Goal: Answer question/provide support

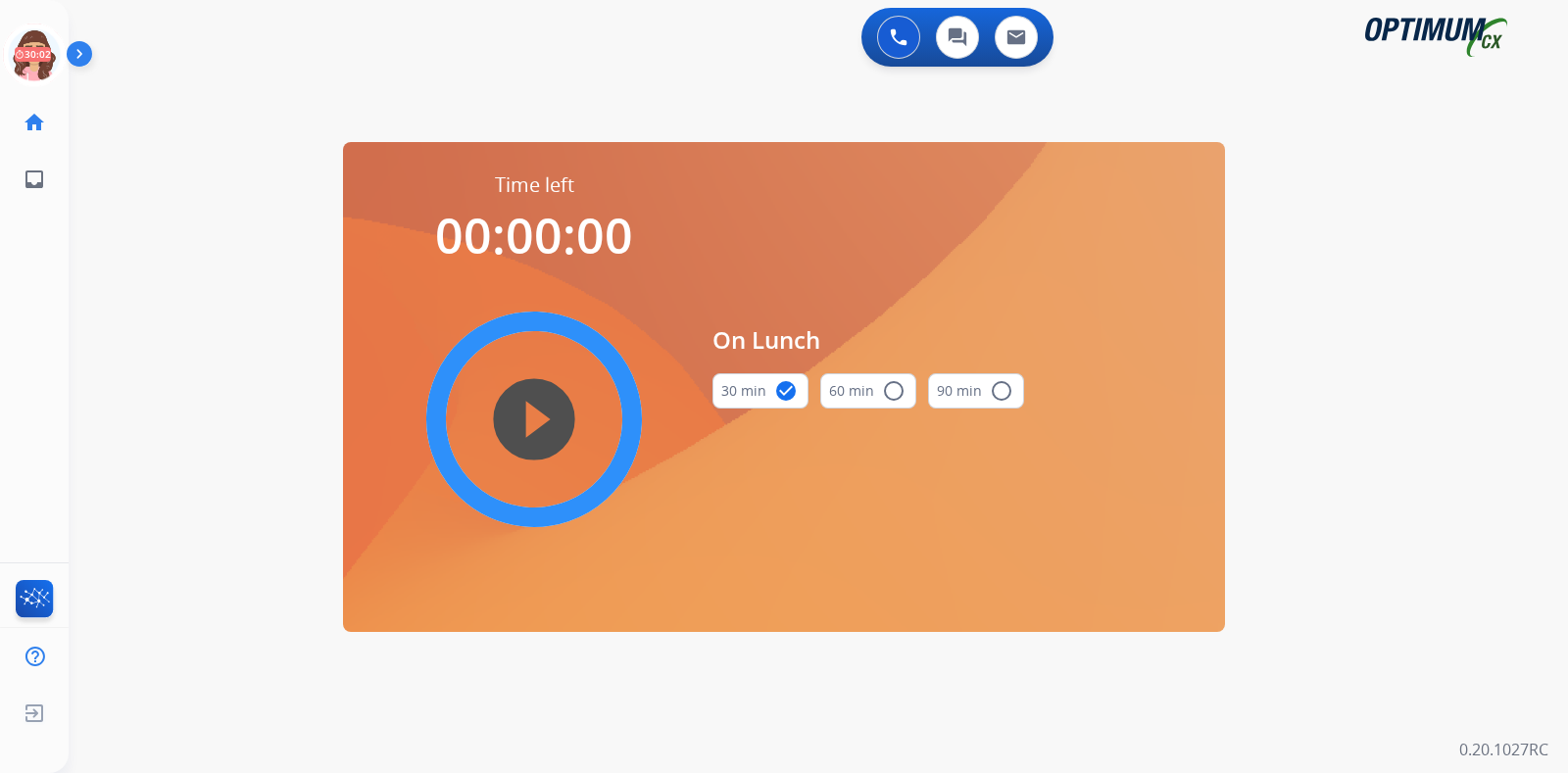
click at [39, 61] on icon at bounding box center [35, 56] width 64 height 64
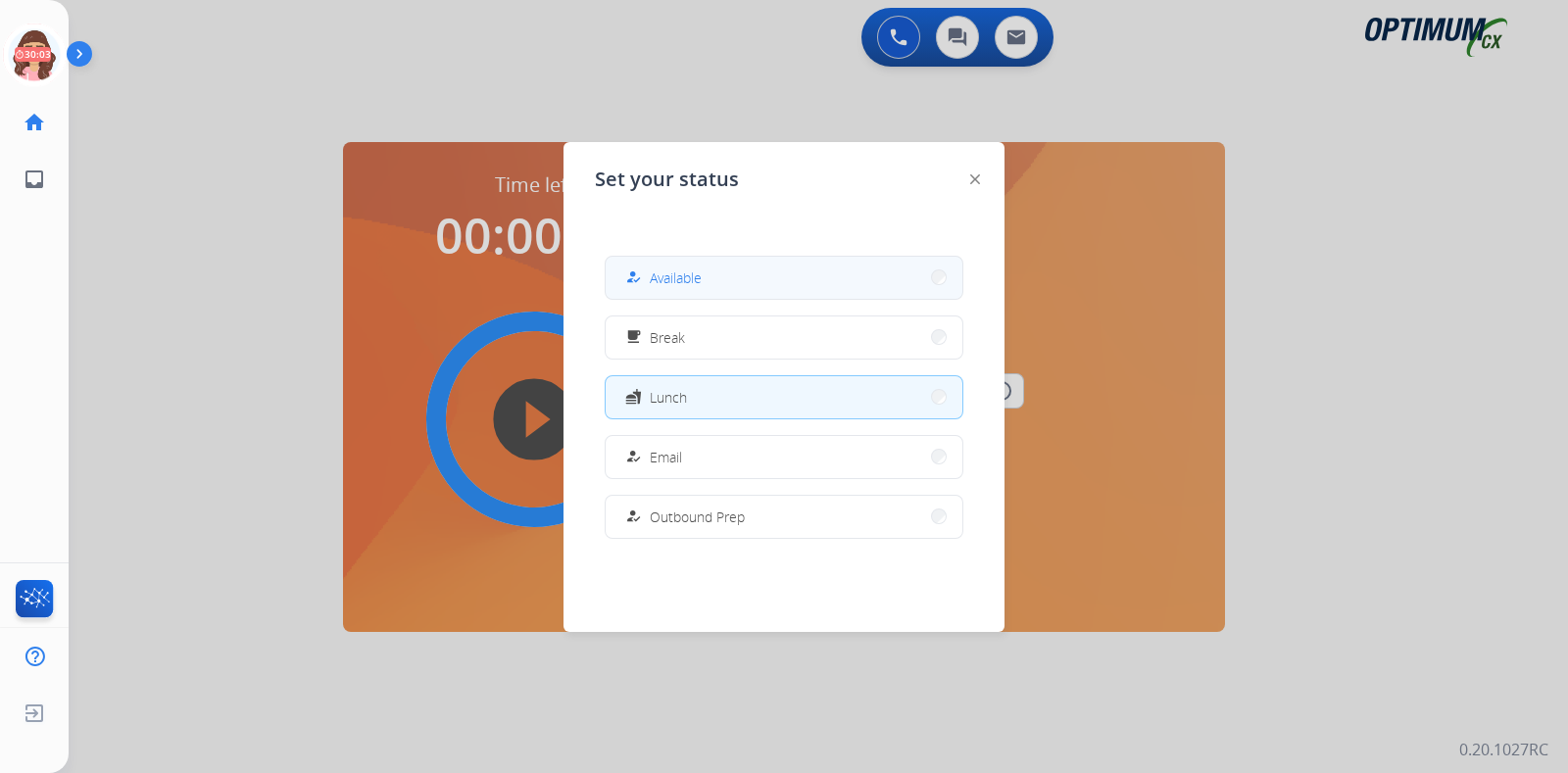
click at [647, 263] on button "how_to_reg Available" at bounding box center [784, 277] width 357 height 42
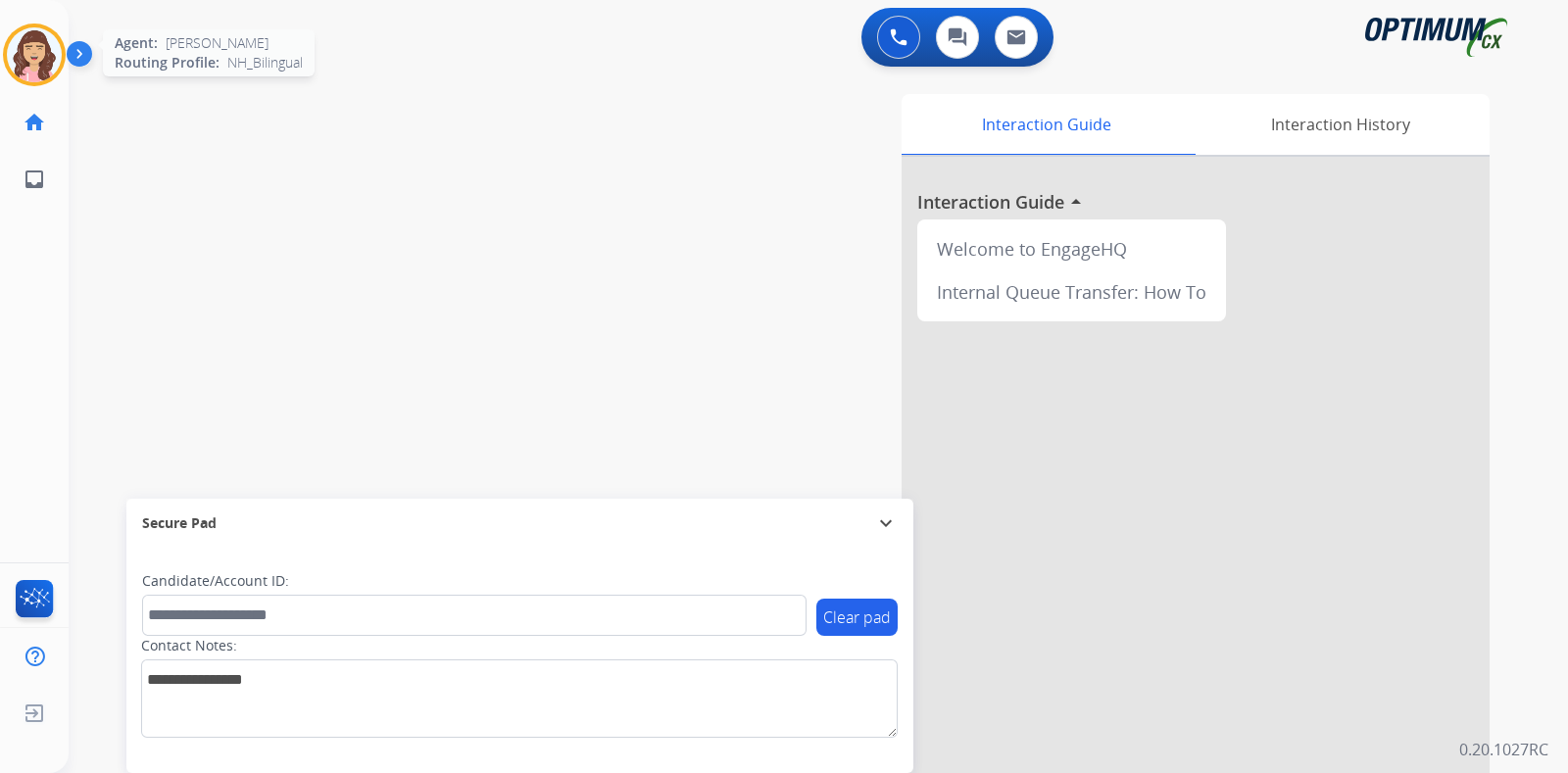
click at [5, 60] on div at bounding box center [34, 55] width 63 height 63
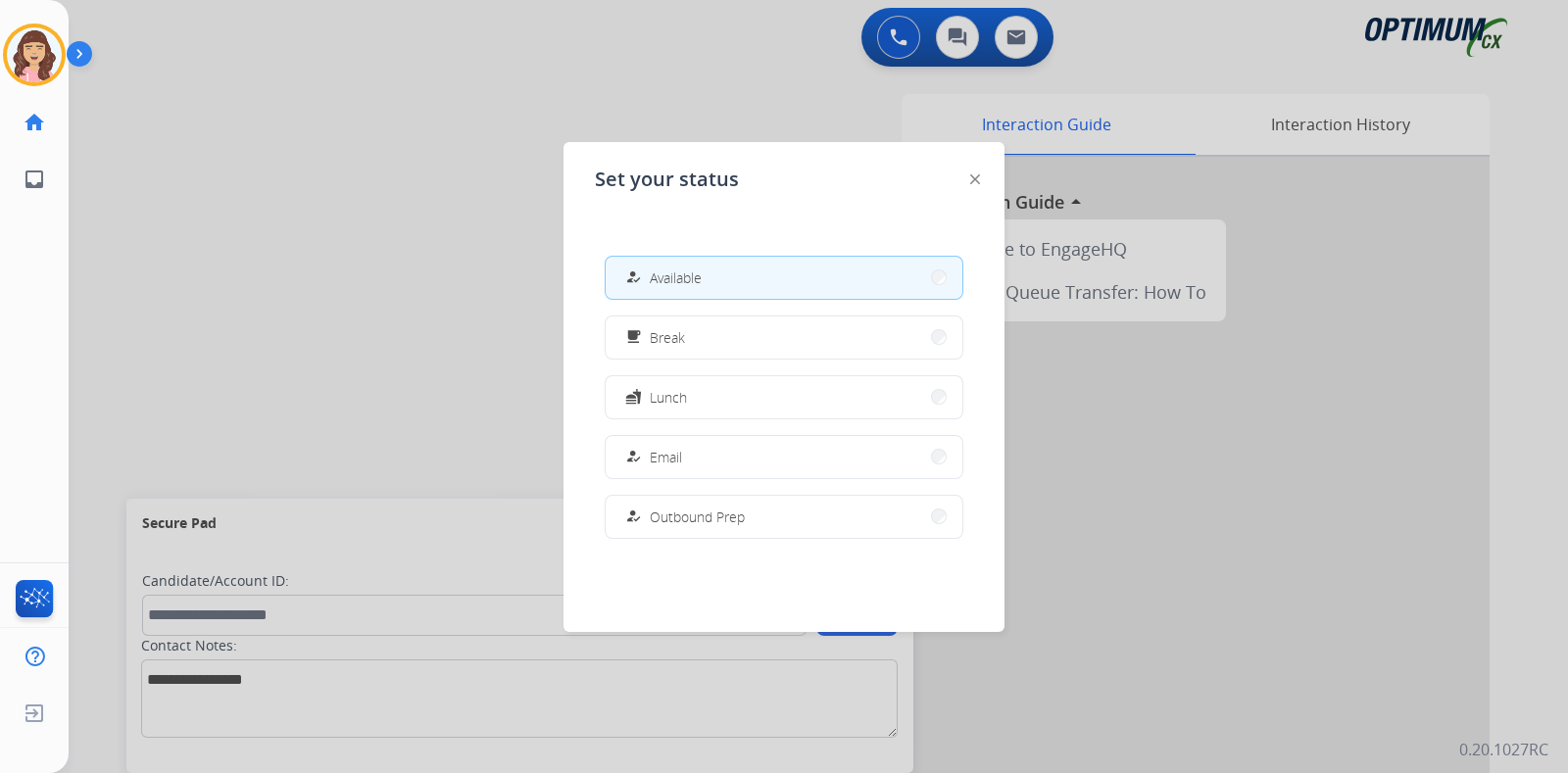
click at [368, 169] on div at bounding box center [784, 386] width 1568 height 773
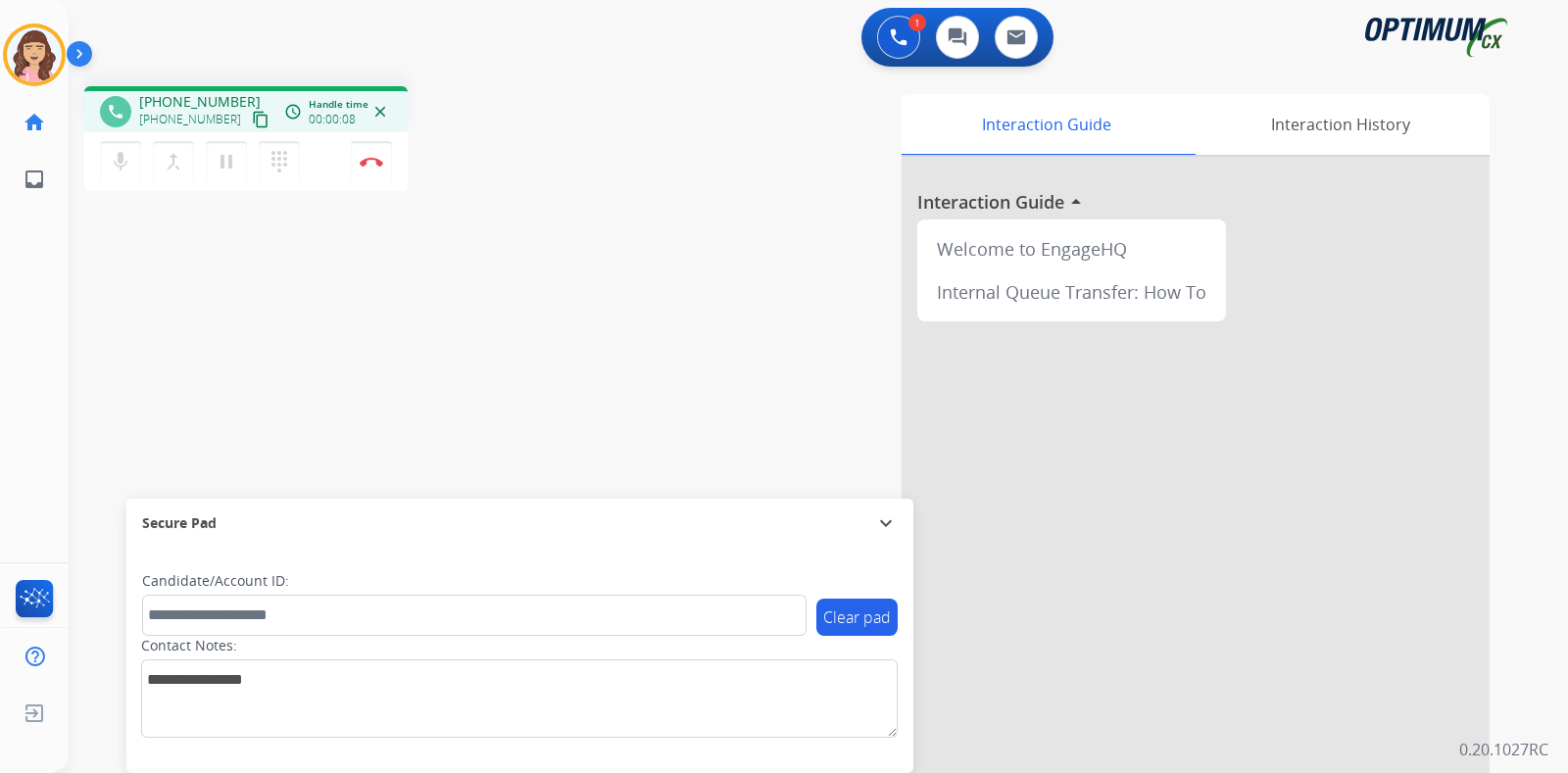
click at [252, 121] on mat-icon "content_copy" at bounding box center [261, 120] width 18 height 18
click at [372, 157] on img at bounding box center [372, 162] width 24 height 10
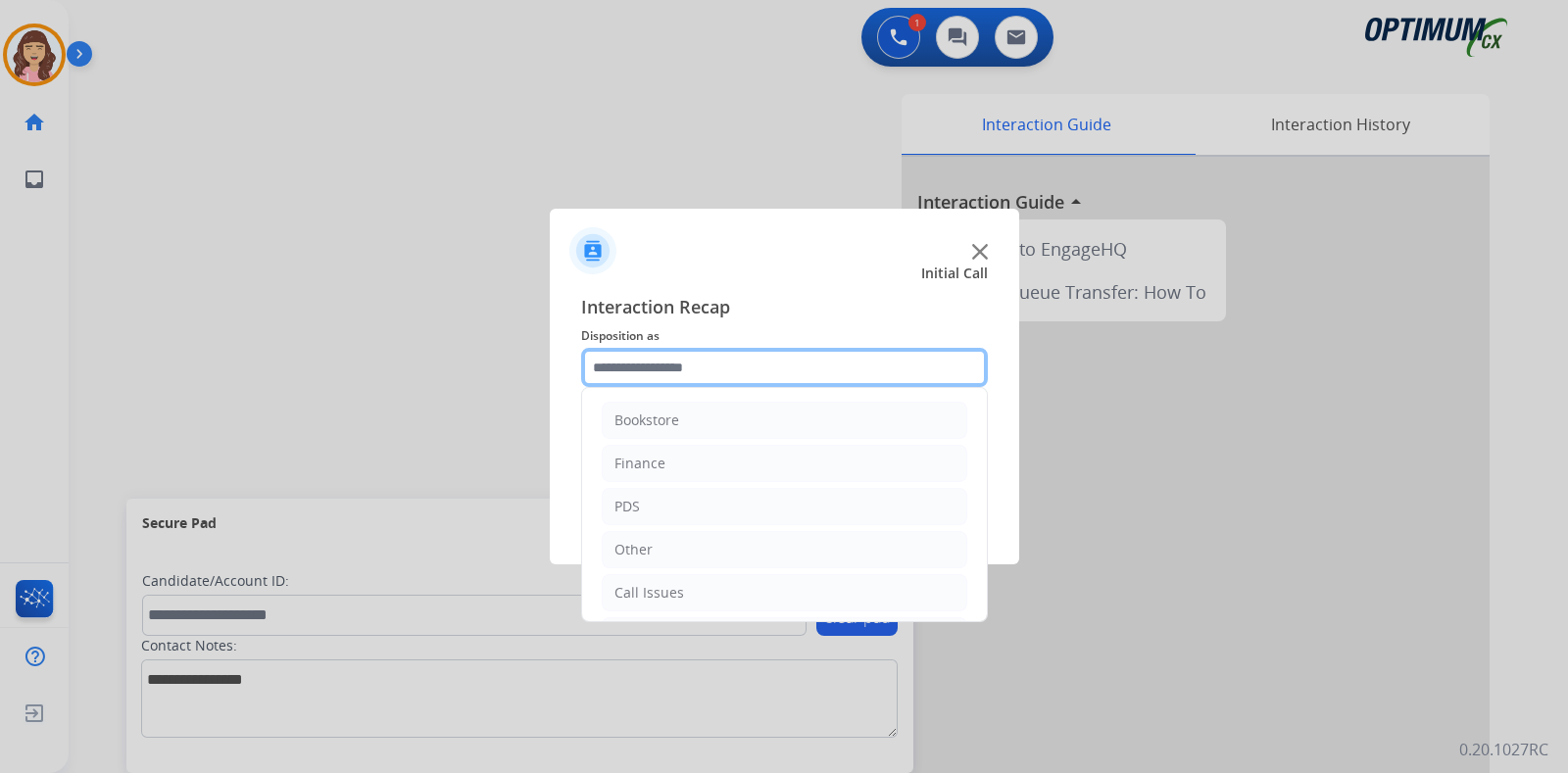
click at [702, 355] on input "text" at bounding box center [785, 367] width 407 height 39
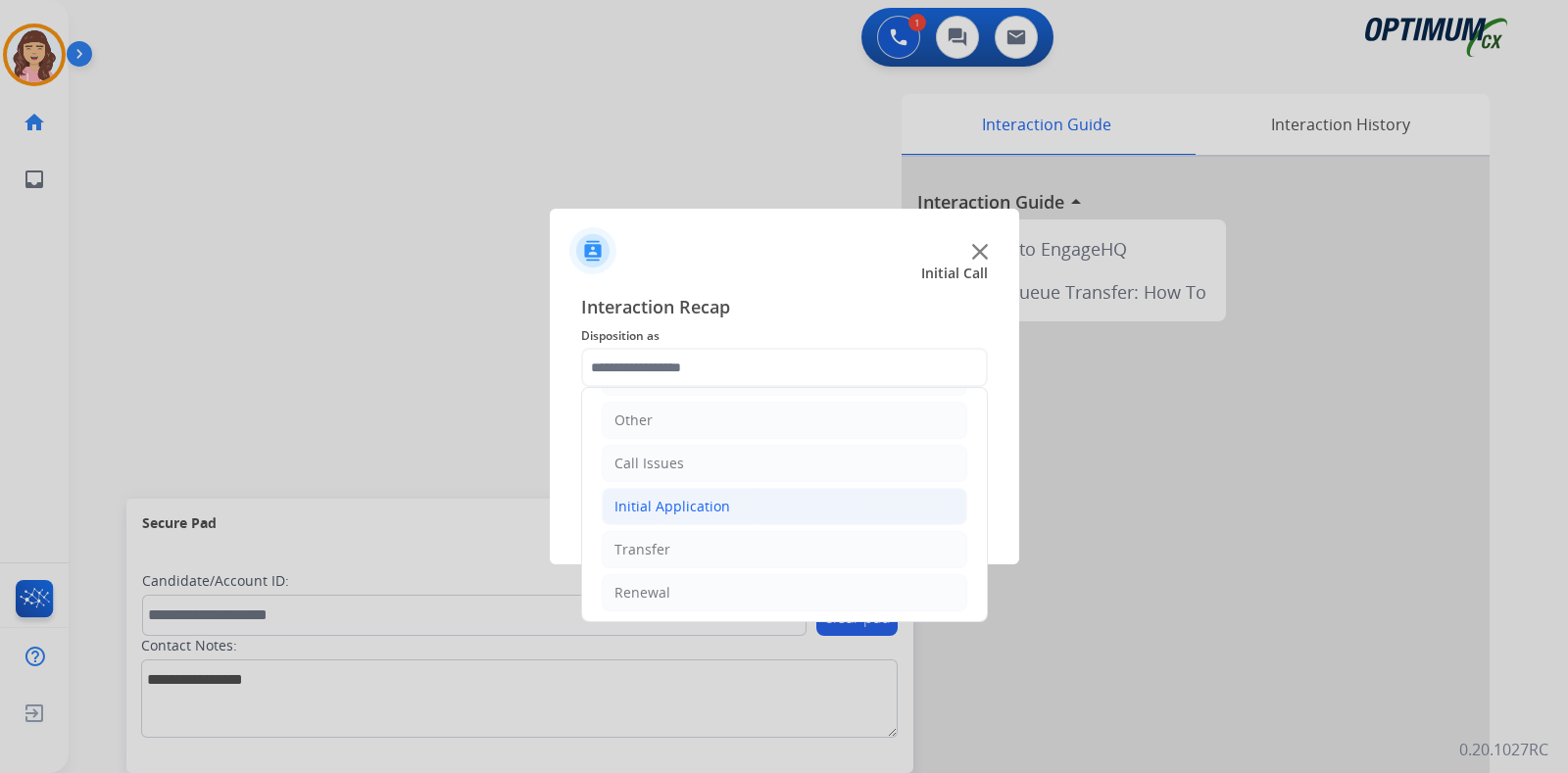
click at [697, 502] on div "Initial Application" at bounding box center [672, 507] width 116 height 20
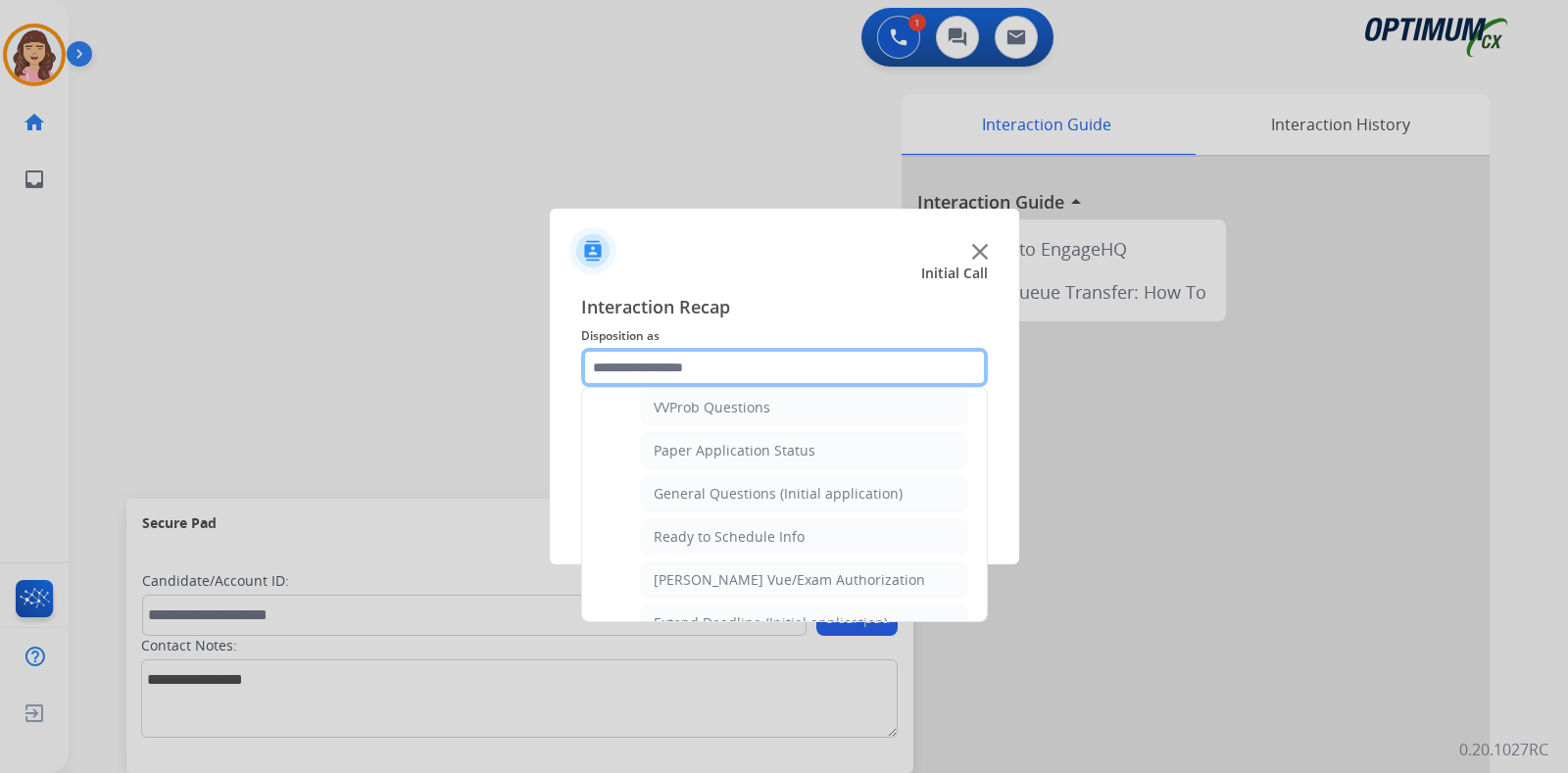
scroll to position [1112, 0]
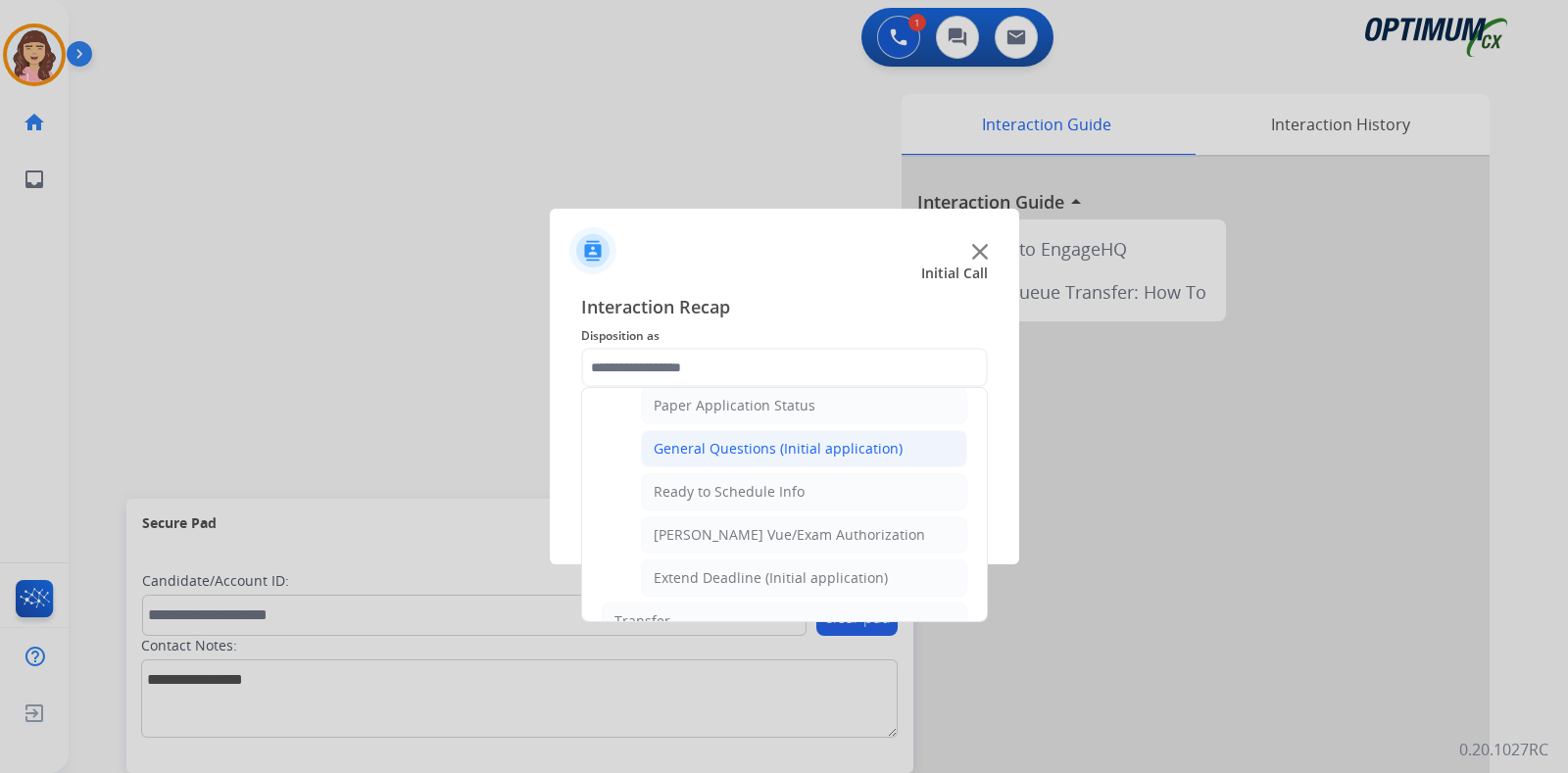
click at [740, 430] on li "General Questions (Initial application)" at bounding box center [804, 448] width 326 height 37
type input "**********"
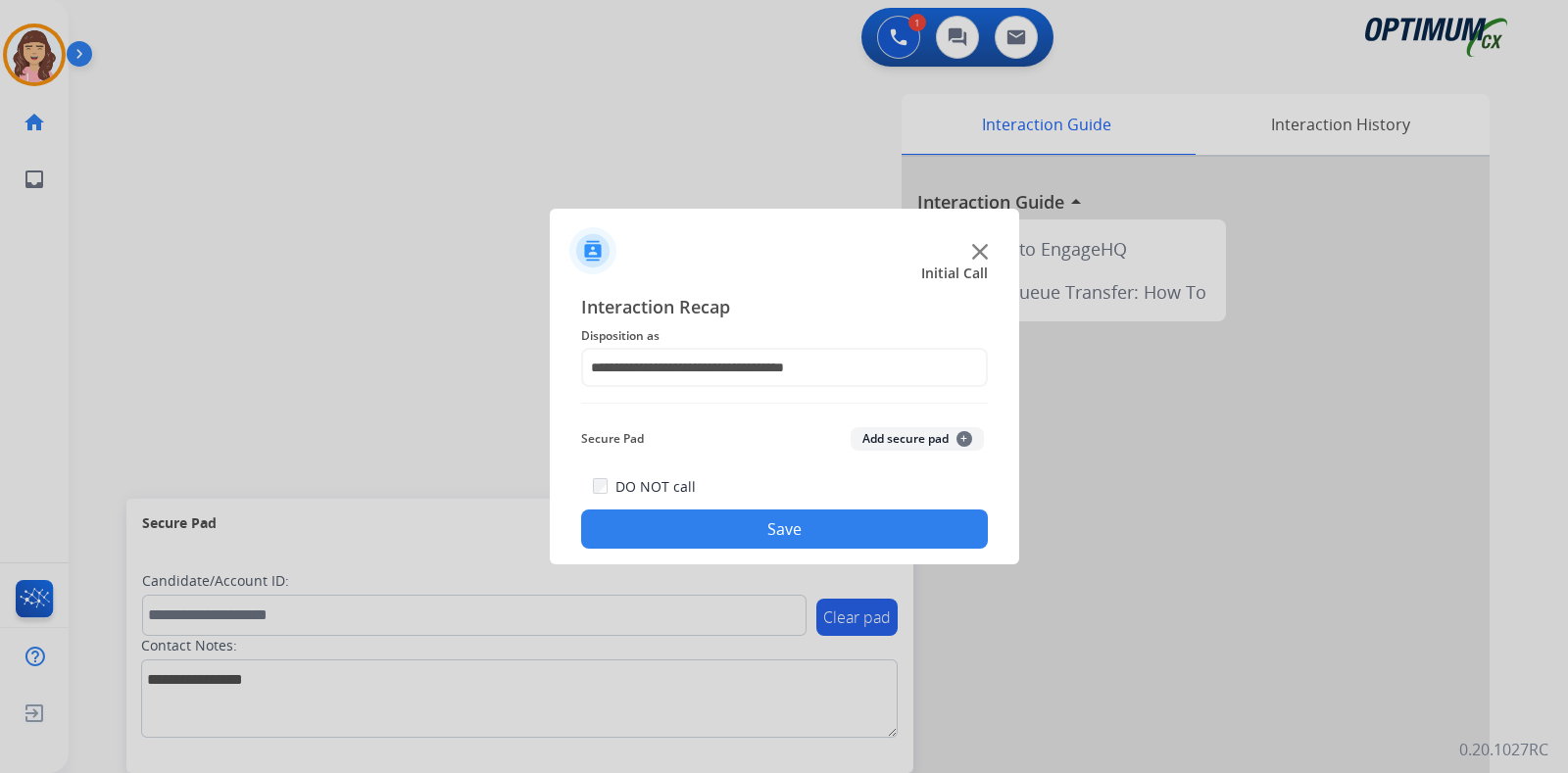
click at [765, 533] on button "Save" at bounding box center [785, 529] width 407 height 39
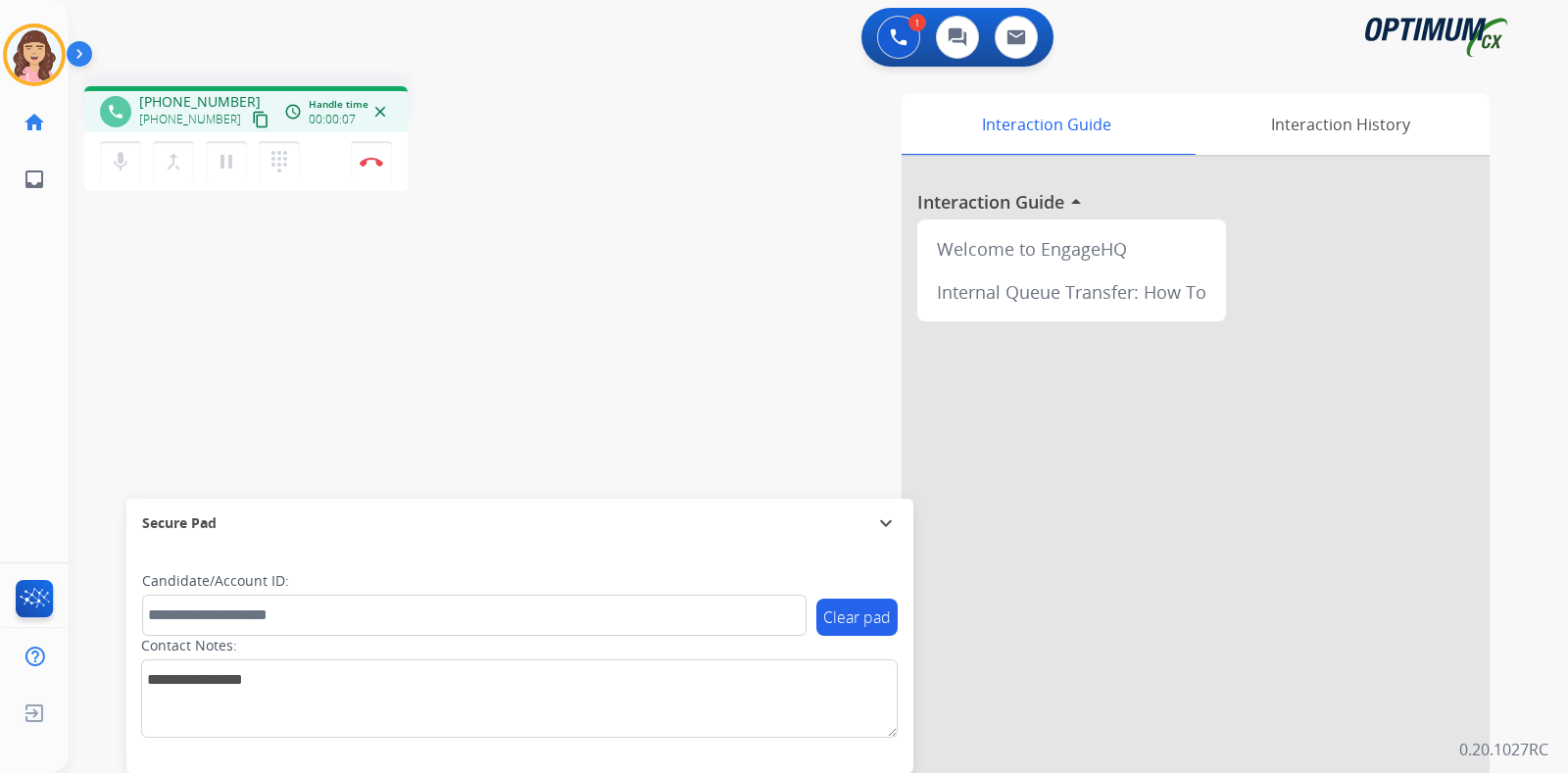
click at [252, 115] on mat-icon "content_copy" at bounding box center [261, 120] width 18 height 18
click at [372, 159] on img at bounding box center [372, 162] width 24 height 10
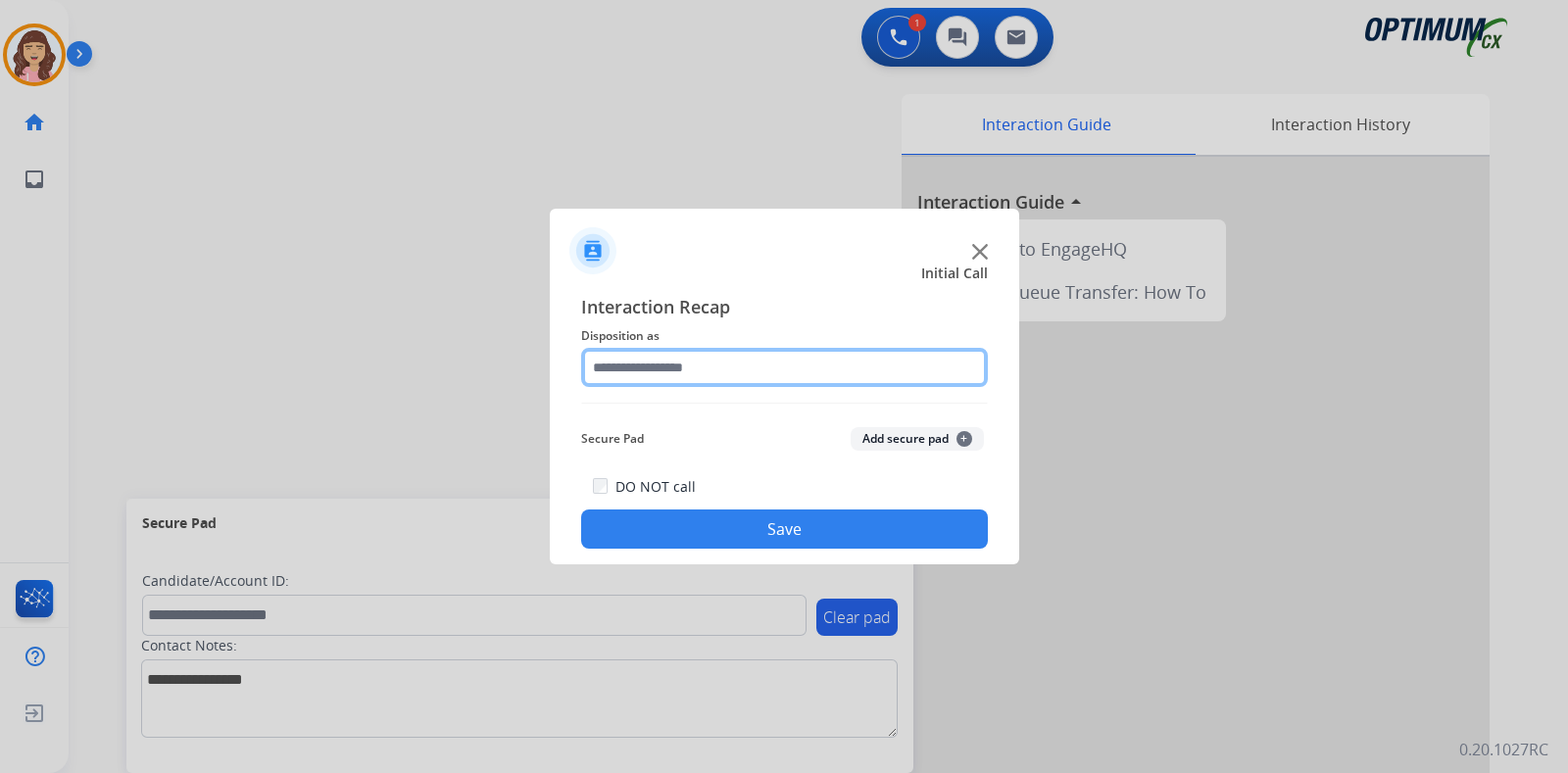
click at [659, 348] on input "text" at bounding box center [785, 367] width 407 height 39
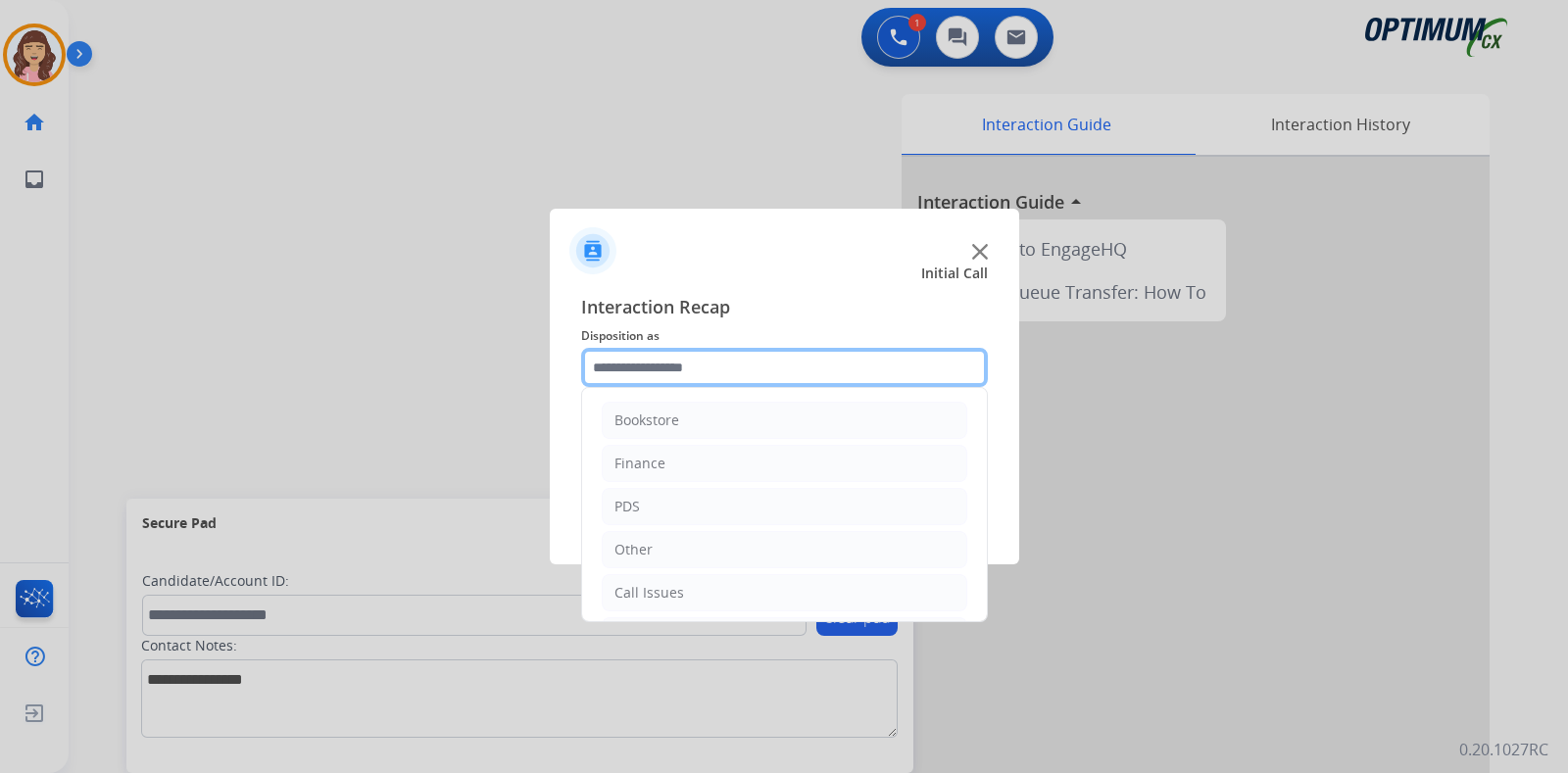
scroll to position [130, 0]
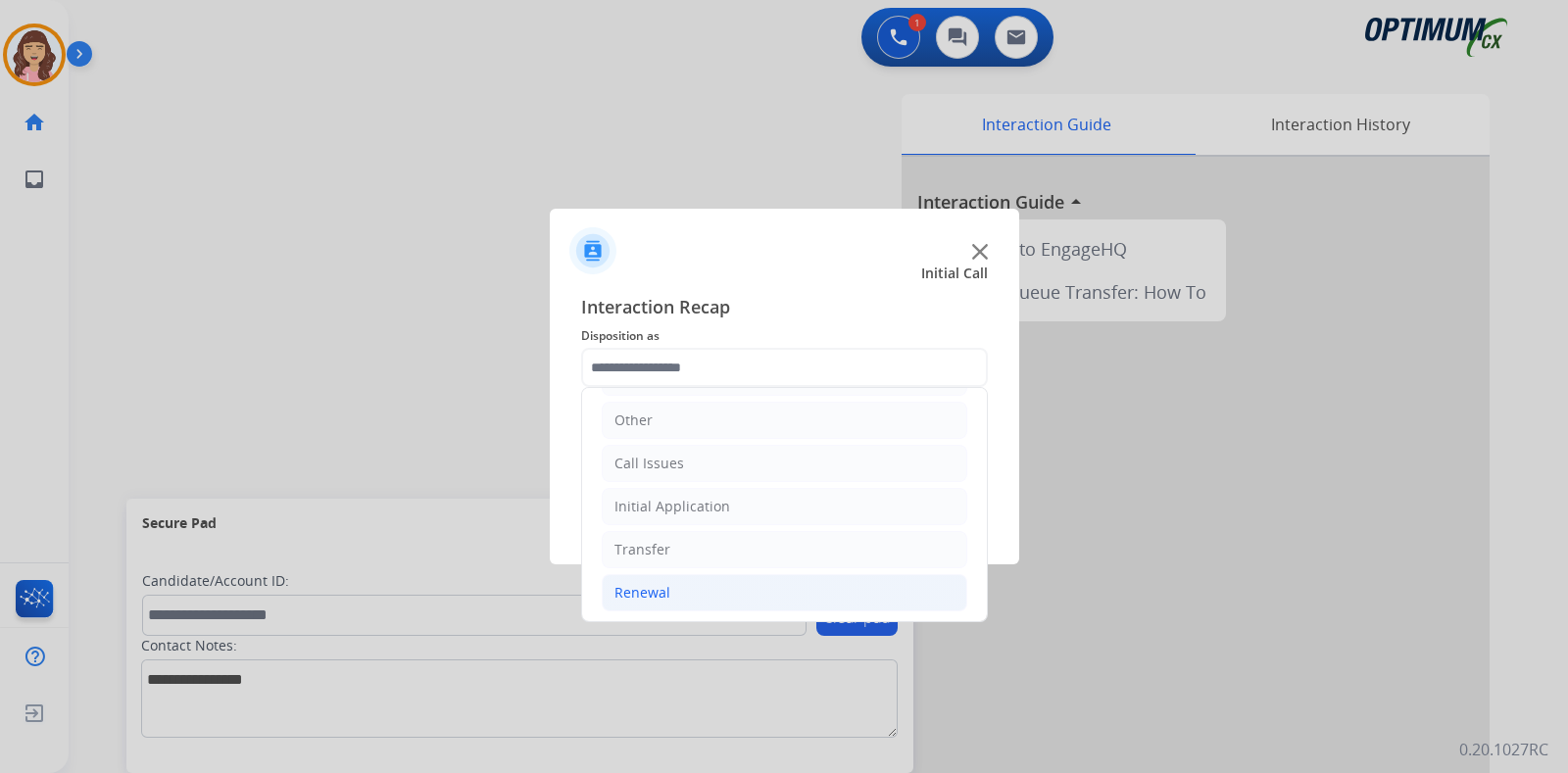
click at [650, 586] on div "Renewal" at bounding box center [642, 593] width 56 height 20
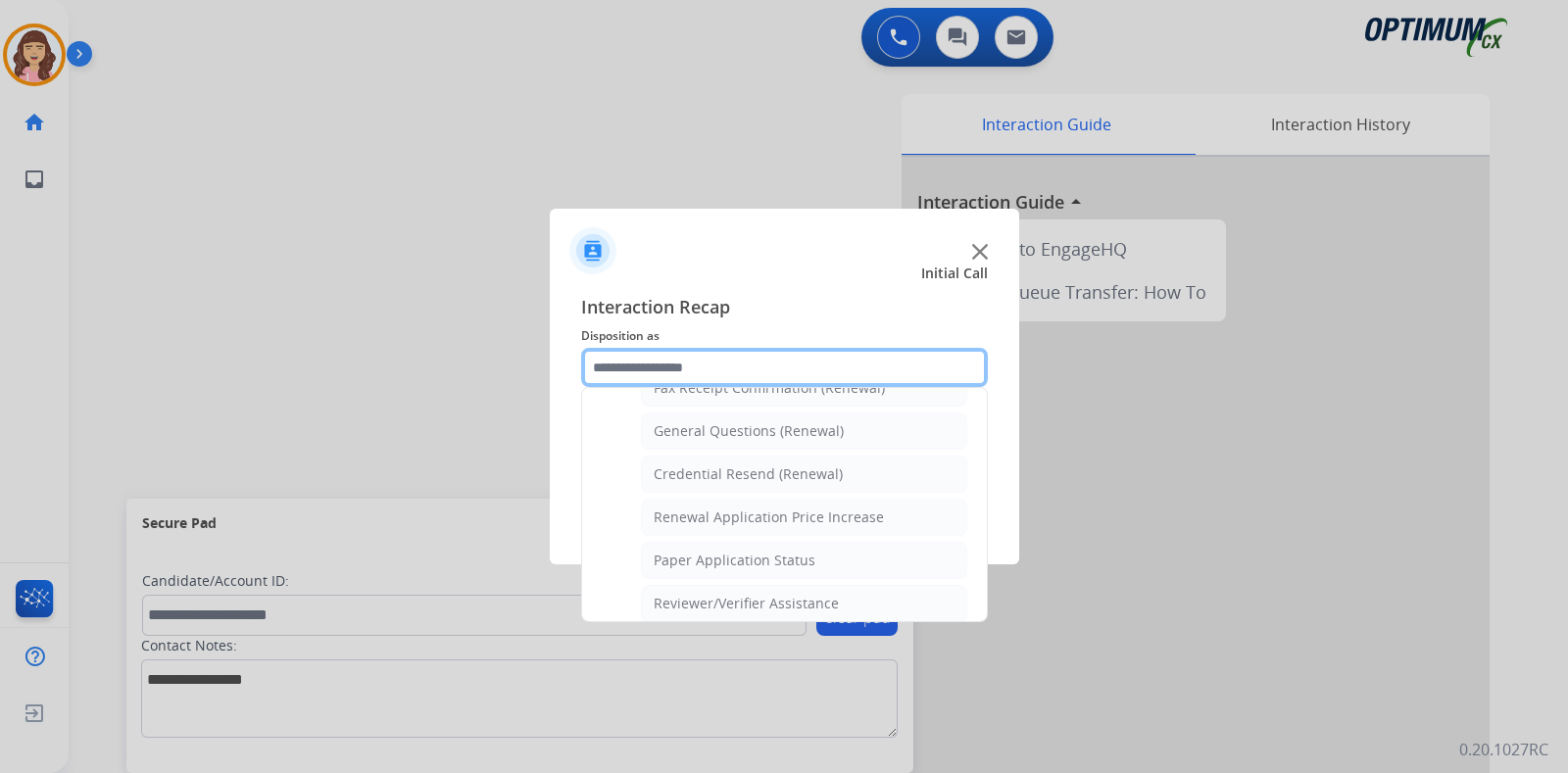
scroll to position [549, 0]
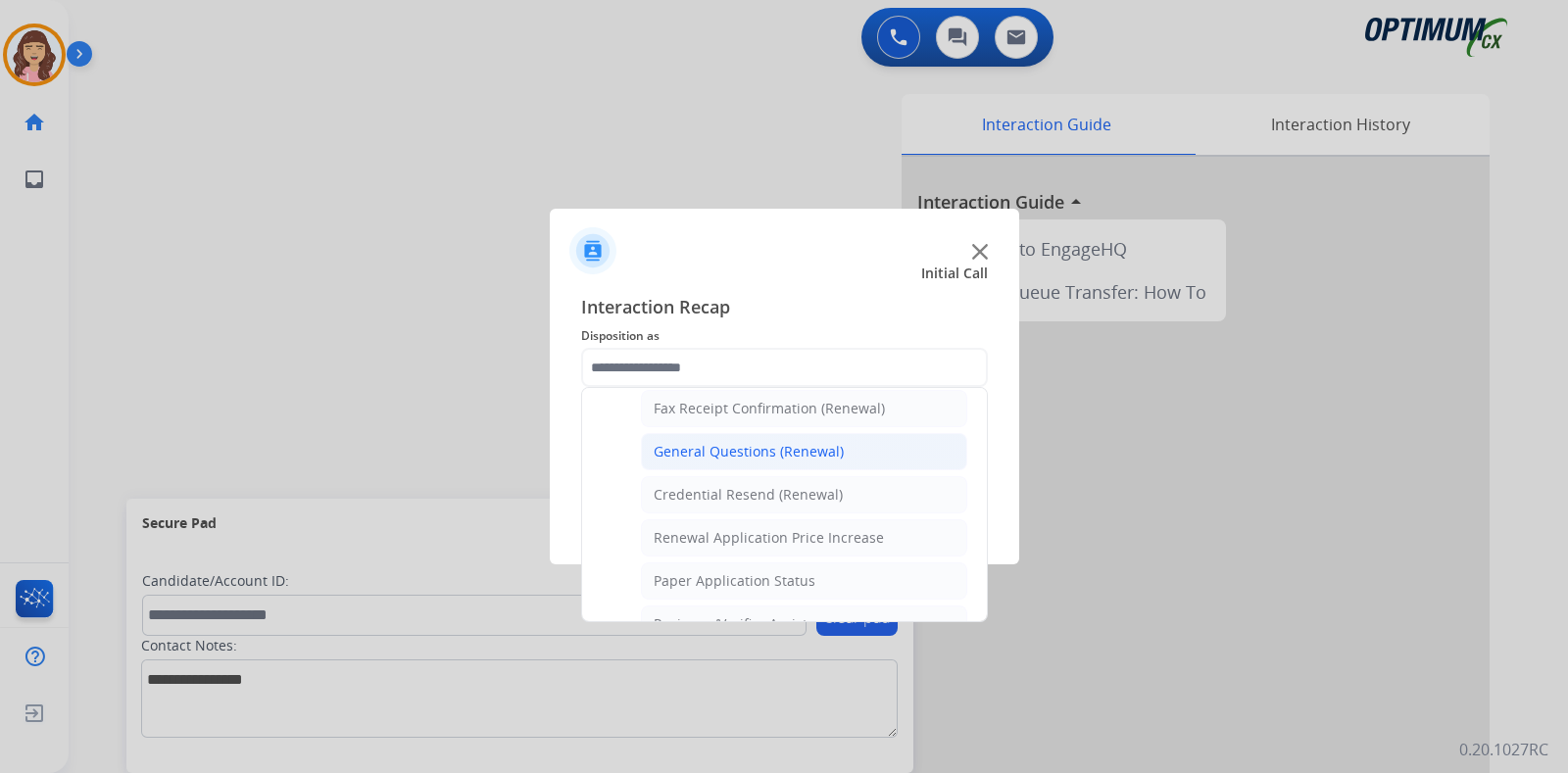
click at [778, 445] on div "General Questions (Renewal)" at bounding box center [749, 452] width 191 height 20
type input "**********"
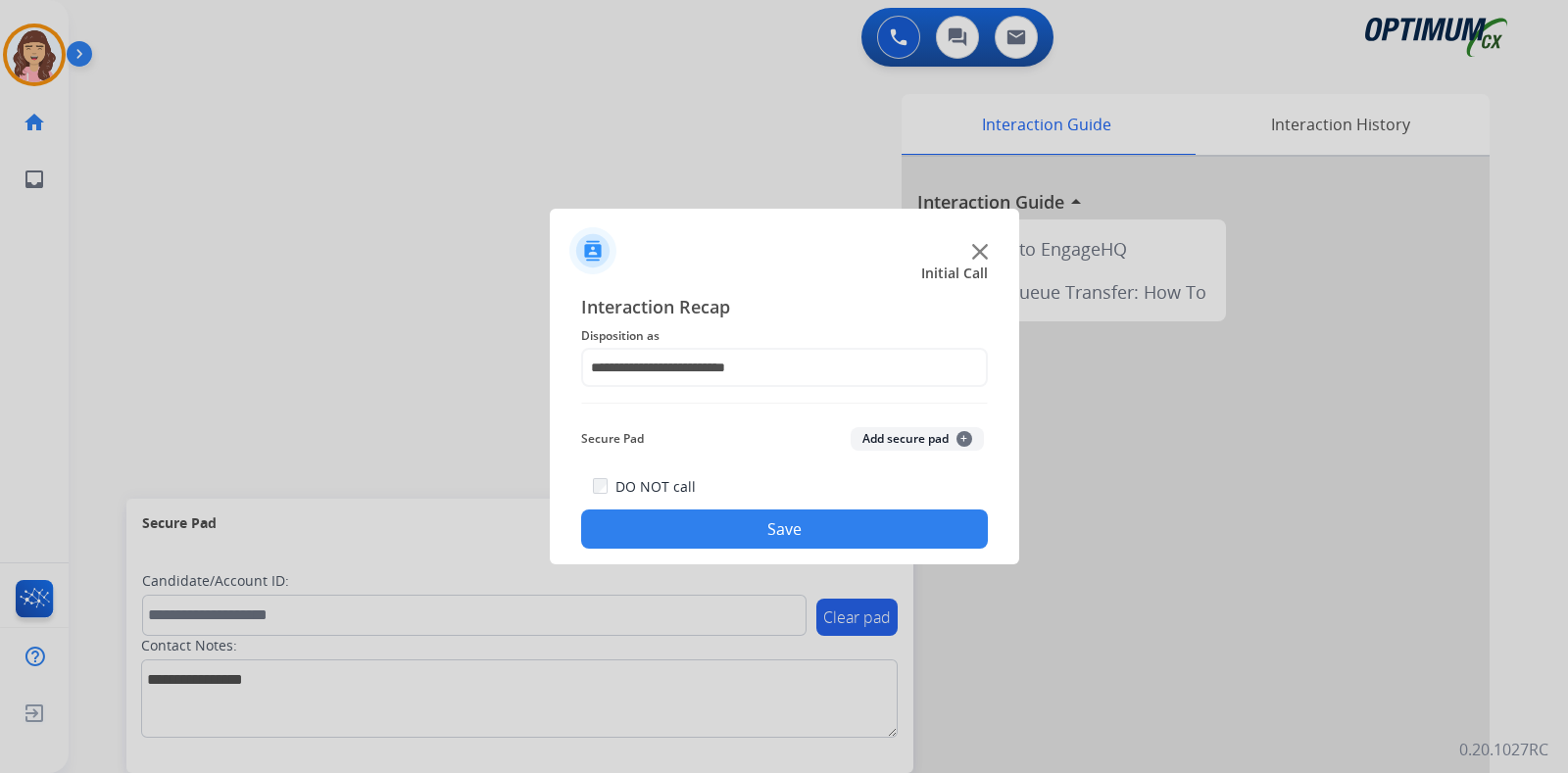
click at [781, 535] on button "Save" at bounding box center [785, 529] width 407 height 39
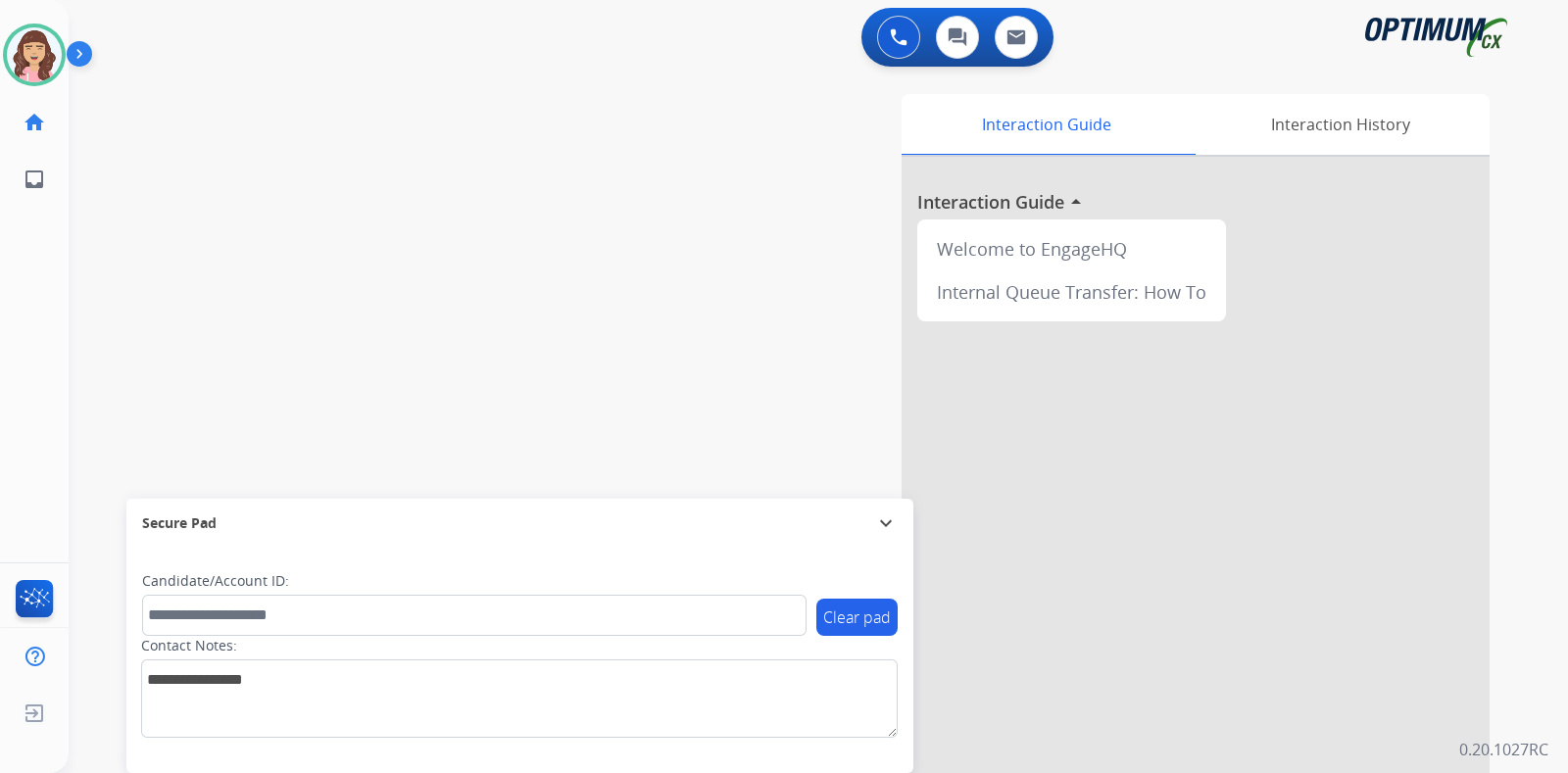
click at [590, 212] on div "swap_horiz Break voice bridge close_fullscreen Connect 3-Way Call merge_type Se…" at bounding box center [795, 480] width 1452 height 818
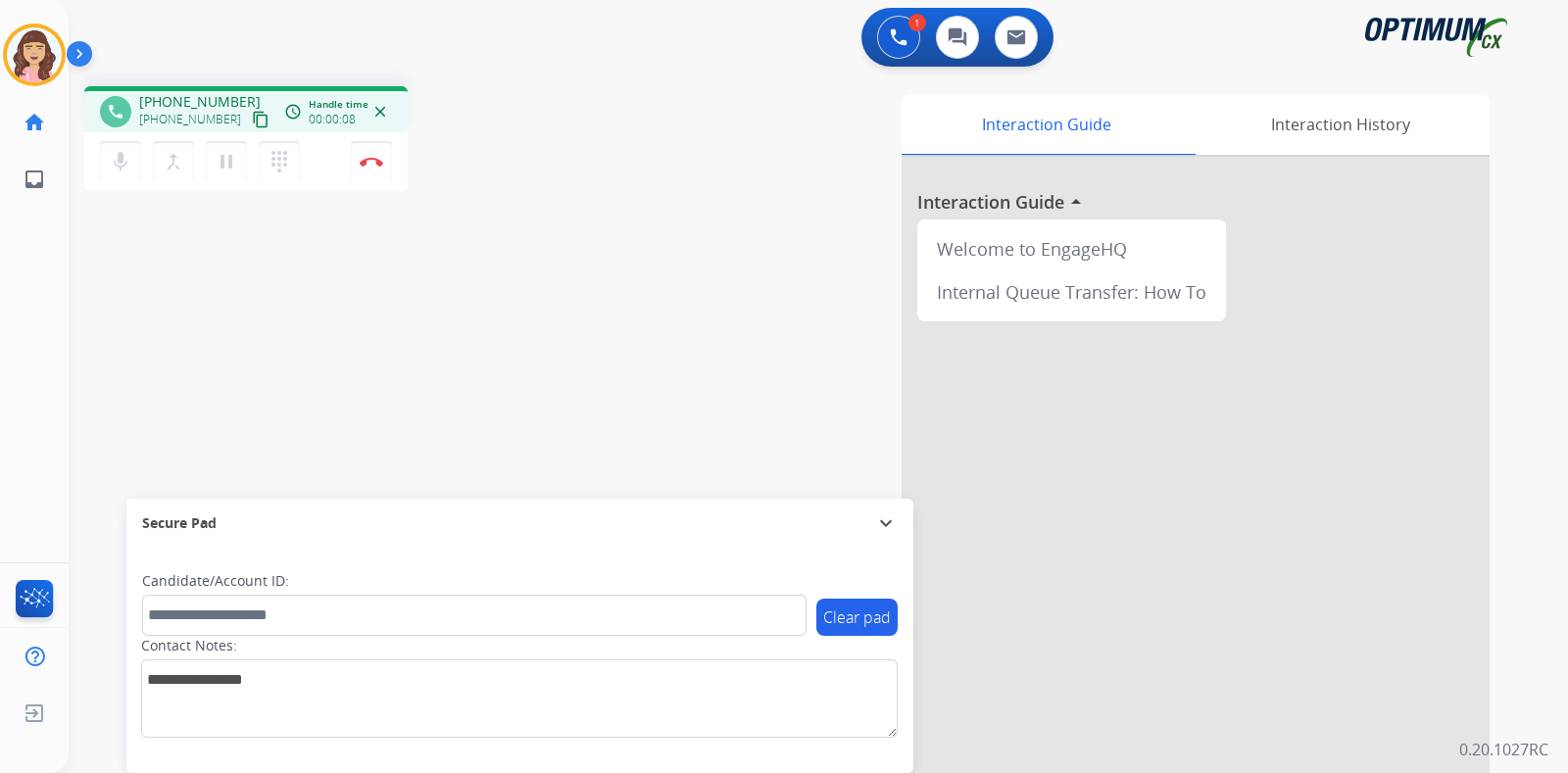
click at [252, 122] on mat-icon "content_copy" at bounding box center [261, 120] width 18 height 18
click at [375, 160] on img at bounding box center [372, 162] width 24 height 10
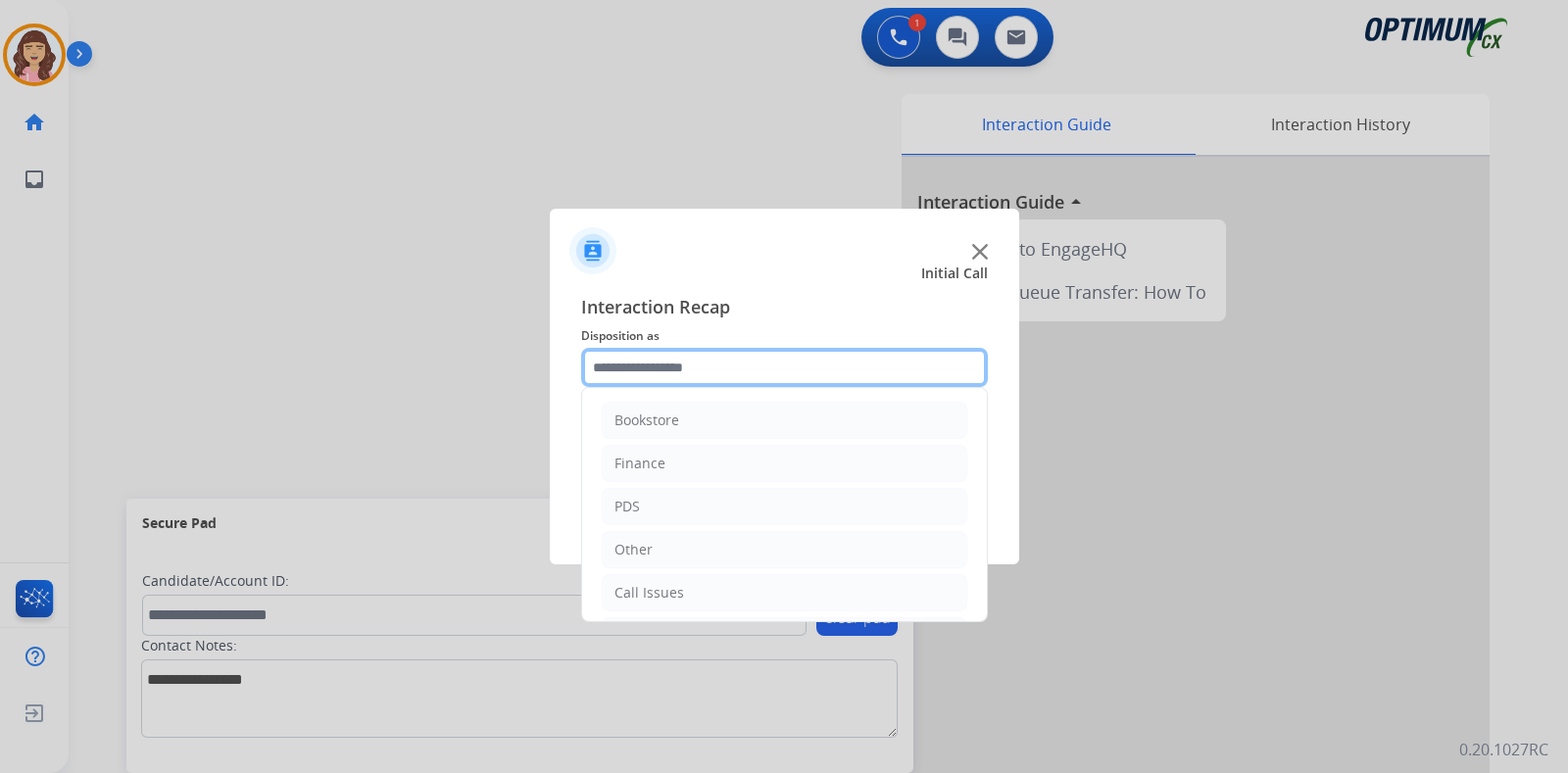
click at [718, 369] on input "text" at bounding box center [785, 367] width 407 height 39
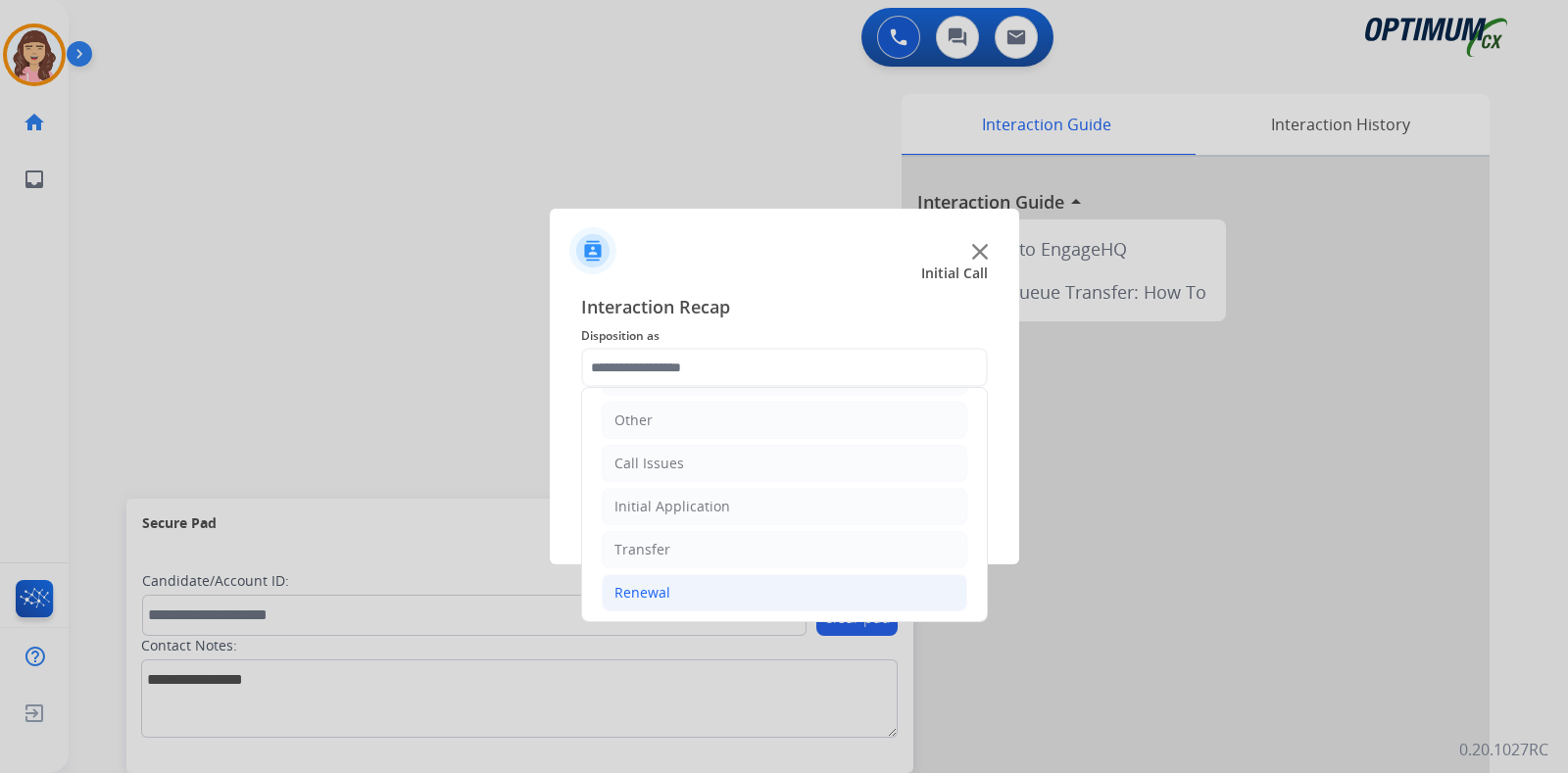
click at [686, 587] on li "Renewal" at bounding box center [784, 592] width 366 height 37
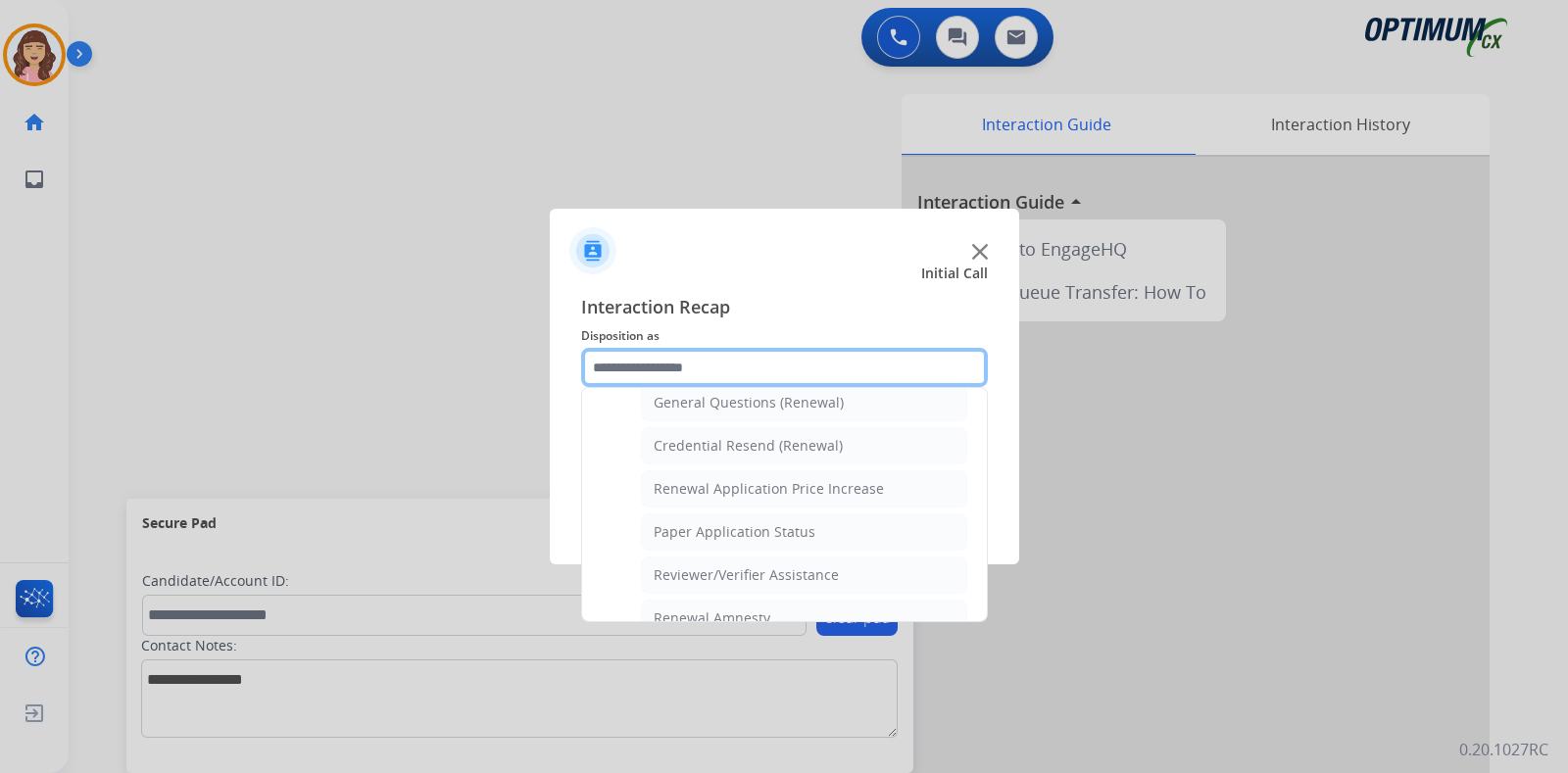
scroll to position [593, 0]
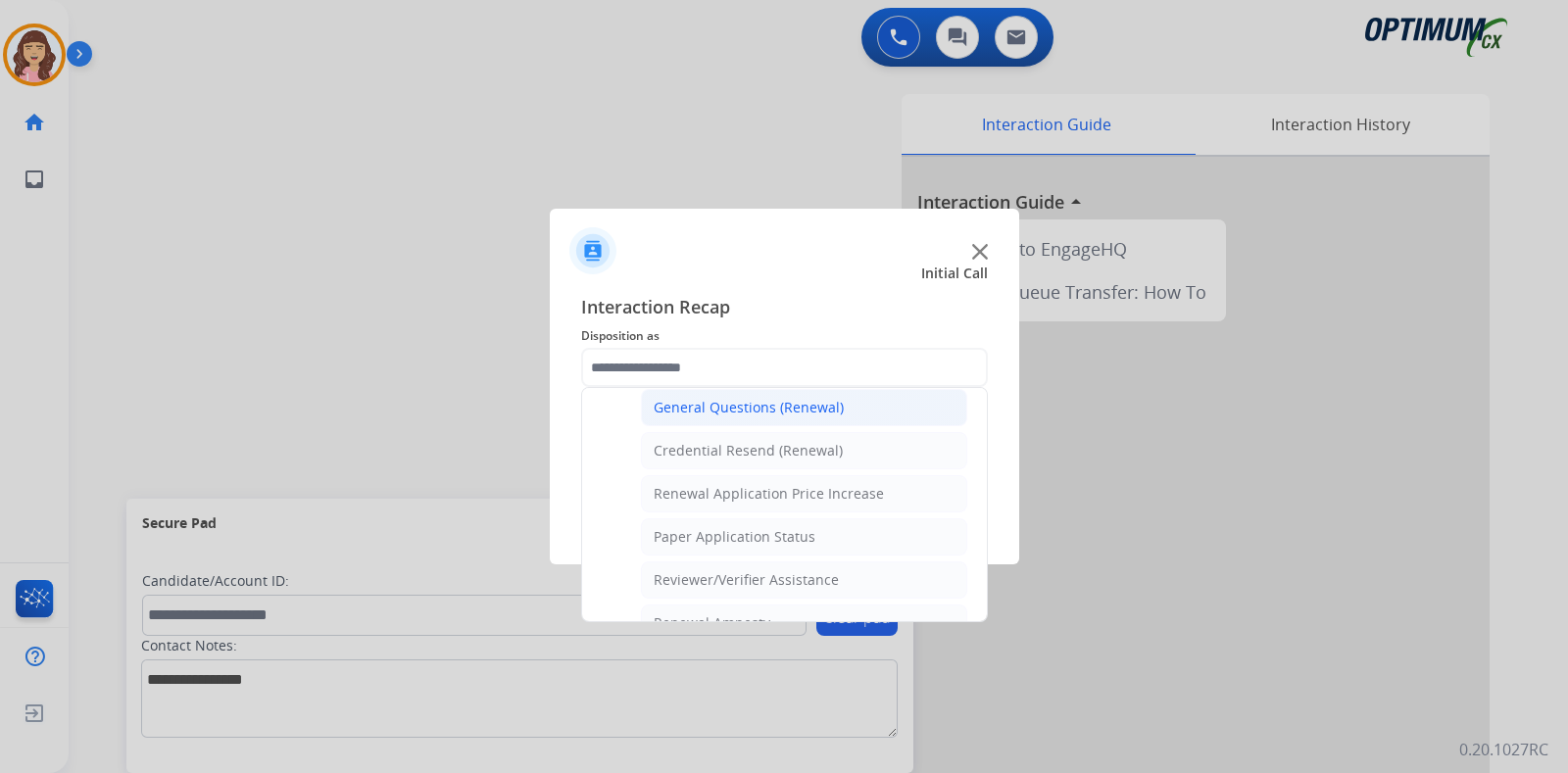
click at [730, 405] on div "General Questions (Renewal)" at bounding box center [749, 408] width 191 height 20
type input "**********"
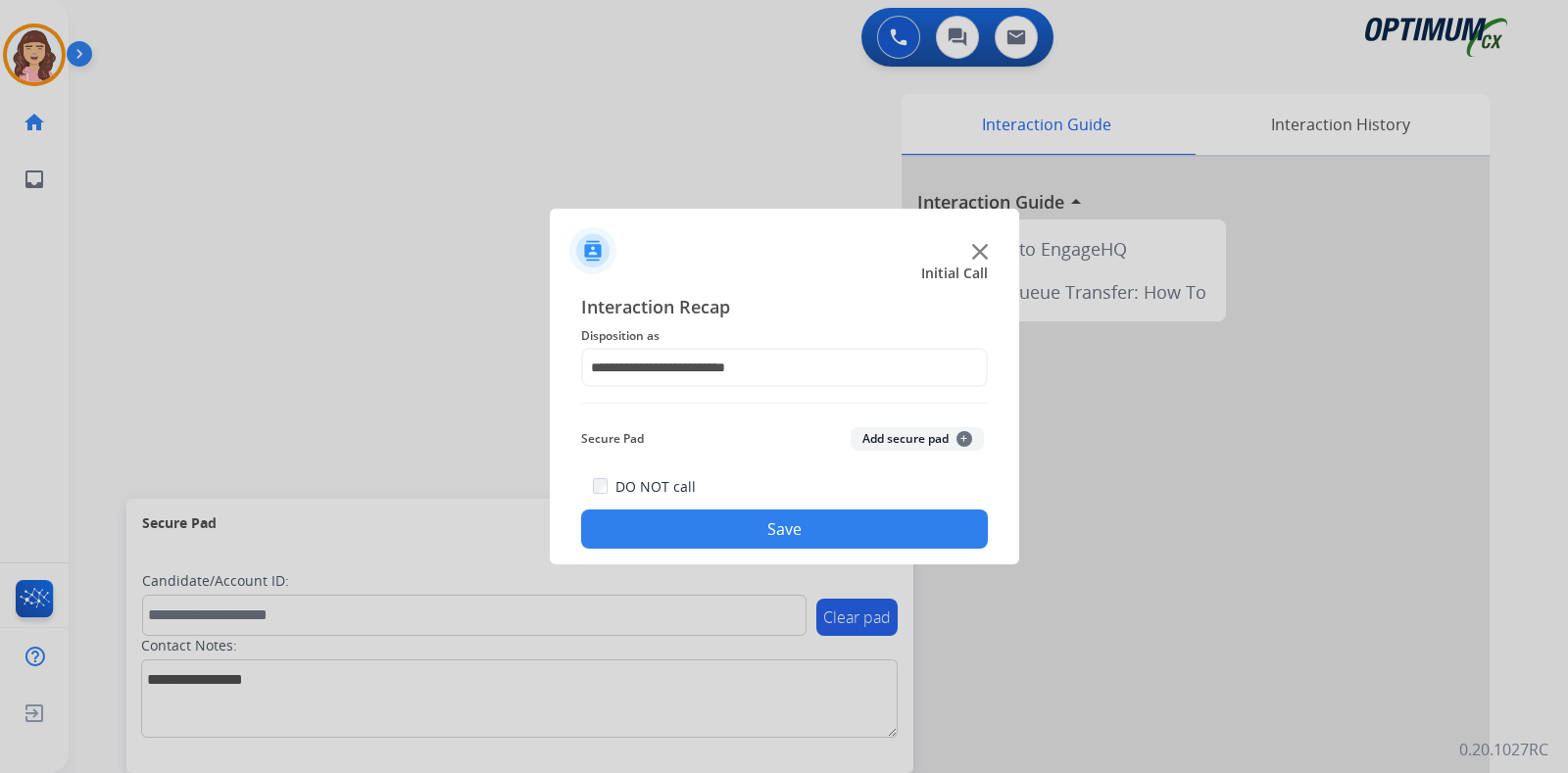
click at [739, 528] on button "Save" at bounding box center [785, 529] width 407 height 39
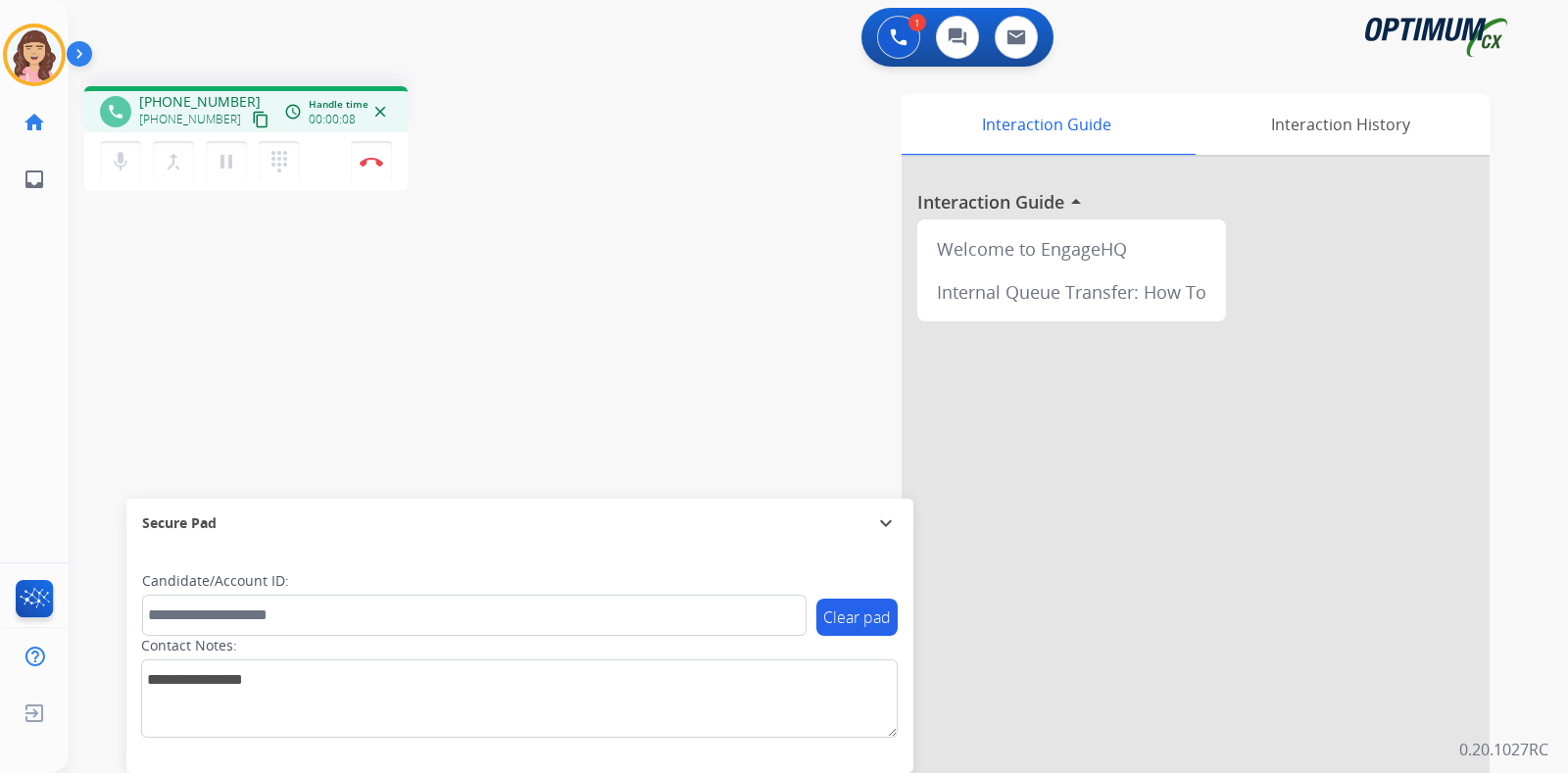
click at [252, 123] on mat-icon "content_copy" at bounding box center [261, 120] width 18 height 18
click at [370, 162] on img at bounding box center [372, 162] width 24 height 10
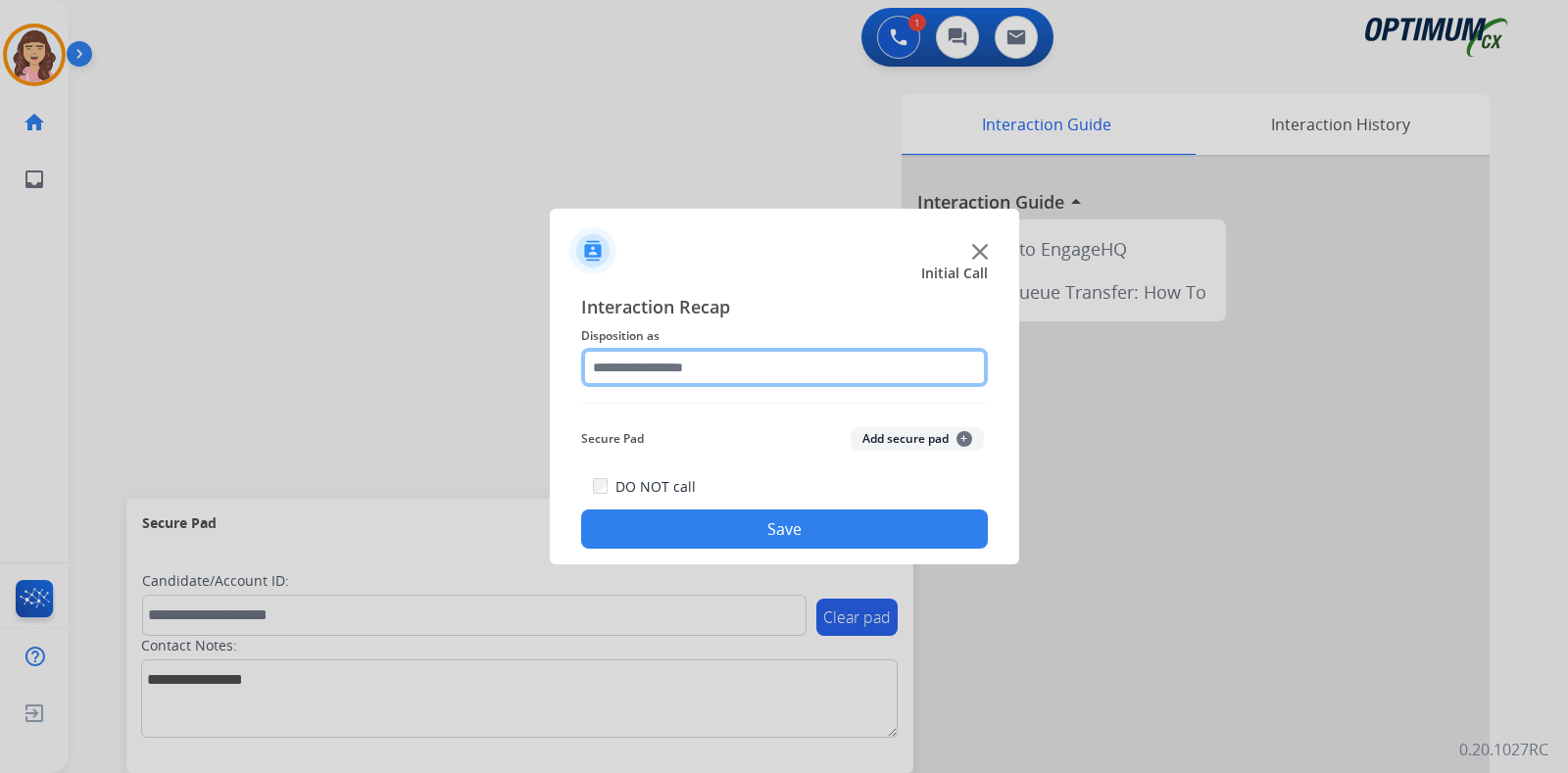
click at [718, 377] on input "text" at bounding box center [785, 367] width 407 height 39
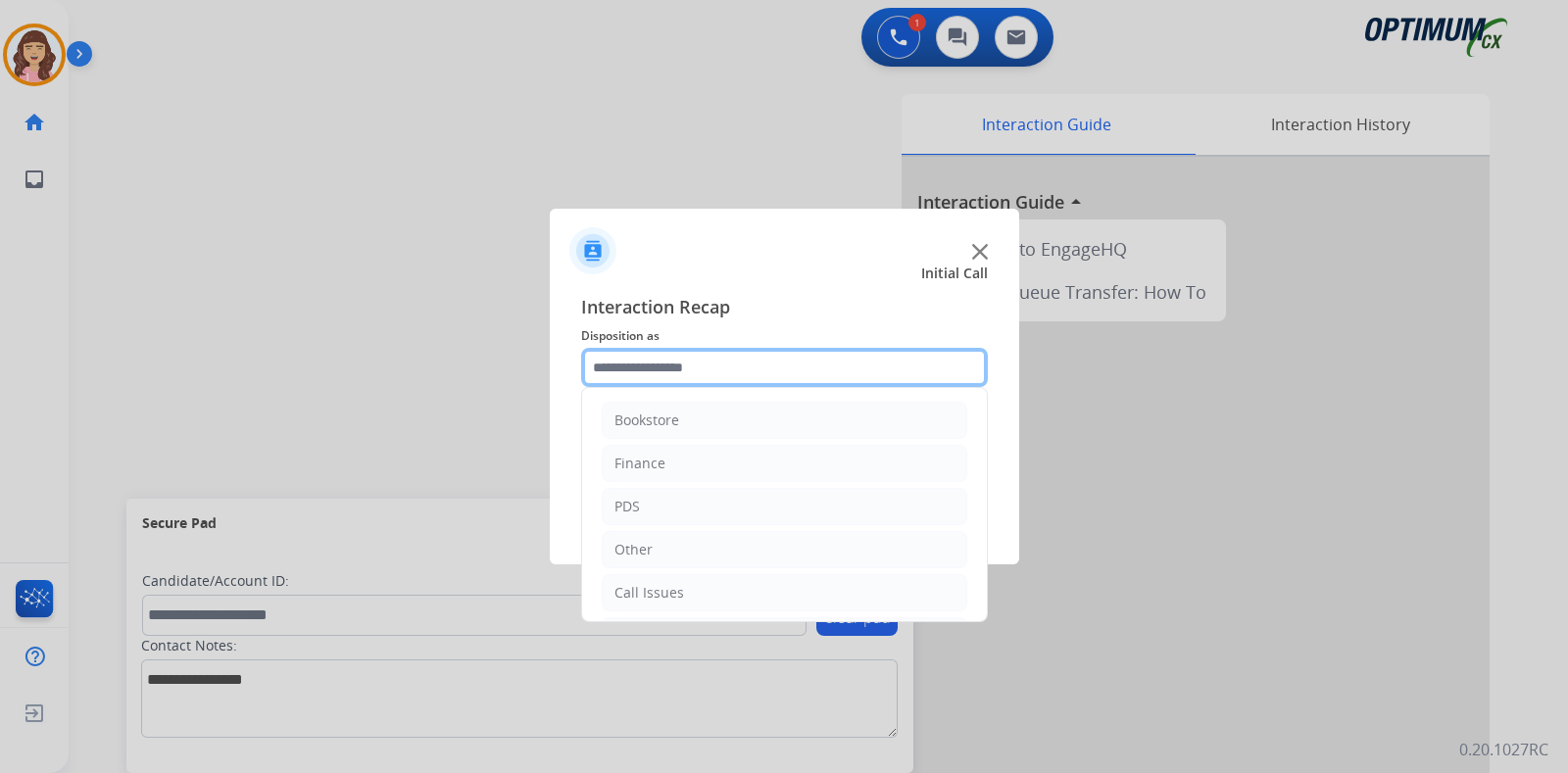
scroll to position [130, 0]
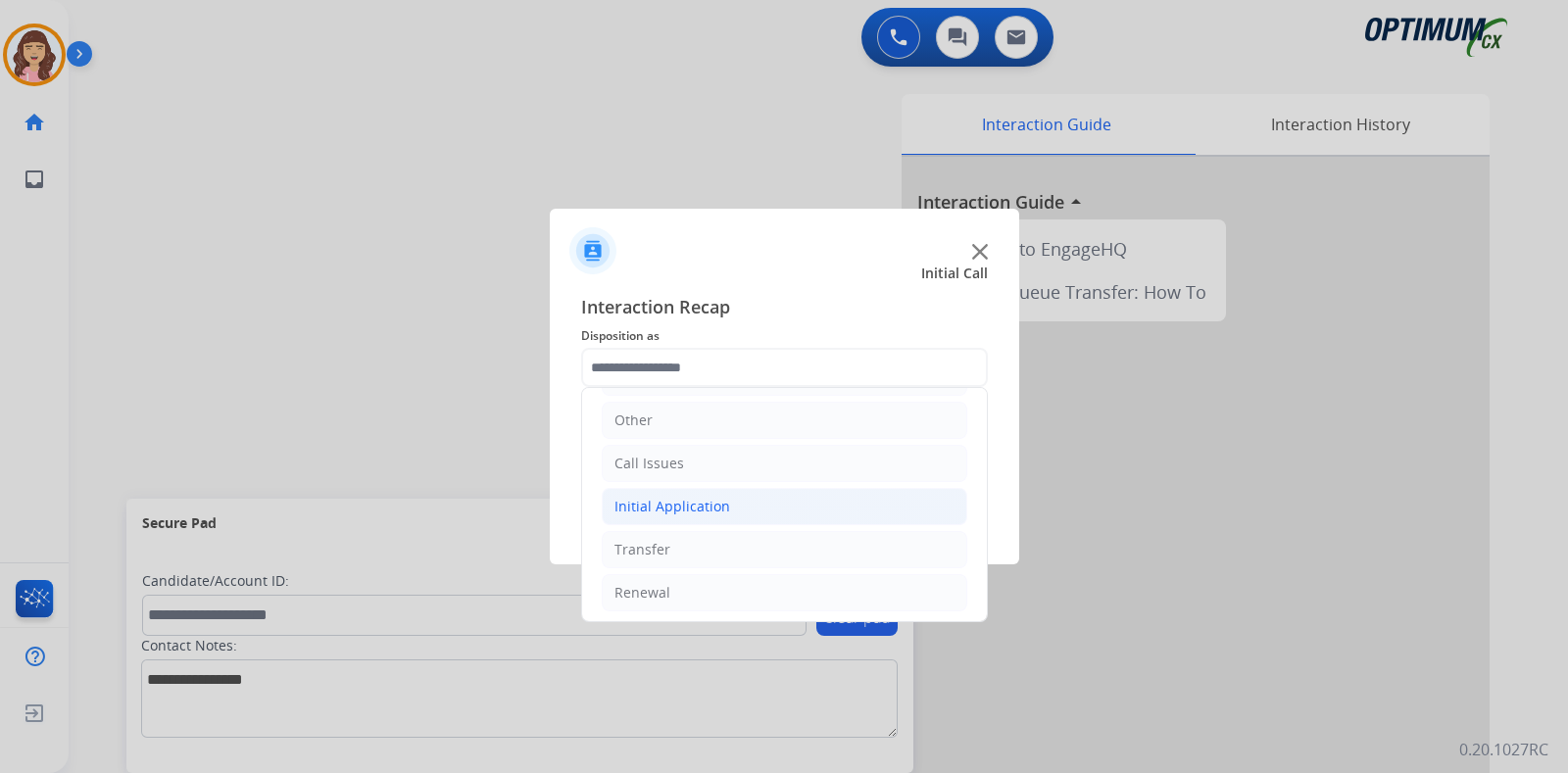
click at [720, 498] on div "Initial Application" at bounding box center [672, 507] width 116 height 20
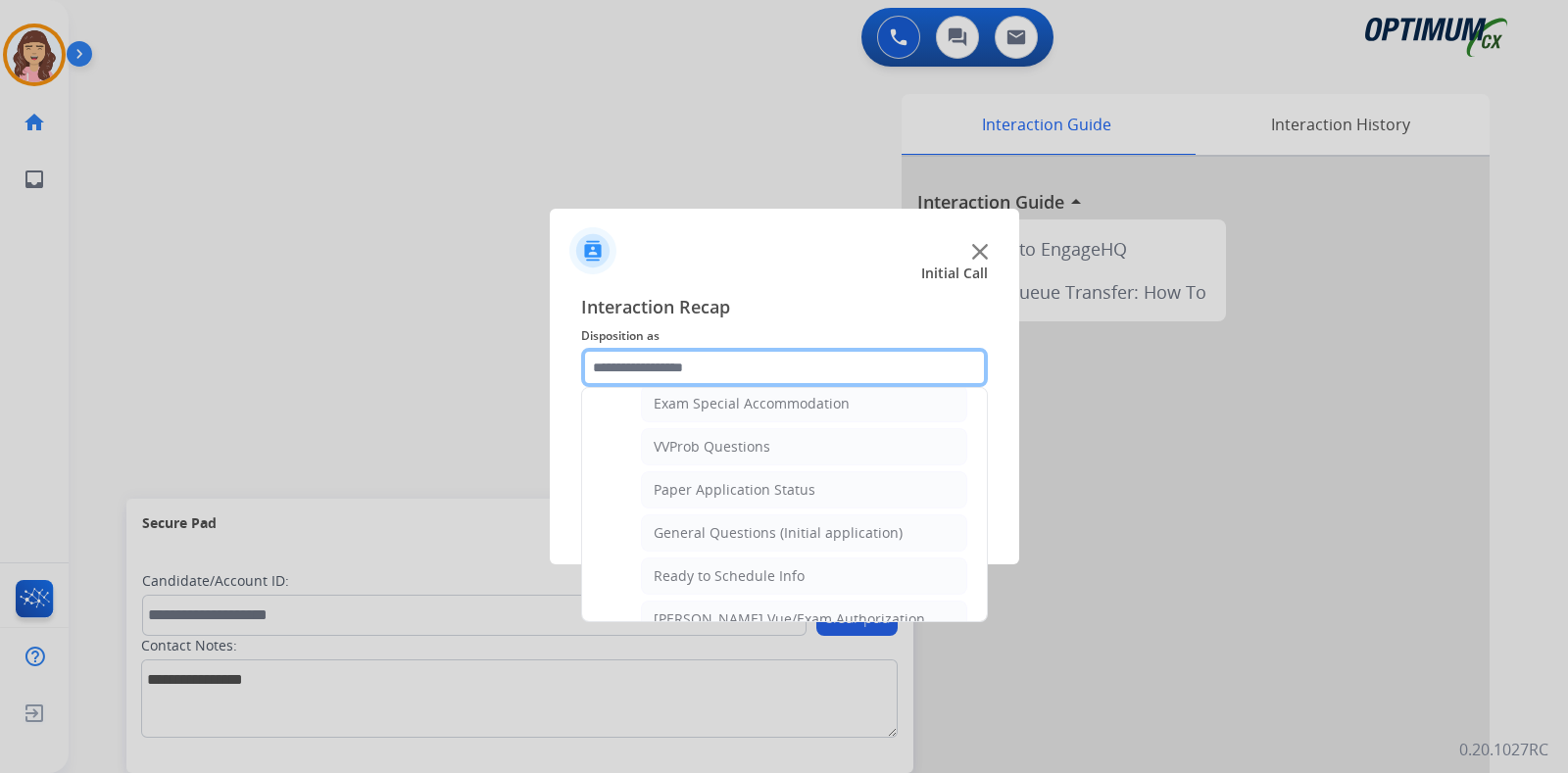
scroll to position [1039, 0]
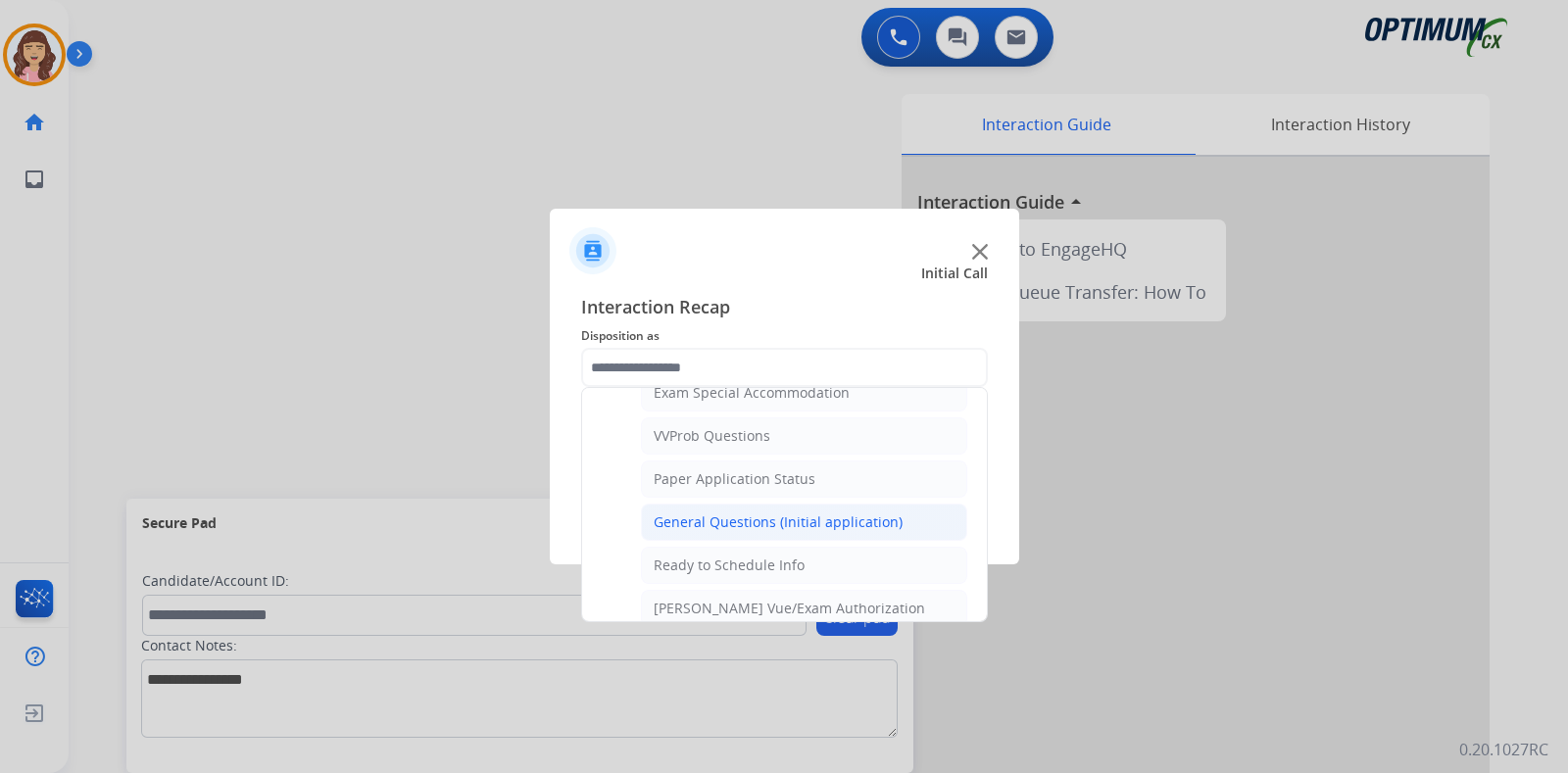
click at [776, 513] on div "General Questions (Initial application)" at bounding box center [779, 523] width 249 height 20
type input "**********"
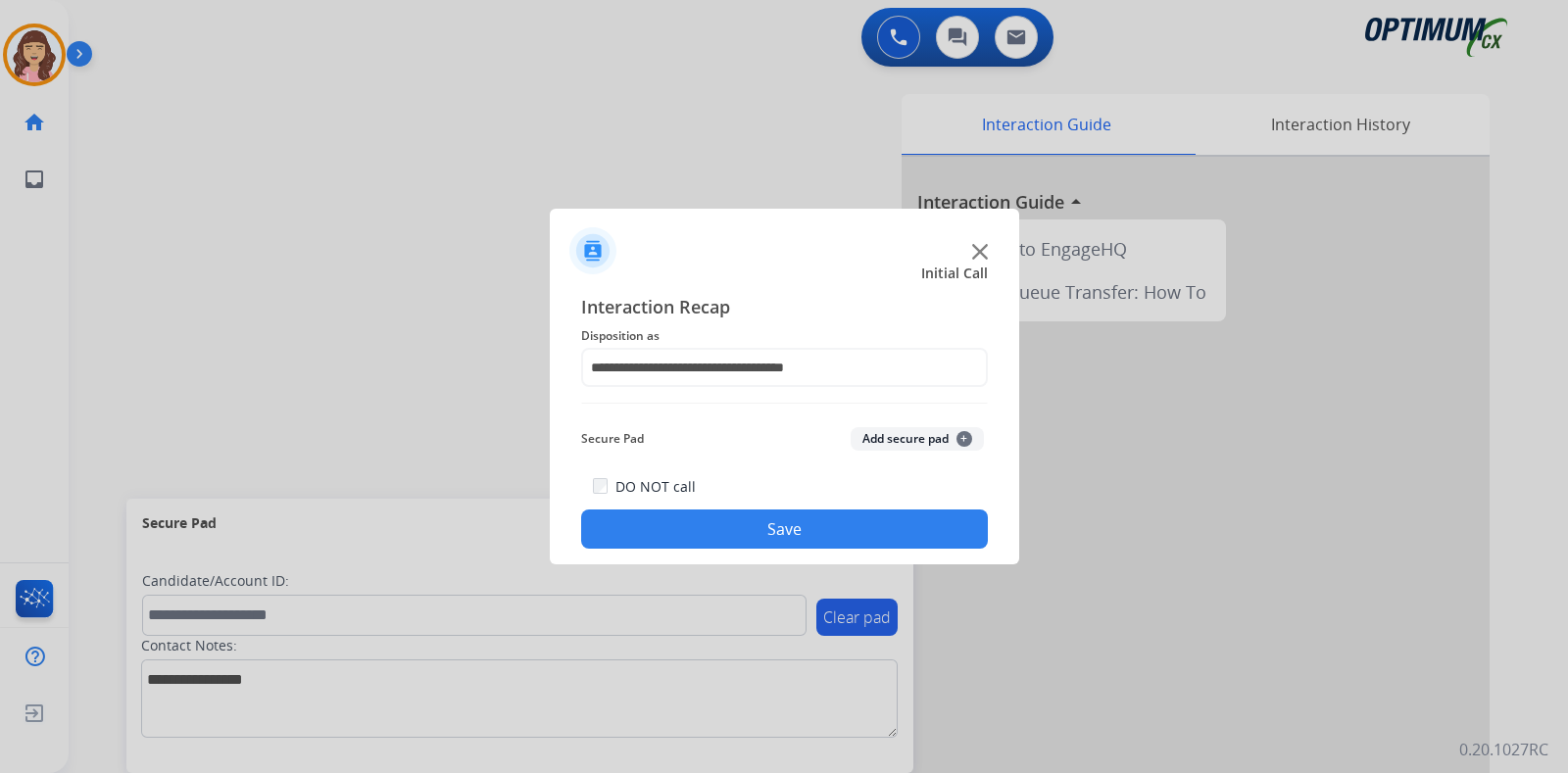
click at [706, 532] on button "Save" at bounding box center [785, 529] width 407 height 39
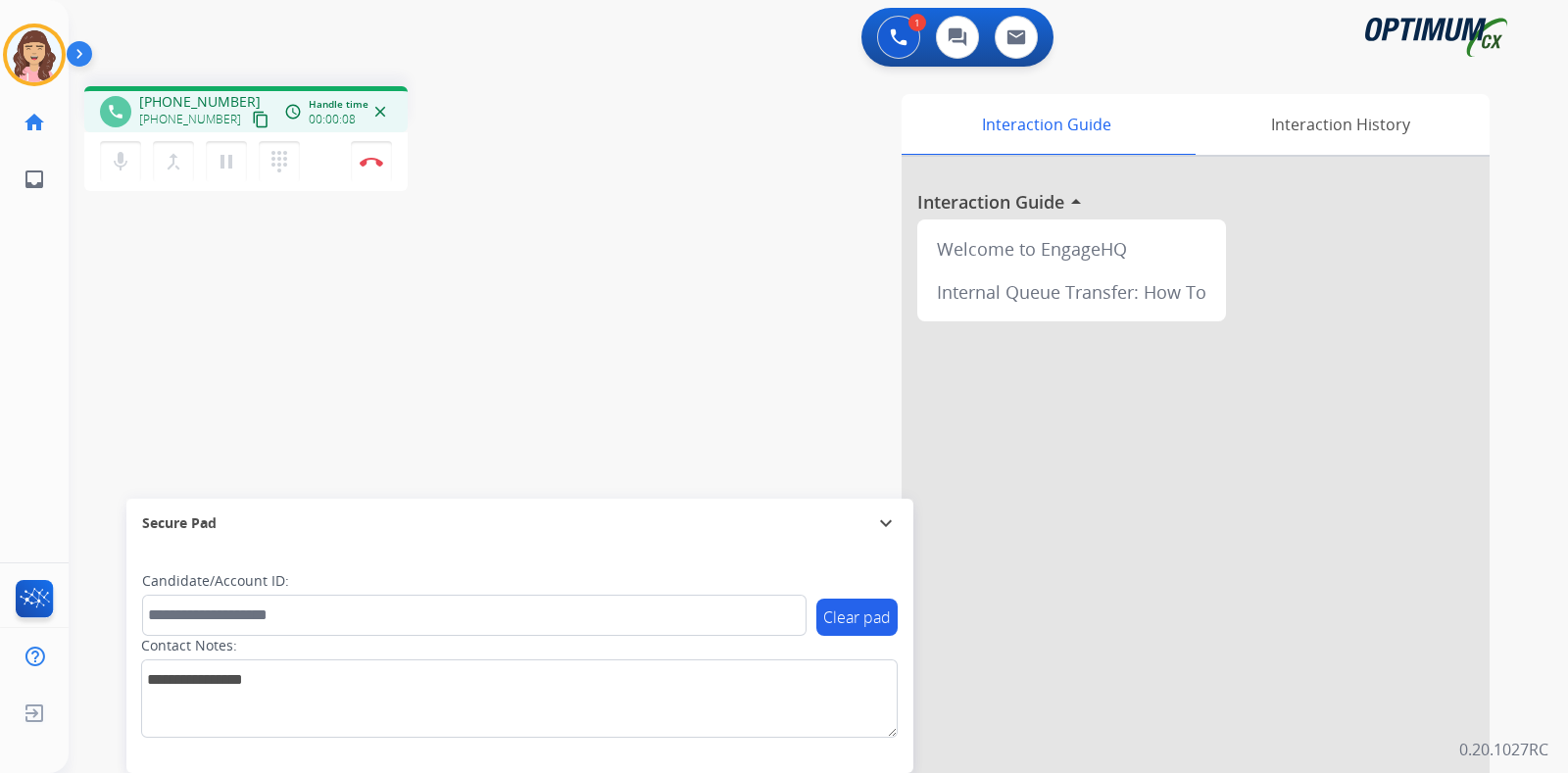
click at [252, 115] on mat-icon "content_copy" at bounding box center [261, 120] width 18 height 18
click at [467, 304] on div "phone [PHONE_NUMBER] [PHONE_NUMBER] content_copy access_time Call metrics Queue…" at bounding box center [795, 480] width 1452 height 818
click at [370, 163] on img at bounding box center [372, 162] width 24 height 10
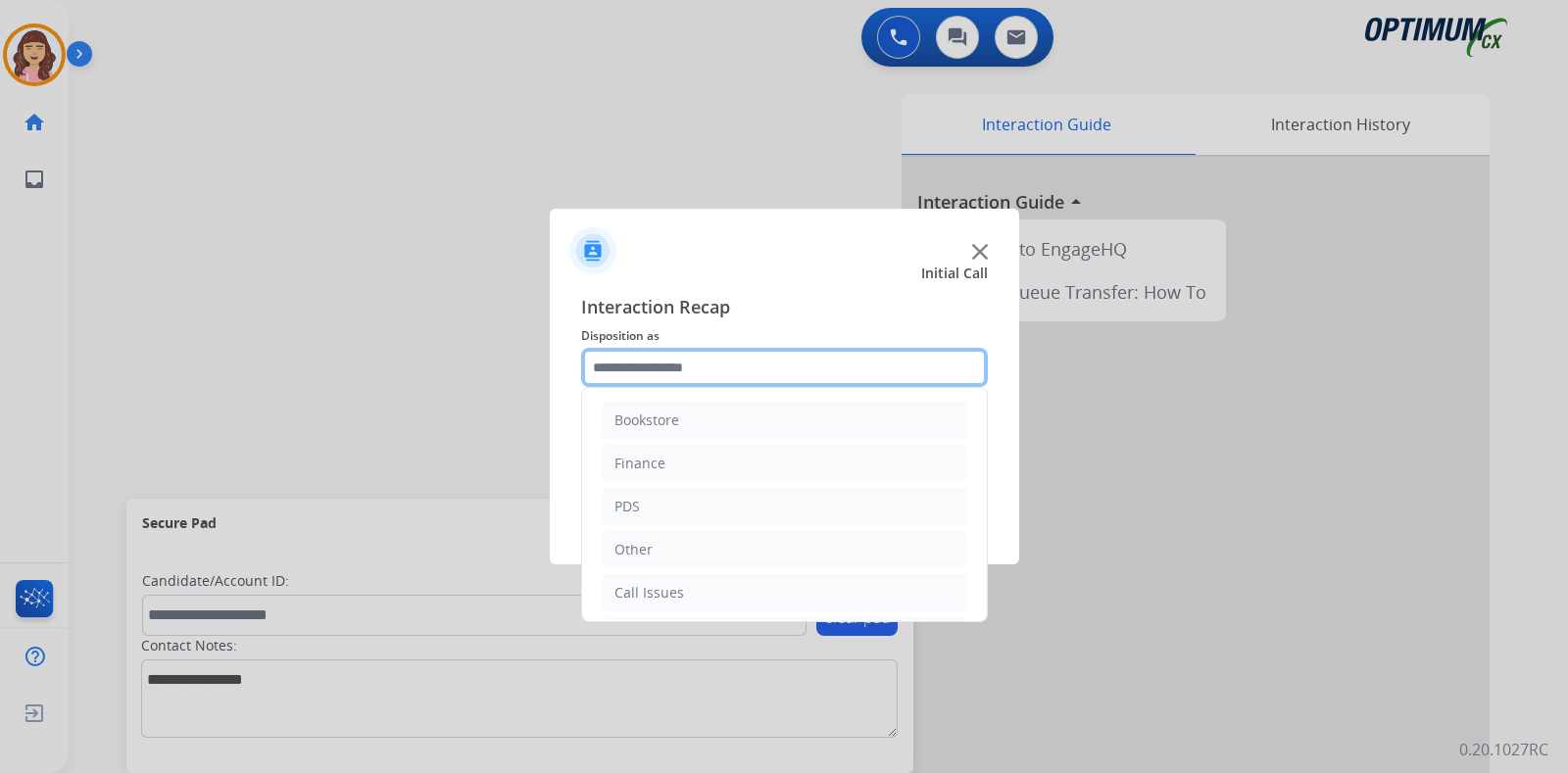
click at [706, 364] on input "text" at bounding box center [785, 367] width 407 height 39
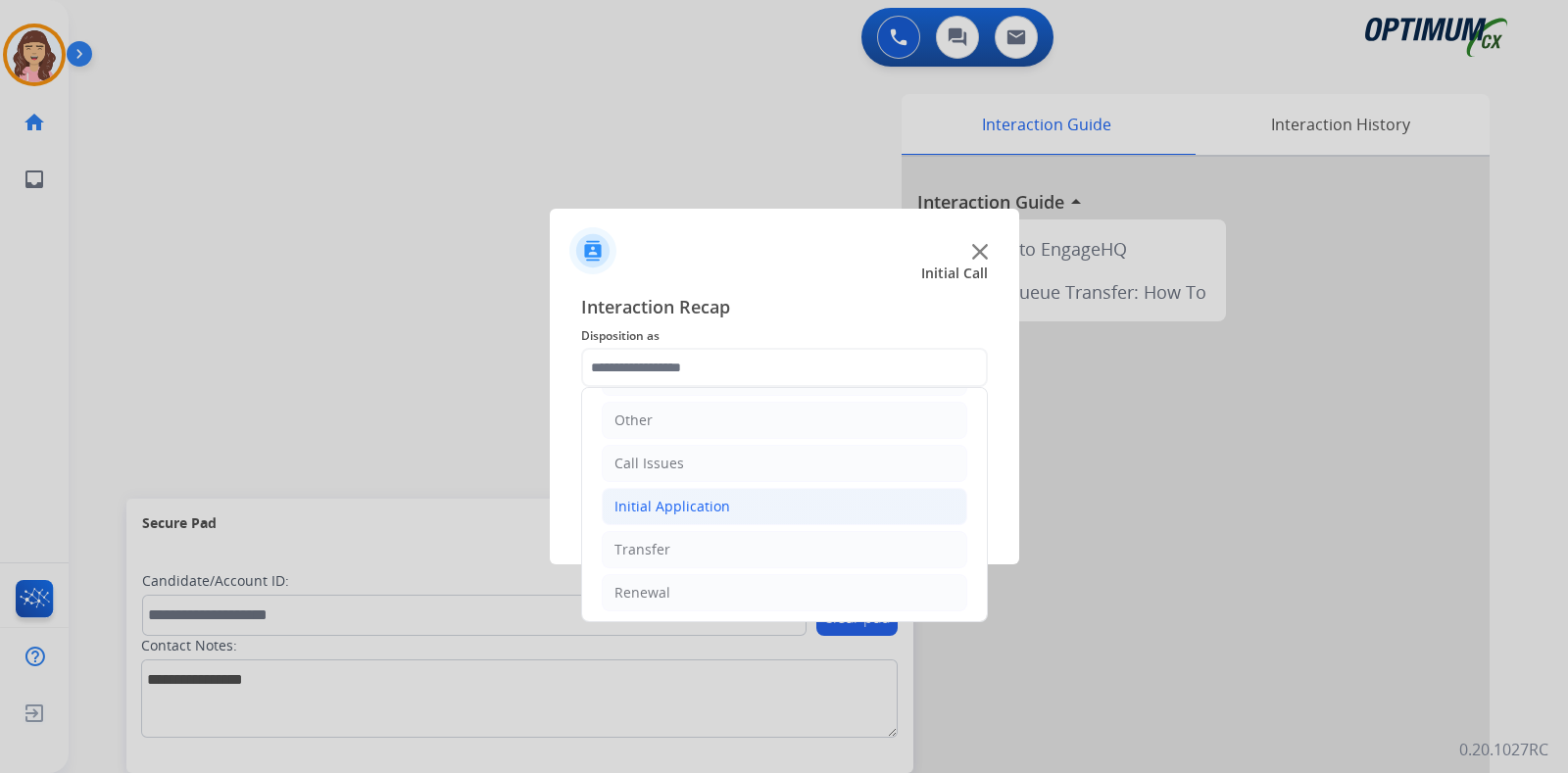
click at [702, 506] on div "Initial Application" at bounding box center [672, 507] width 116 height 20
click at [687, 586] on div "Appeals" at bounding box center [680, 593] width 53 height 20
type input "*******"
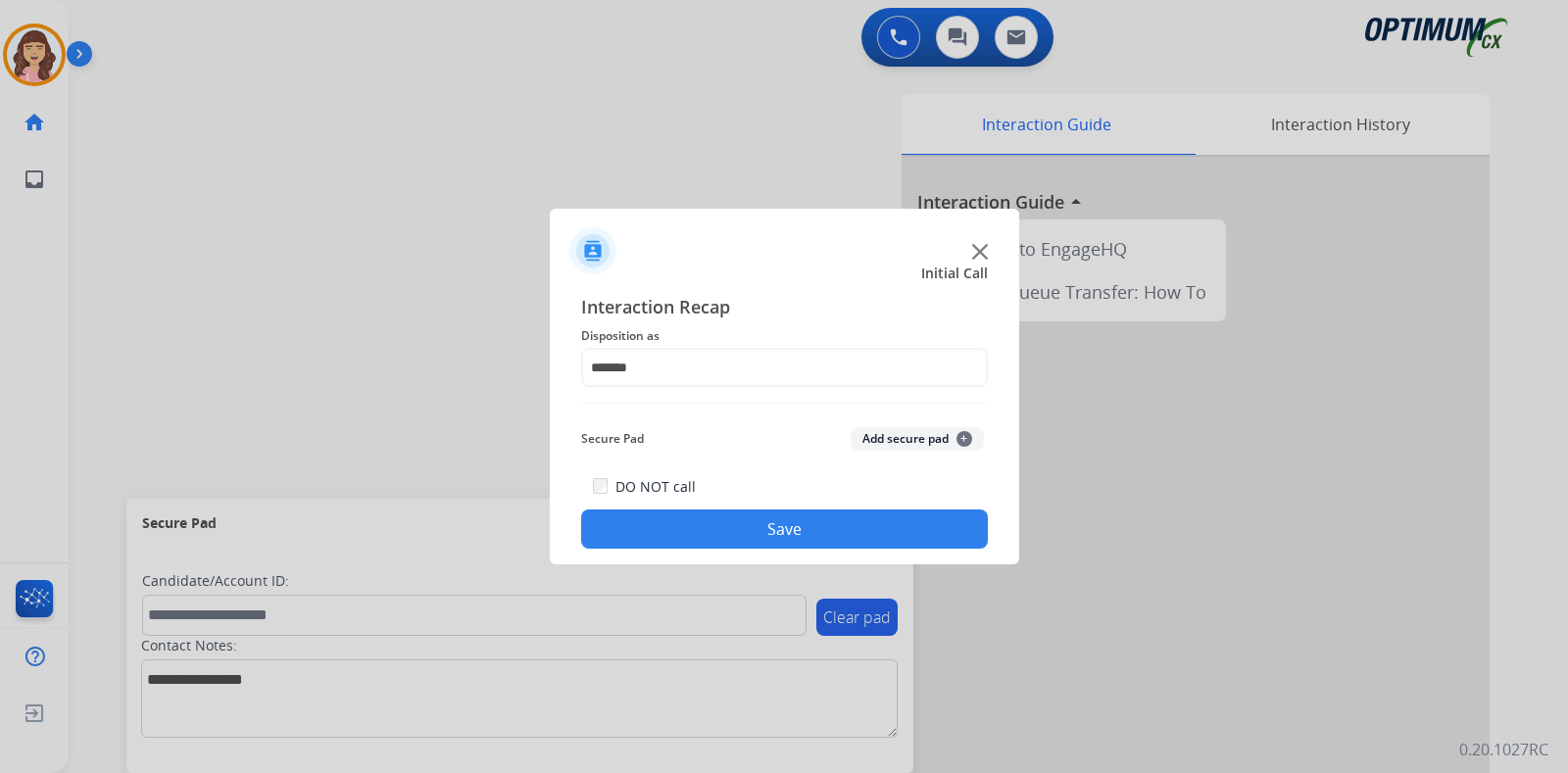
click at [787, 530] on button "Save" at bounding box center [785, 529] width 407 height 39
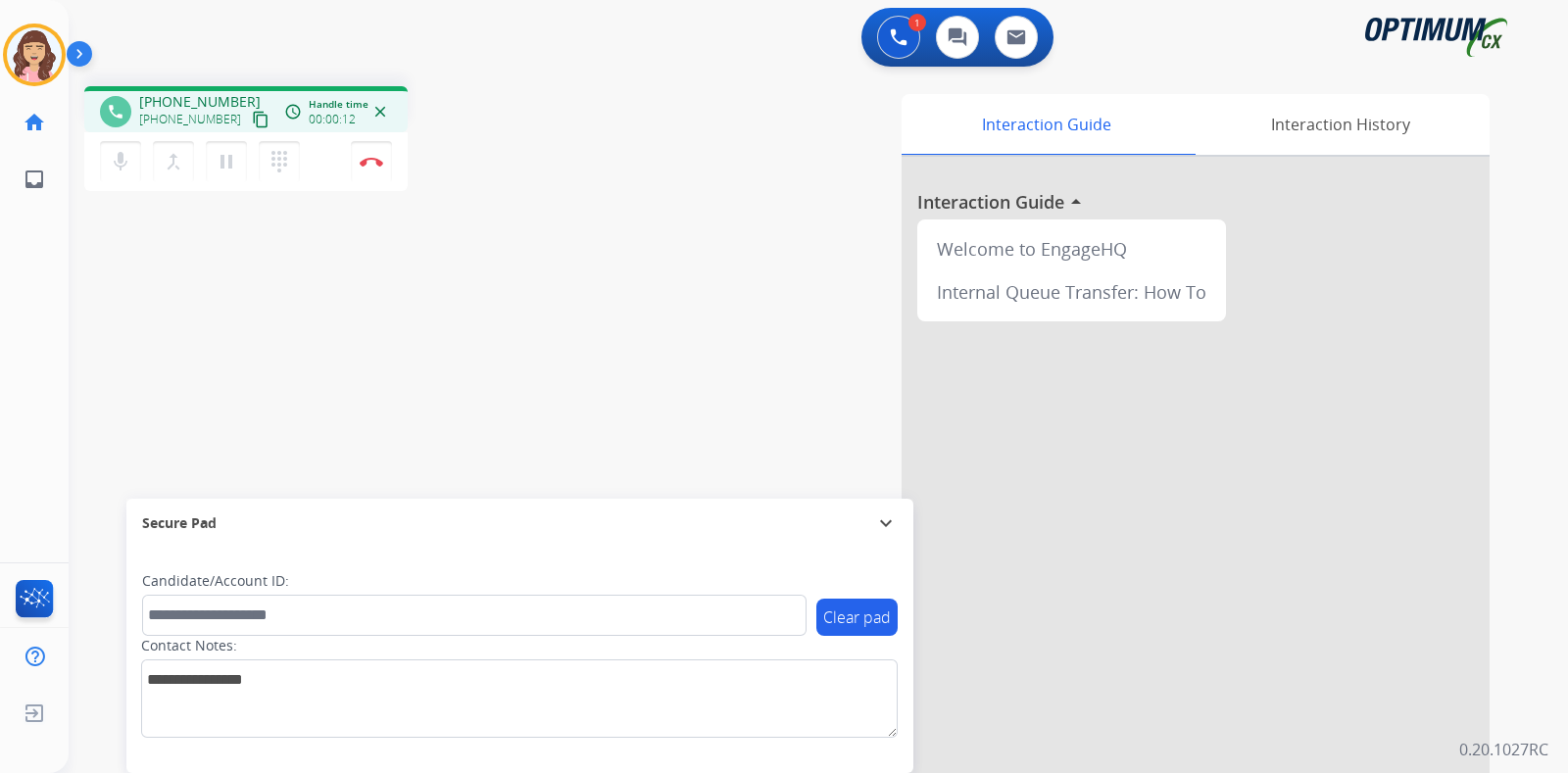
click at [252, 123] on mat-icon "content_copy" at bounding box center [261, 120] width 18 height 18
click at [370, 165] on img at bounding box center [372, 162] width 24 height 10
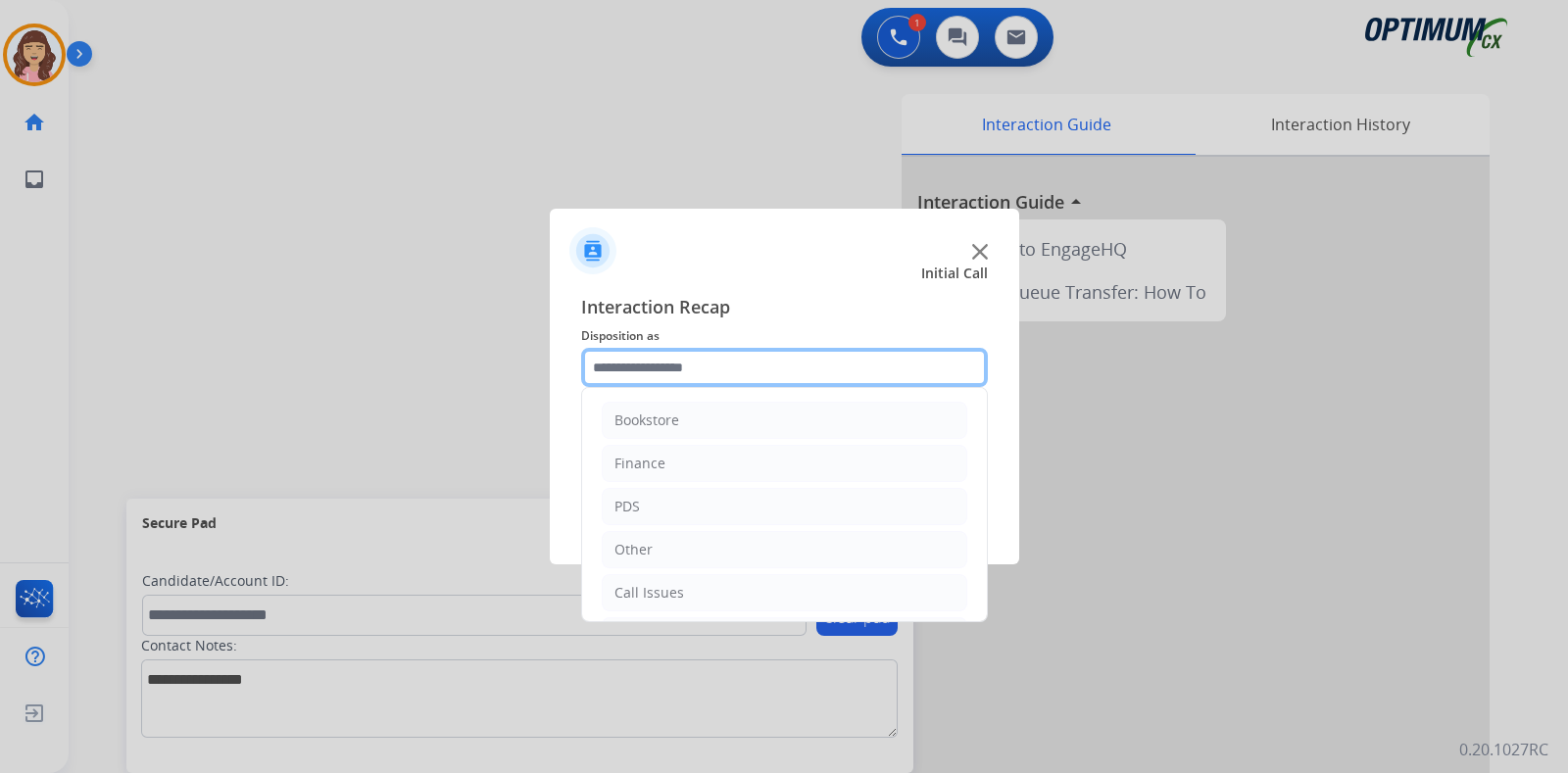
click at [672, 374] on input "text" at bounding box center [785, 367] width 407 height 39
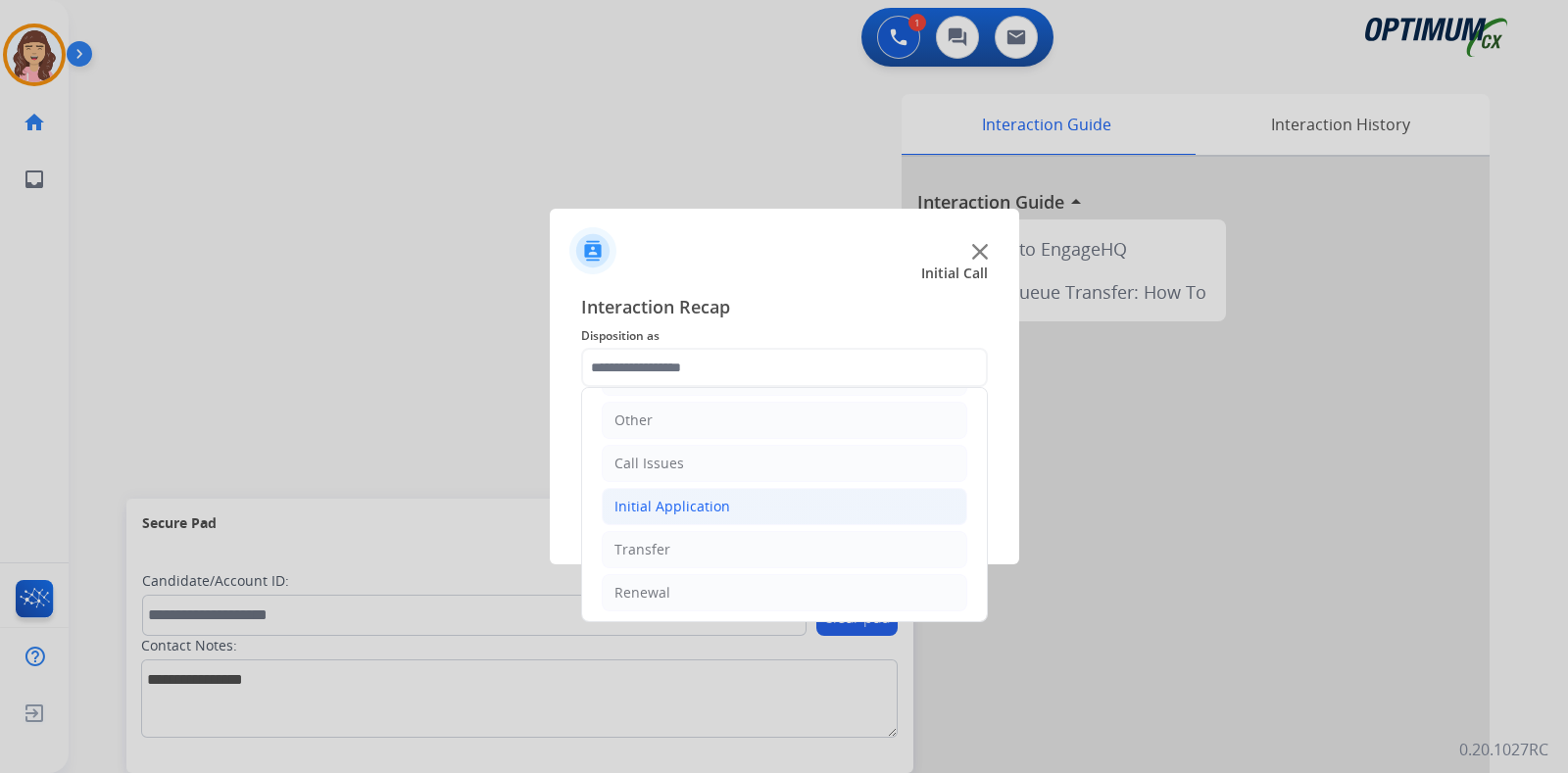
click at [695, 515] on li "Initial Application" at bounding box center [784, 506] width 366 height 37
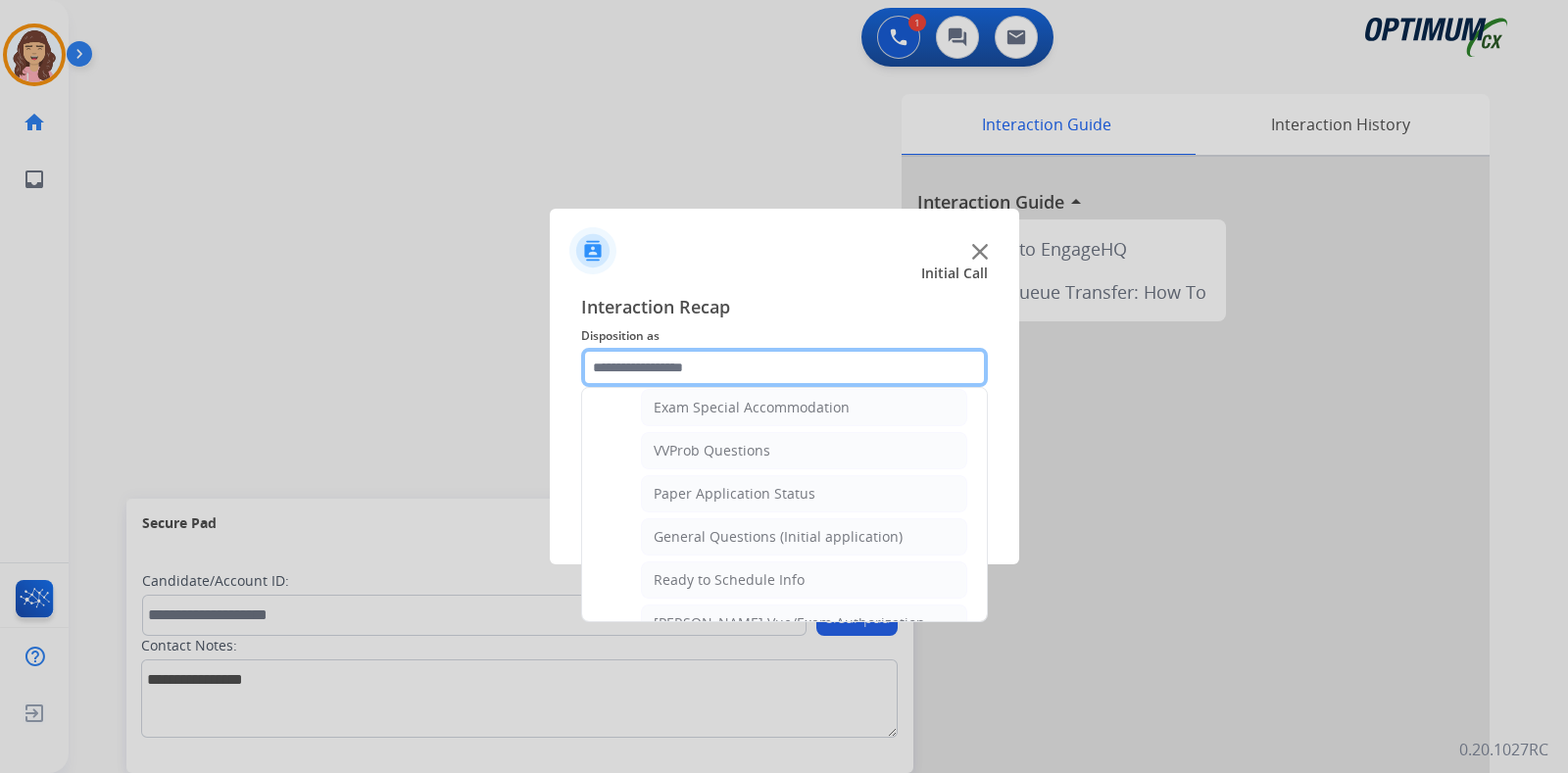
scroll to position [1058, 0]
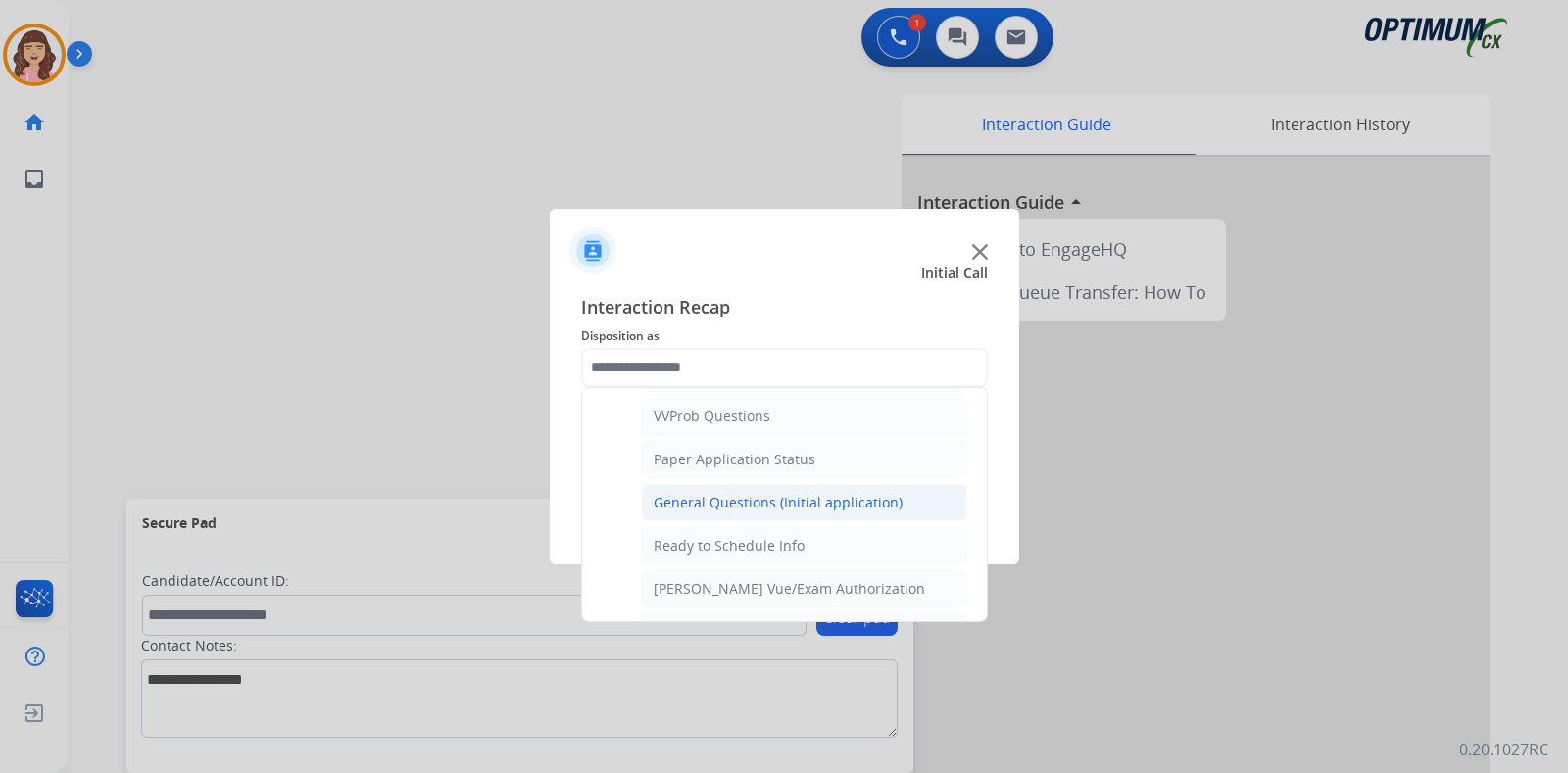
click at [784, 493] on div "General Questions (Initial application)" at bounding box center [779, 503] width 249 height 20
type input "**********"
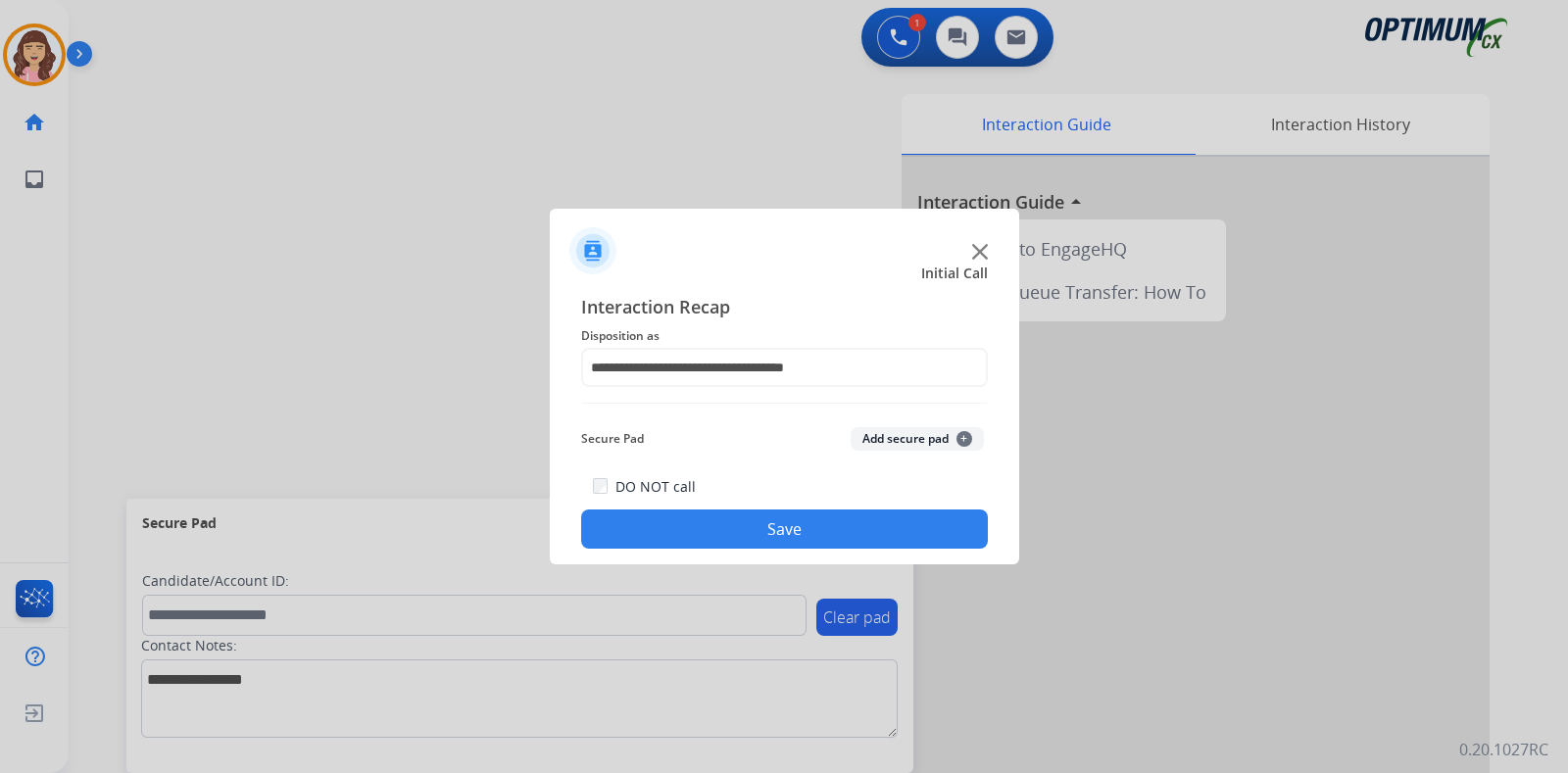
click at [763, 534] on button "Save" at bounding box center [785, 529] width 407 height 39
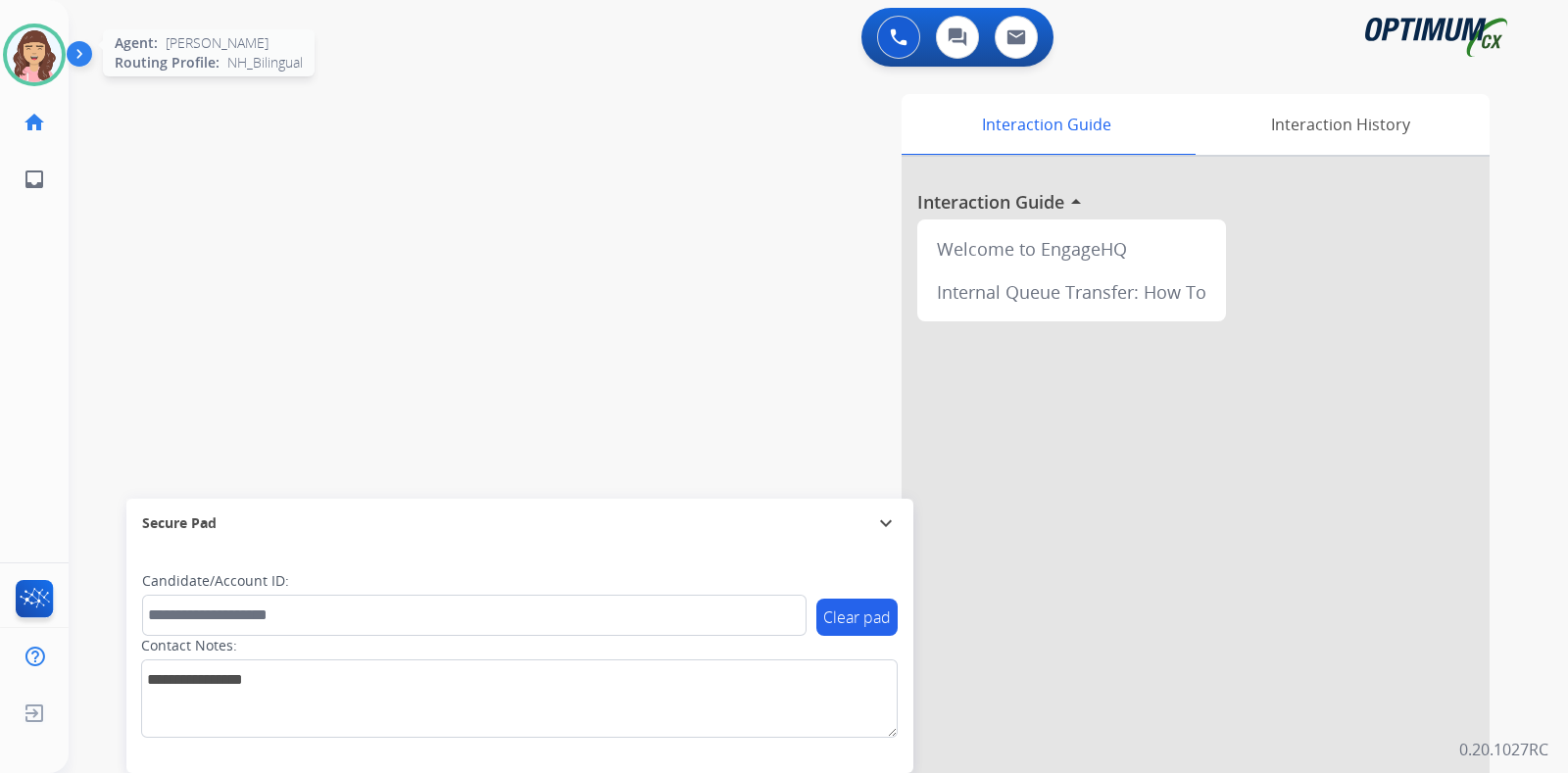
click at [40, 59] on img at bounding box center [34, 55] width 55 height 55
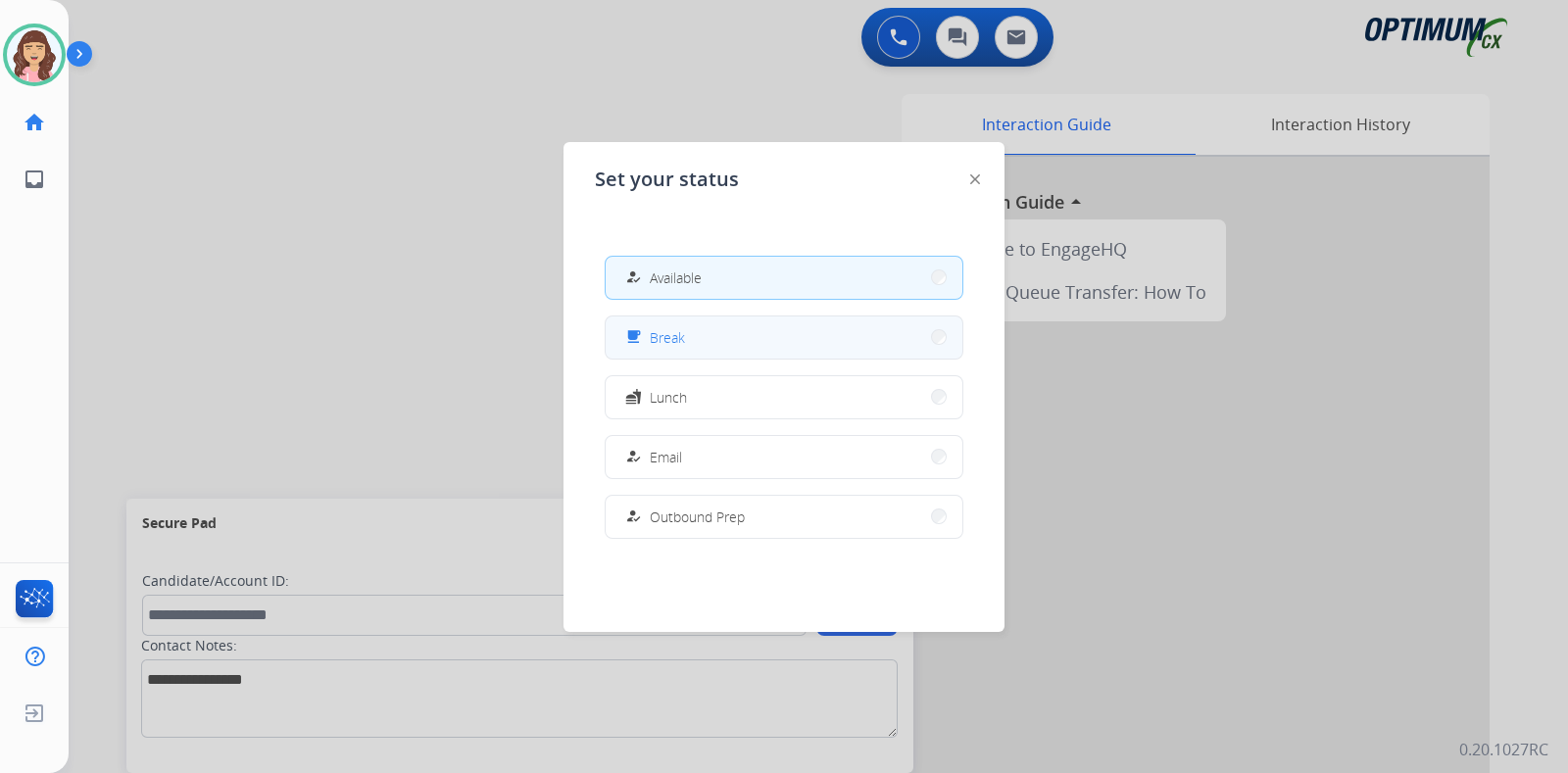
click at [754, 334] on button "free_breakfast Break" at bounding box center [784, 337] width 357 height 42
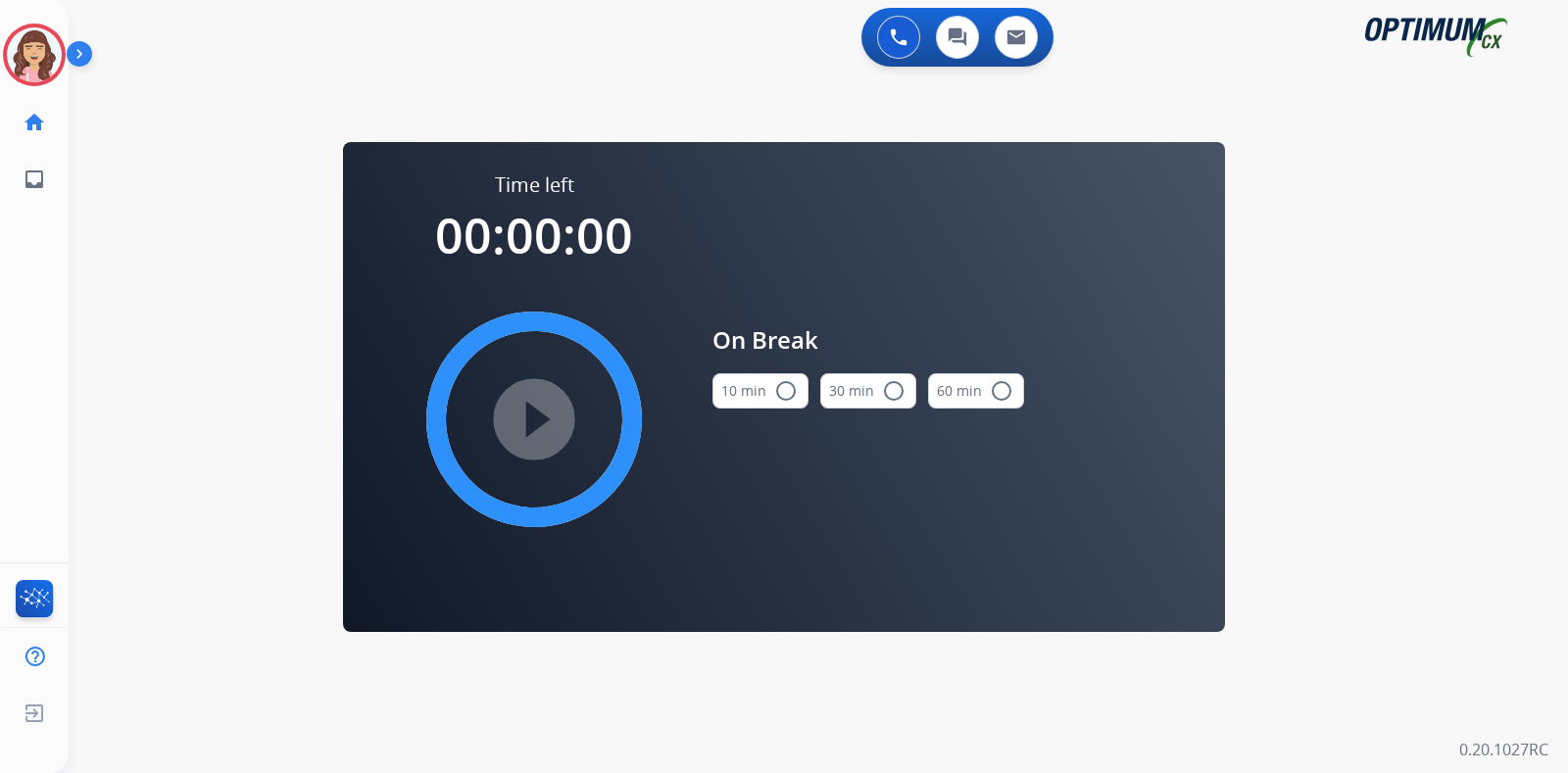
click at [787, 395] on mat-icon "radio_button_unchecked" at bounding box center [786, 391] width 24 height 24
click at [533, 424] on mat-icon "play_circle_filled" at bounding box center [535, 420] width 24 height 24
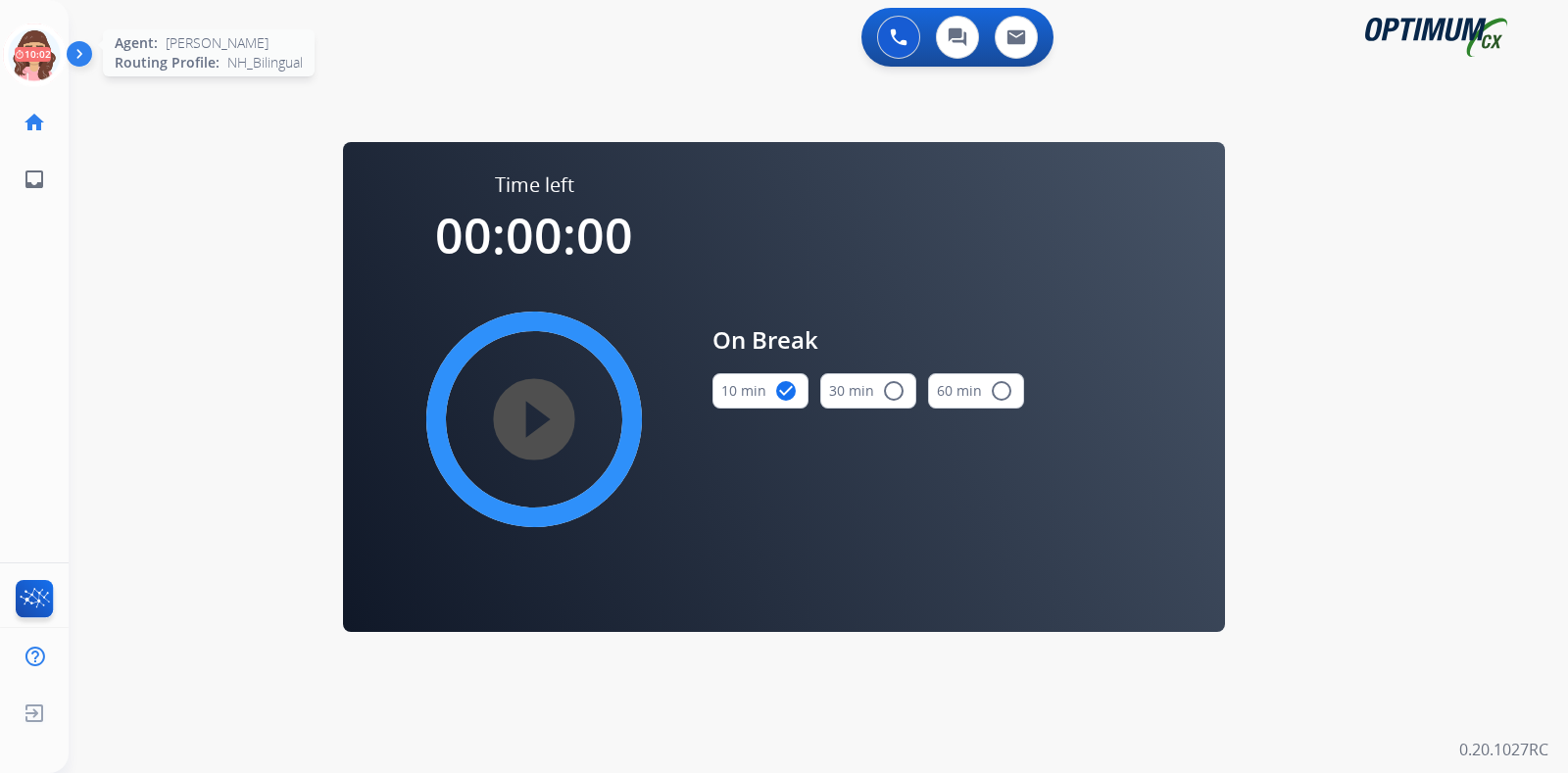
click at [31, 55] on icon at bounding box center [35, 56] width 64 height 64
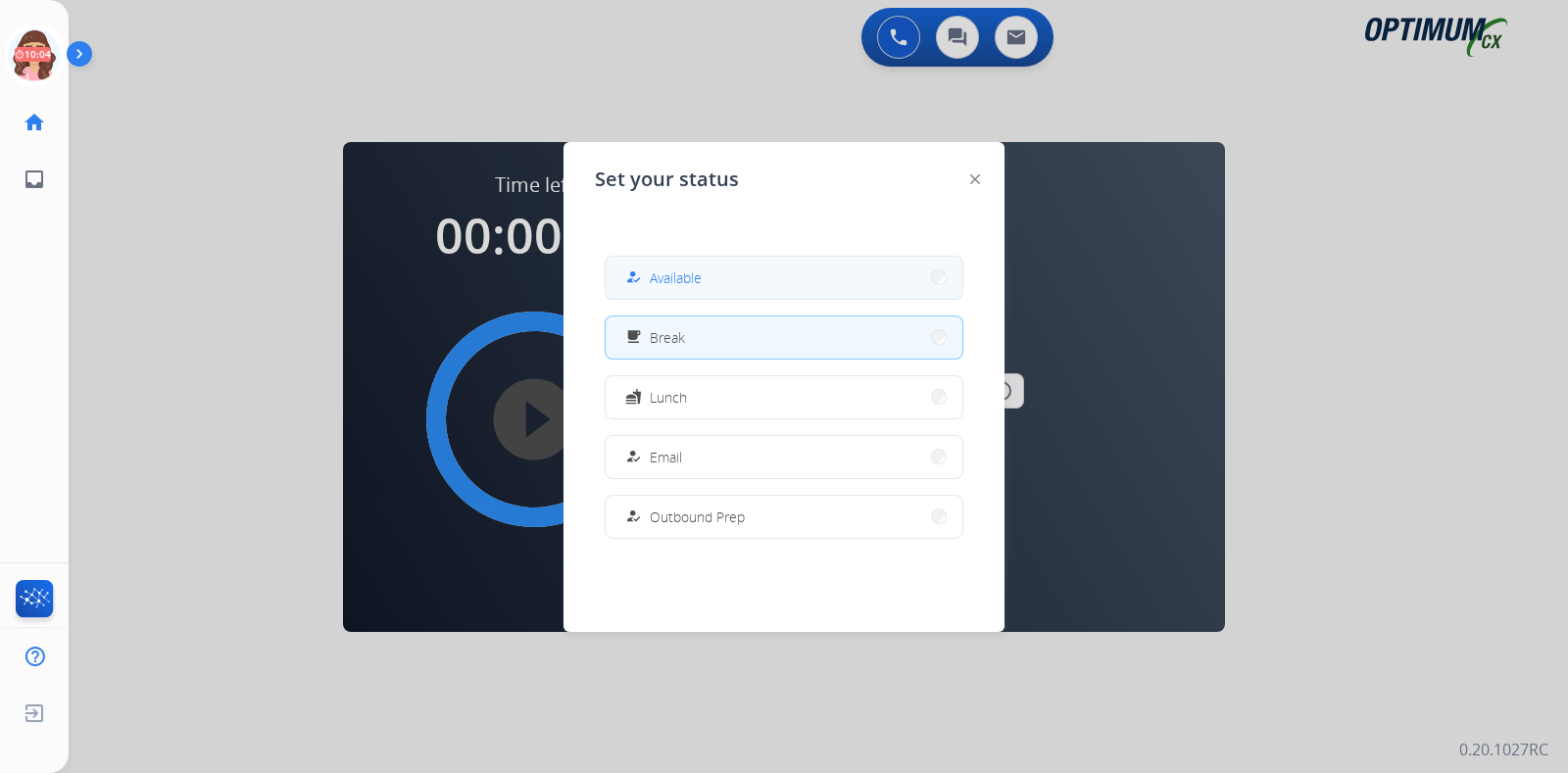
click at [663, 282] on span "Available" at bounding box center [676, 277] width 52 height 21
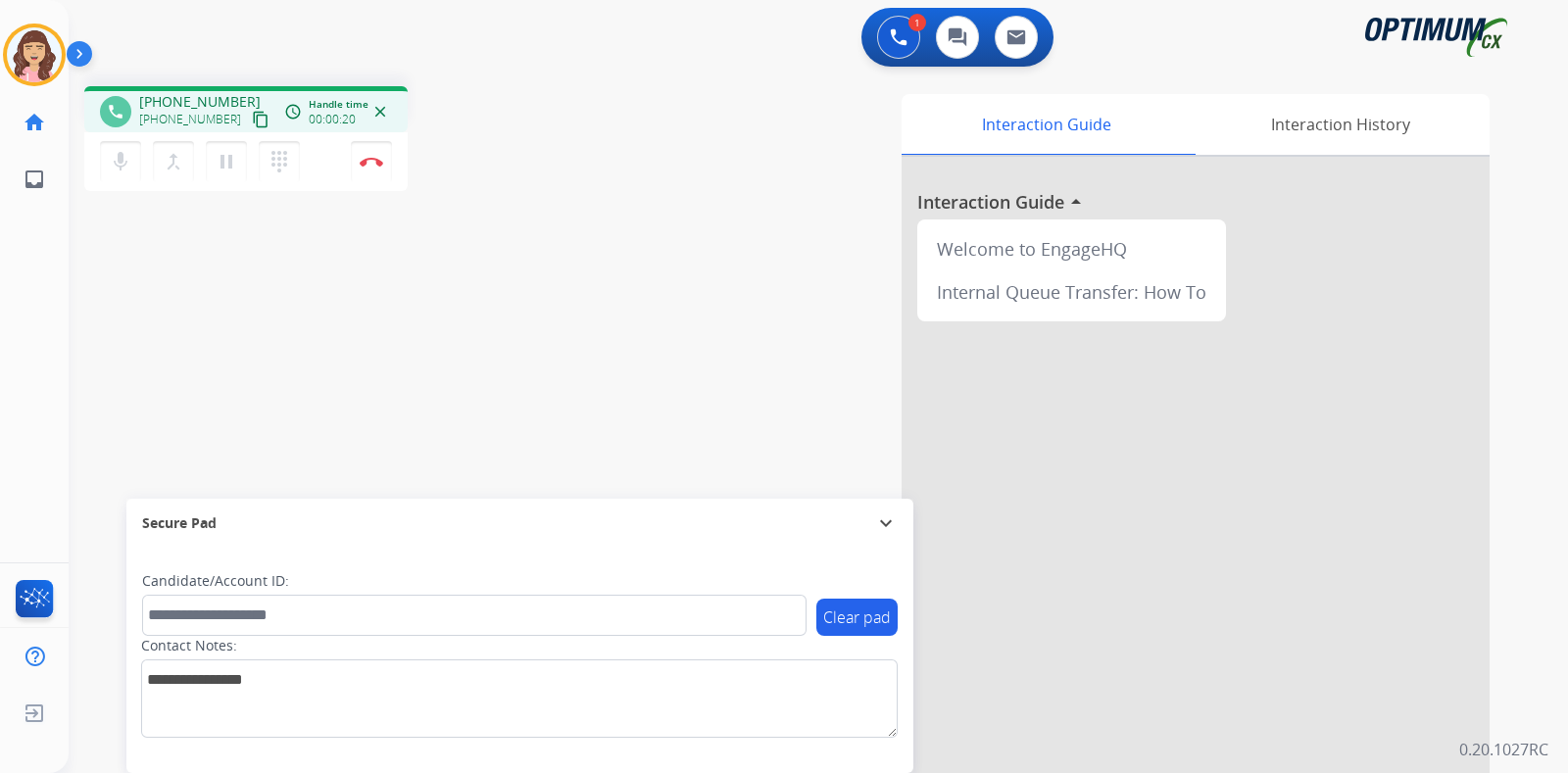
click at [252, 123] on mat-icon "content_copy" at bounding box center [261, 120] width 18 height 18
click at [304, 442] on div "phone [PHONE_NUMBER] [PHONE_NUMBER] content_copy access_time Call metrics Queue…" at bounding box center [795, 480] width 1452 height 818
click at [374, 164] on img at bounding box center [372, 162] width 24 height 10
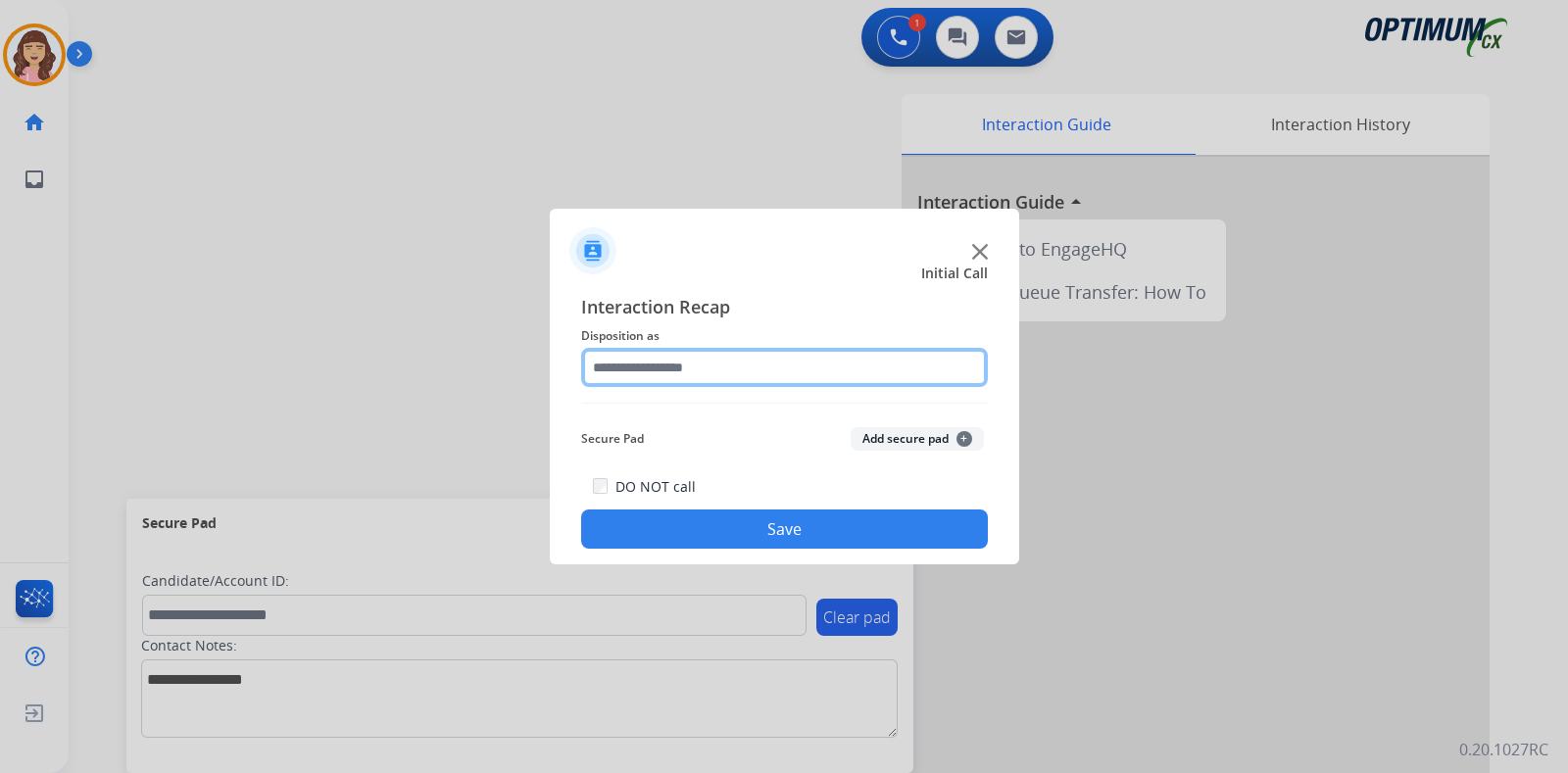
click at [744, 351] on input "text" at bounding box center [785, 367] width 407 height 39
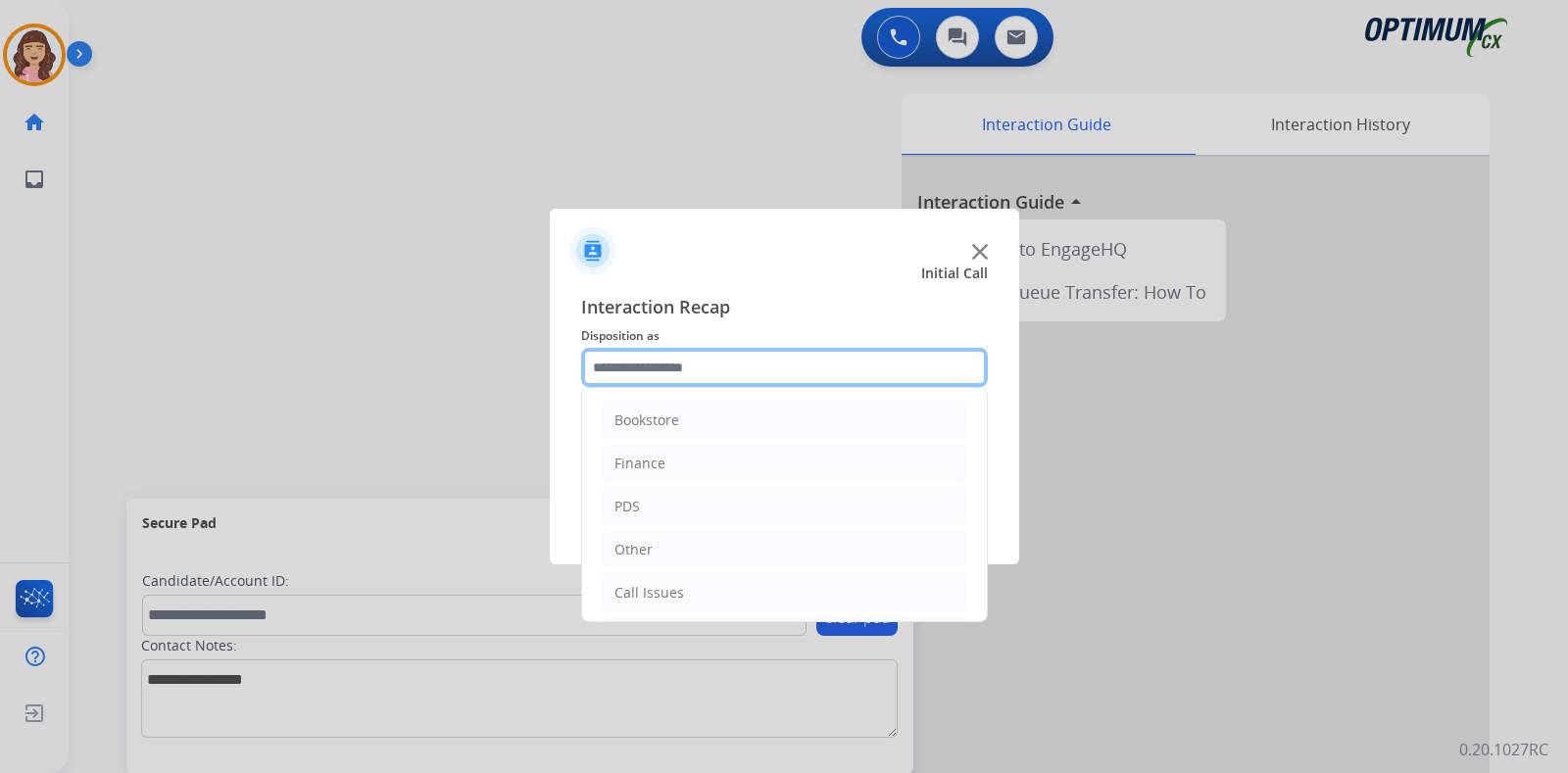
scroll to position [130, 0]
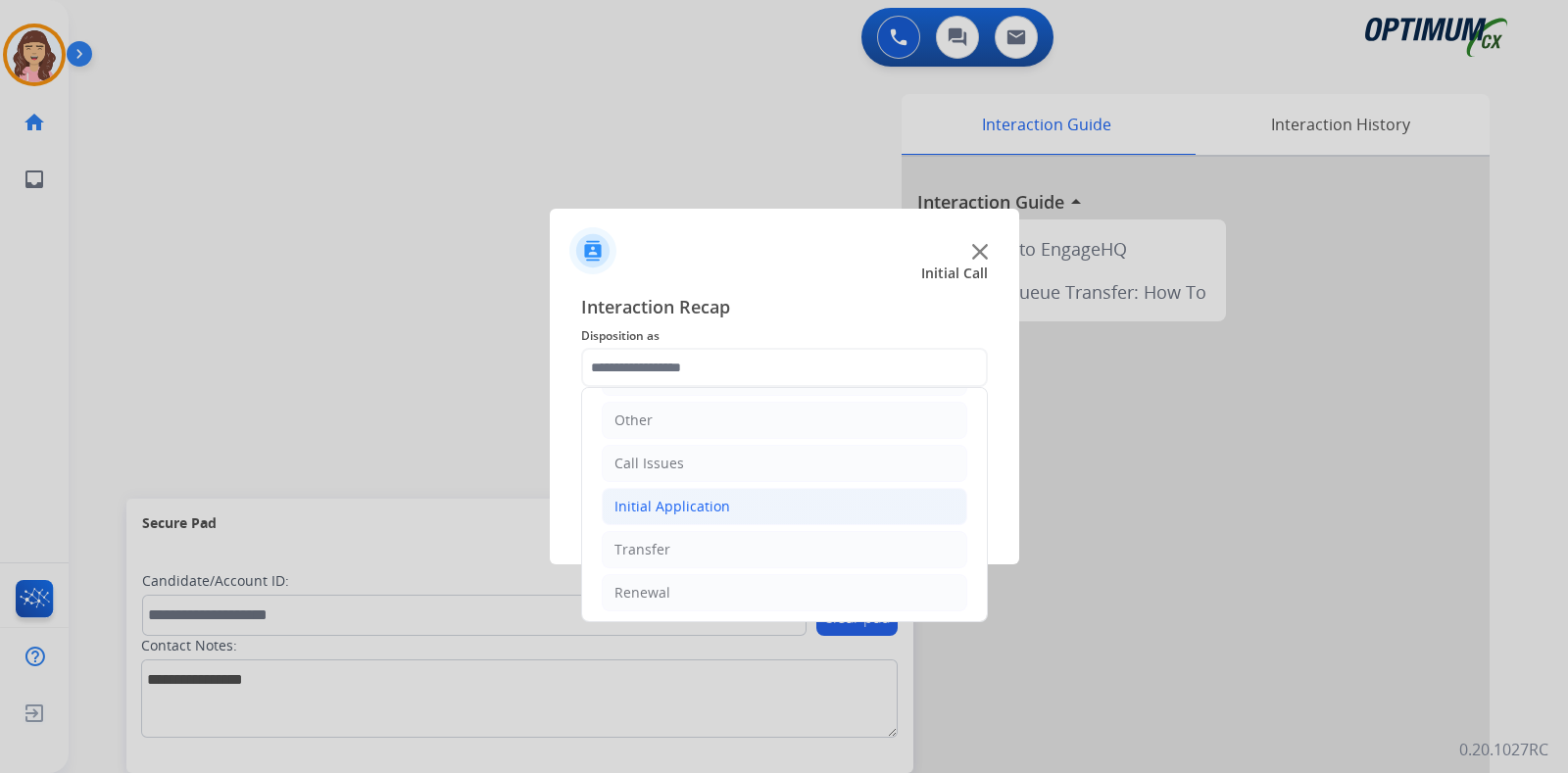
click at [712, 498] on div "Initial Application" at bounding box center [672, 507] width 116 height 20
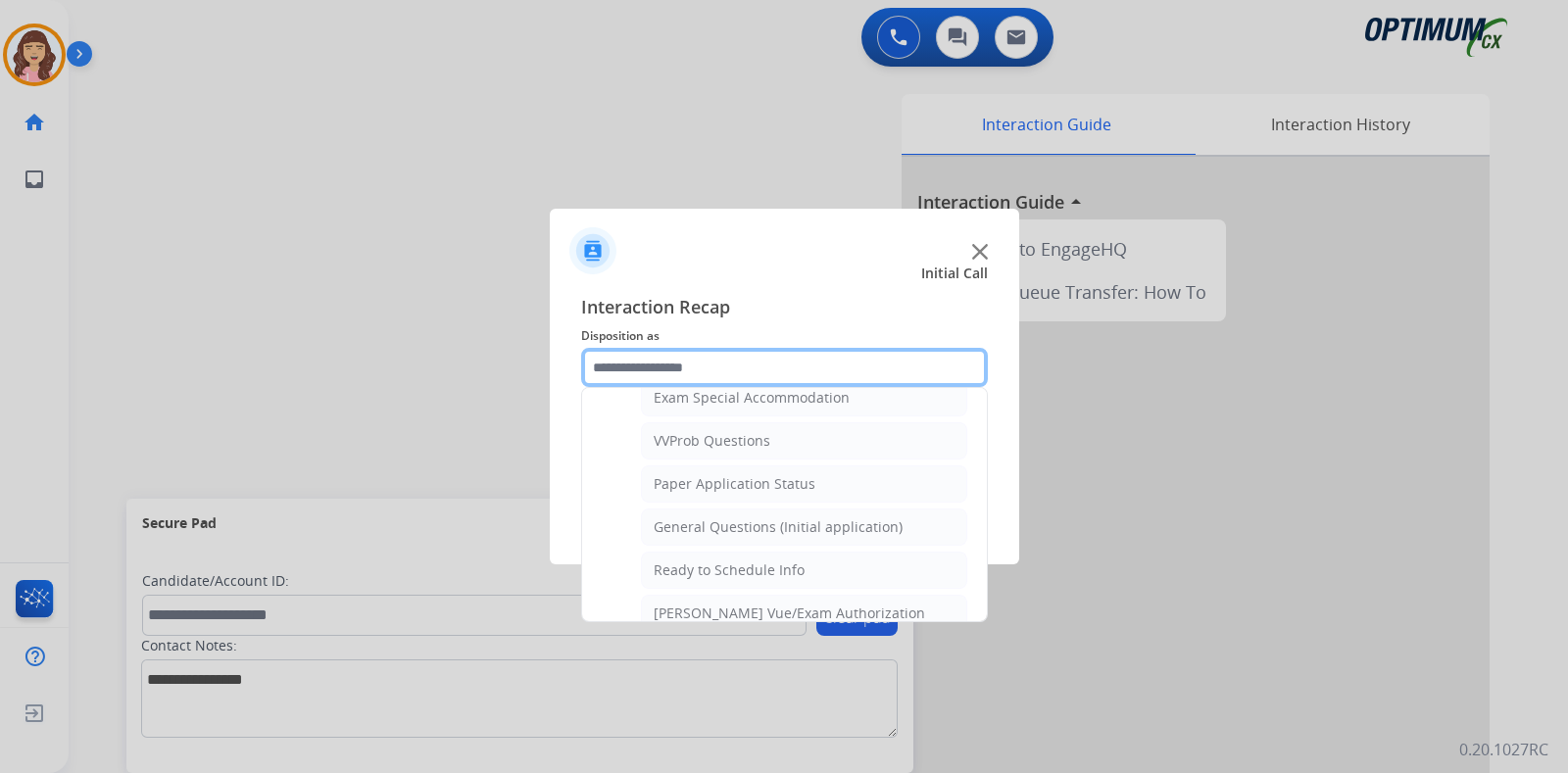
scroll to position [1068, 0]
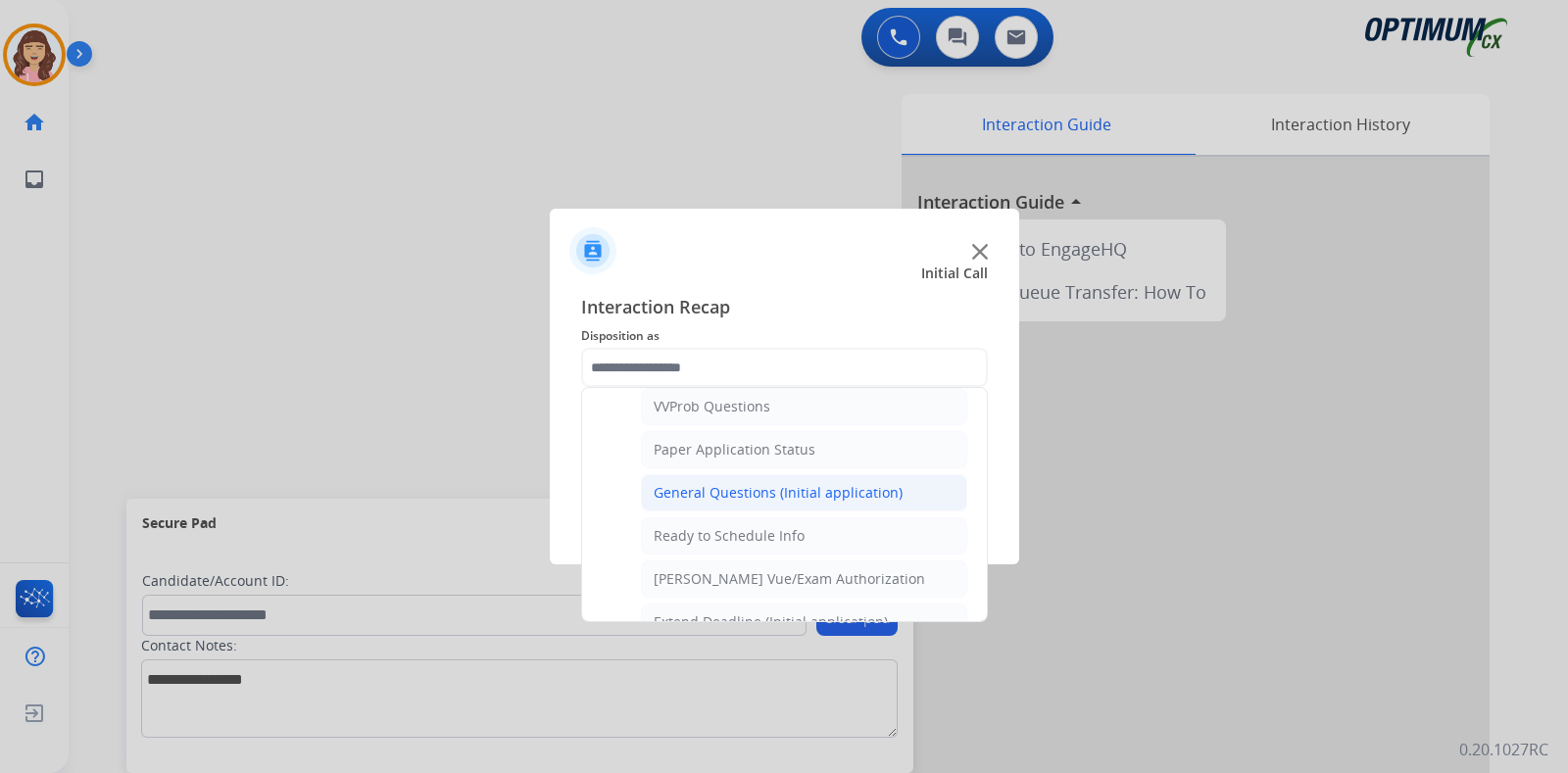
click at [794, 484] on div "General Questions (Initial application)" at bounding box center [779, 494] width 249 height 20
type input "**********"
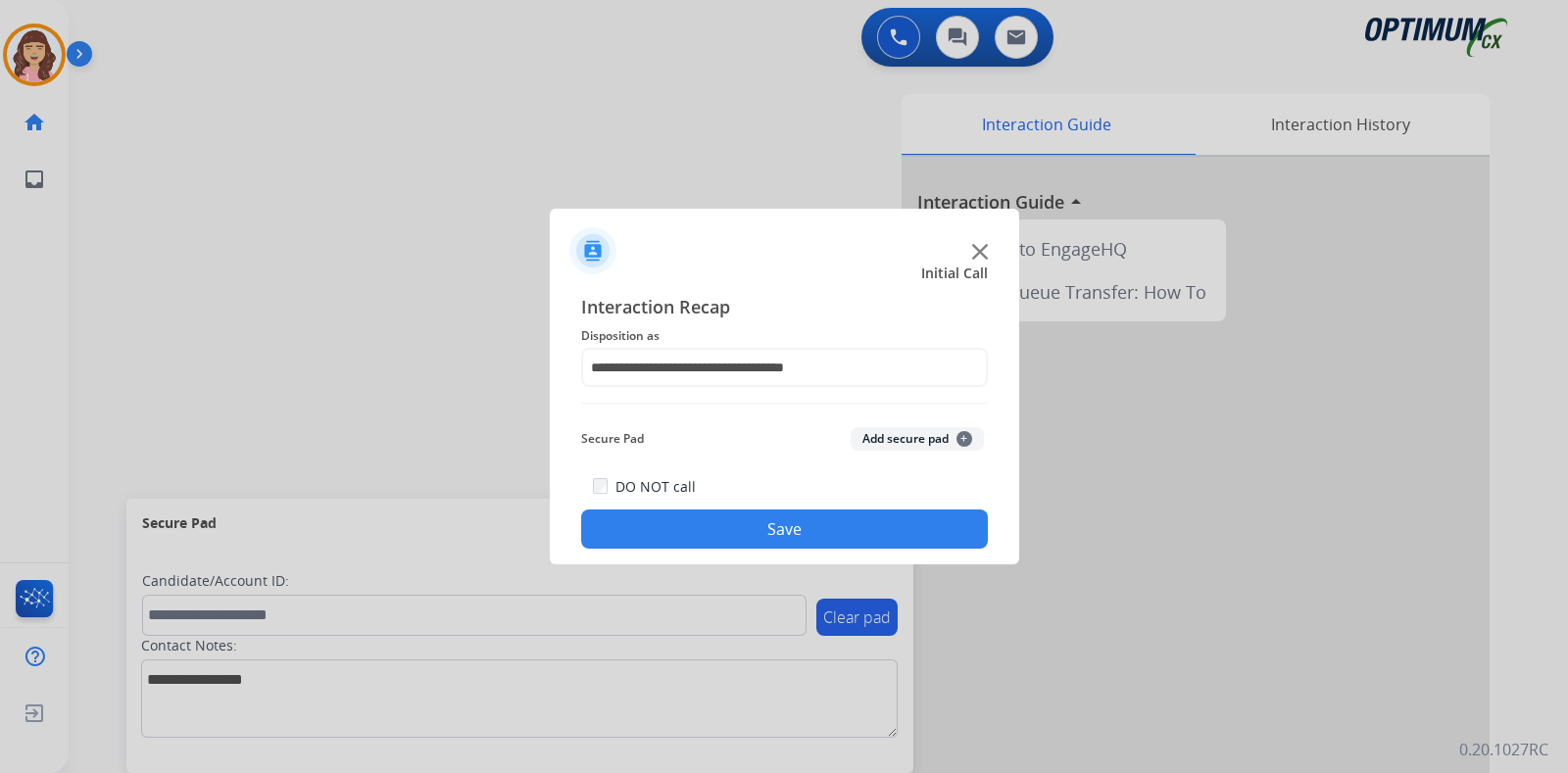
click at [758, 522] on button "Save" at bounding box center [785, 529] width 407 height 39
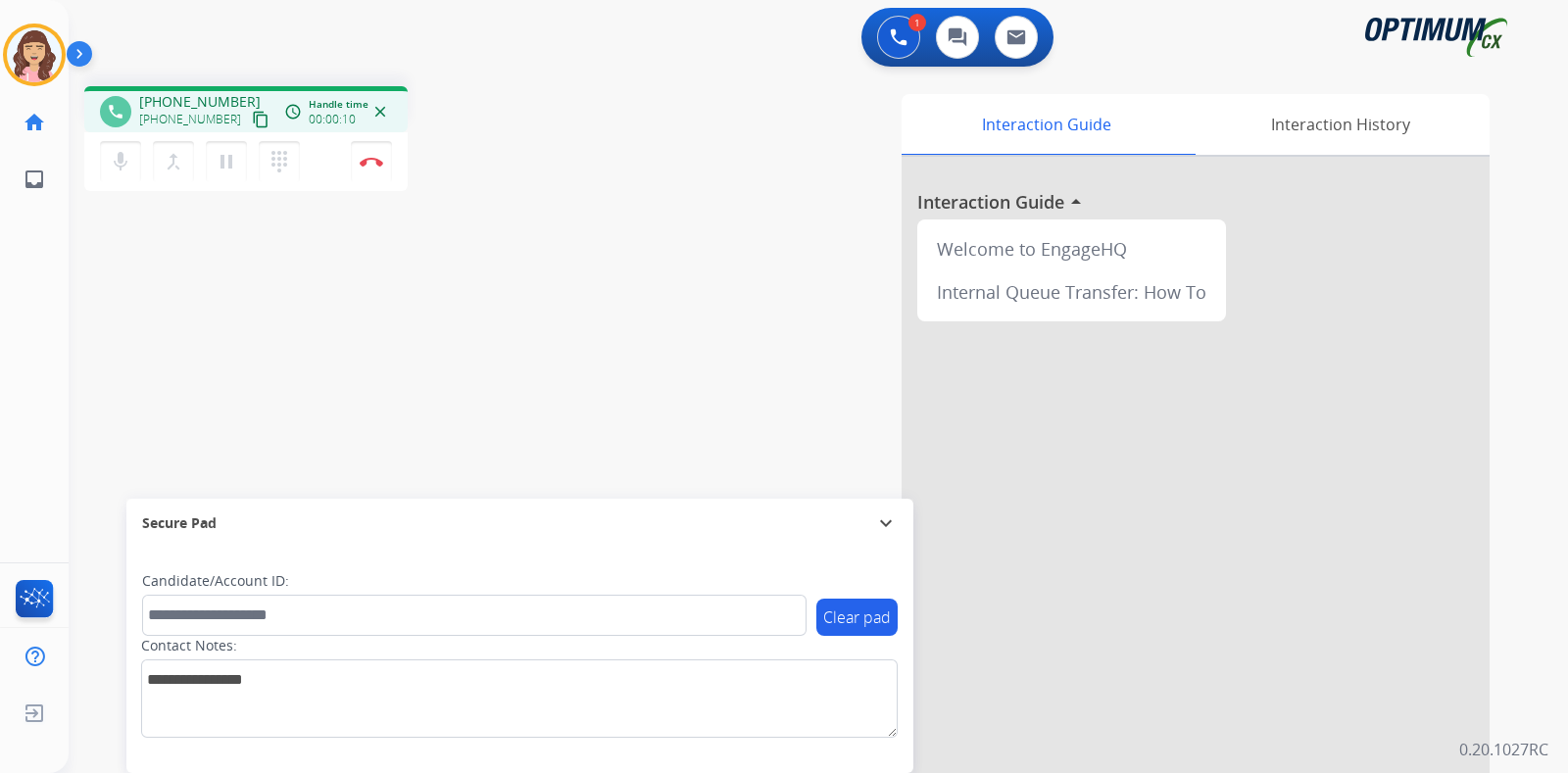
click at [252, 117] on mat-icon "content_copy" at bounding box center [261, 120] width 18 height 18
click at [456, 350] on div "phone [PHONE_NUMBER] [PHONE_NUMBER] content_copy access_time Call metrics Queue…" at bounding box center [795, 480] width 1452 height 818
click at [304, 325] on div "phone [PHONE_NUMBER] [PHONE_NUMBER] content_copy access_time Call metrics Queue…" at bounding box center [795, 480] width 1452 height 818
click at [370, 164] on img at bounding box center [372, 162] width 24 height 10
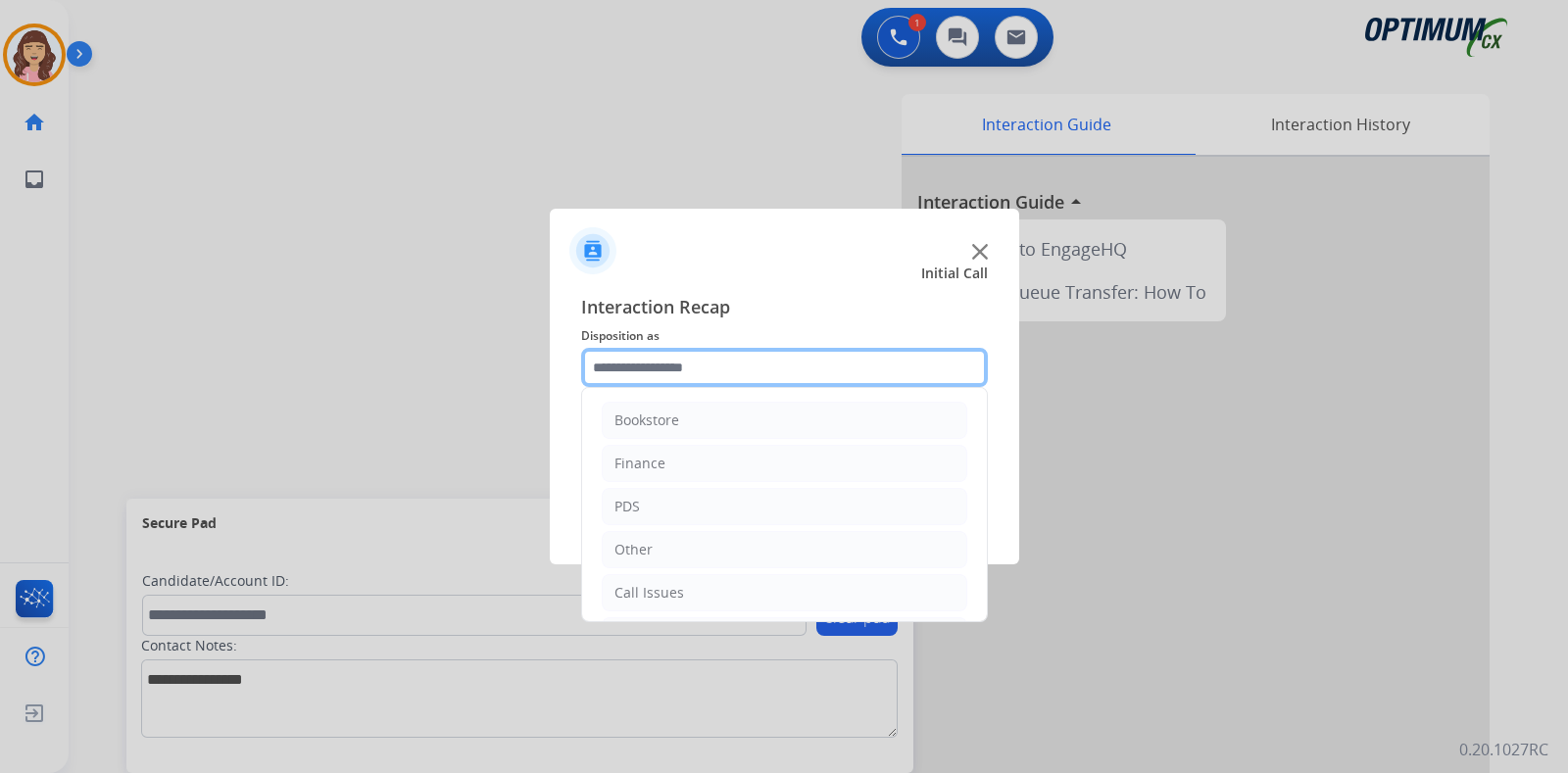
click at [682, 371] on input "text" at bounding box center [785, 367] width 407 height 39
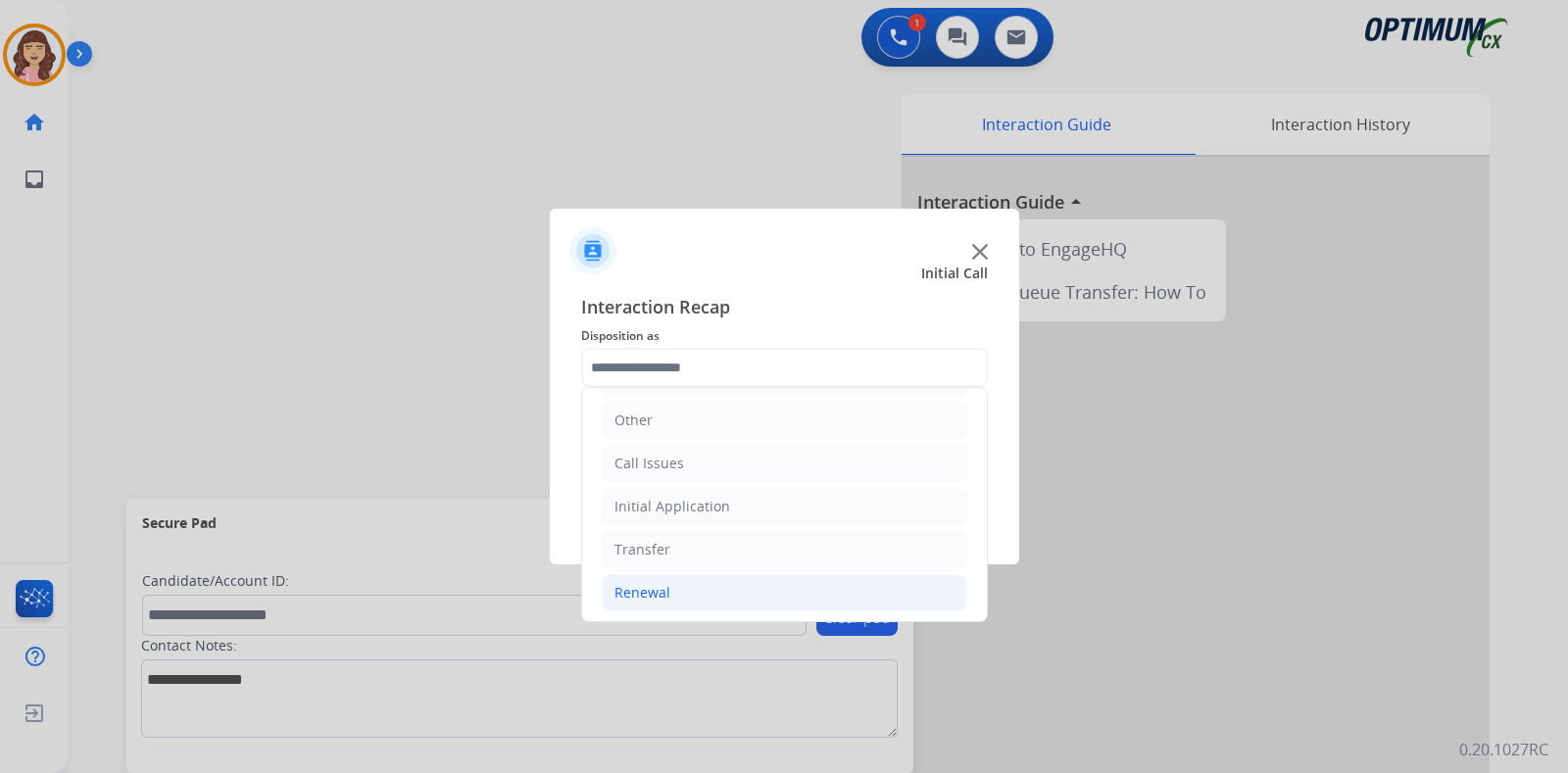
click at [656, 585] on div "Renewal" at bounding box center [642, 593] width 56 height 20
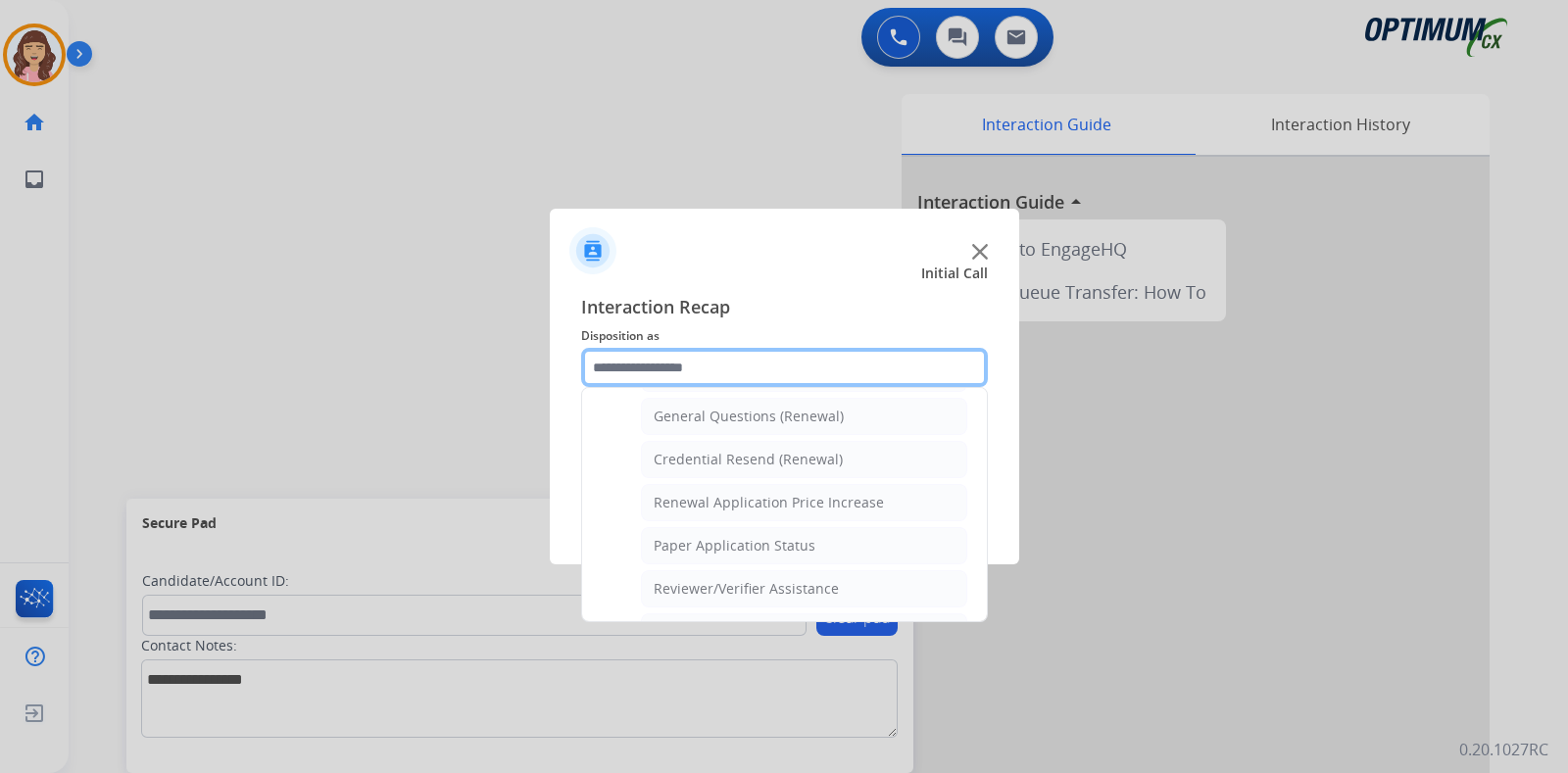
scroll to position [533, 0]
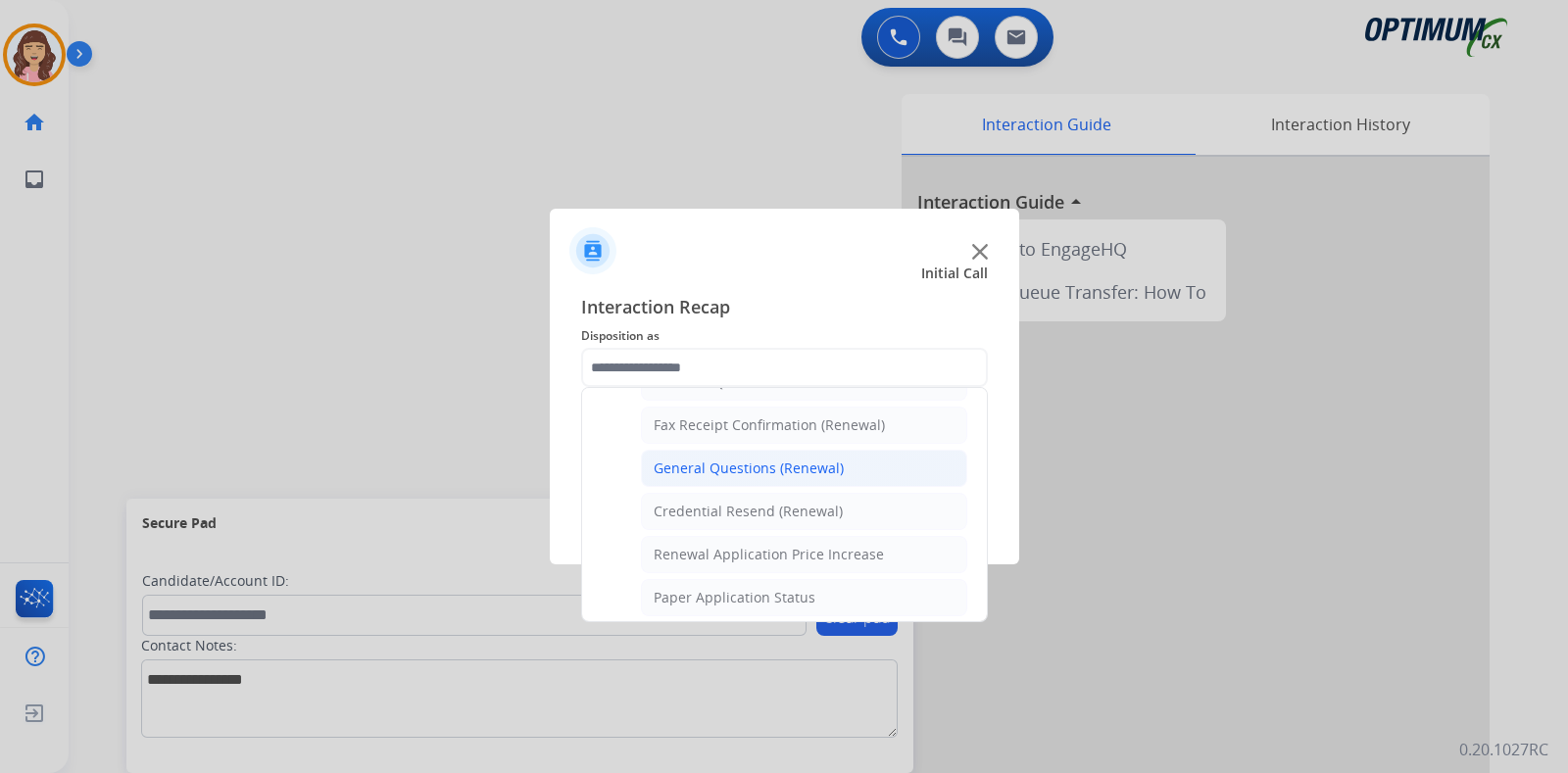
click at [788, 450] on li "General Questions (Renewal)" at bounding box center [804, 468] width 326 height 37
type input "**********"
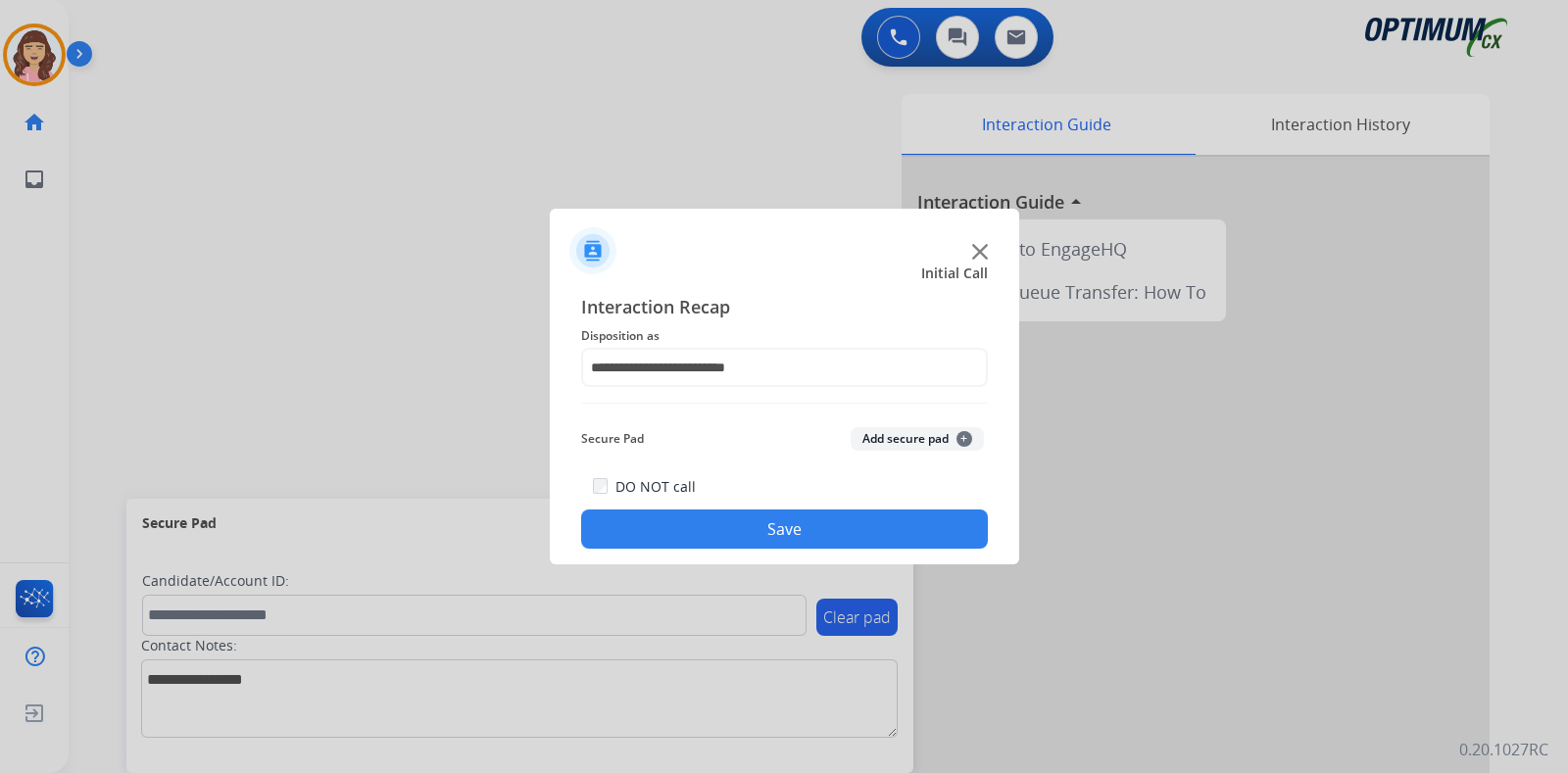
click at [771, 524] on button "Save" at bounding box center [785, 529] width 407 height 39
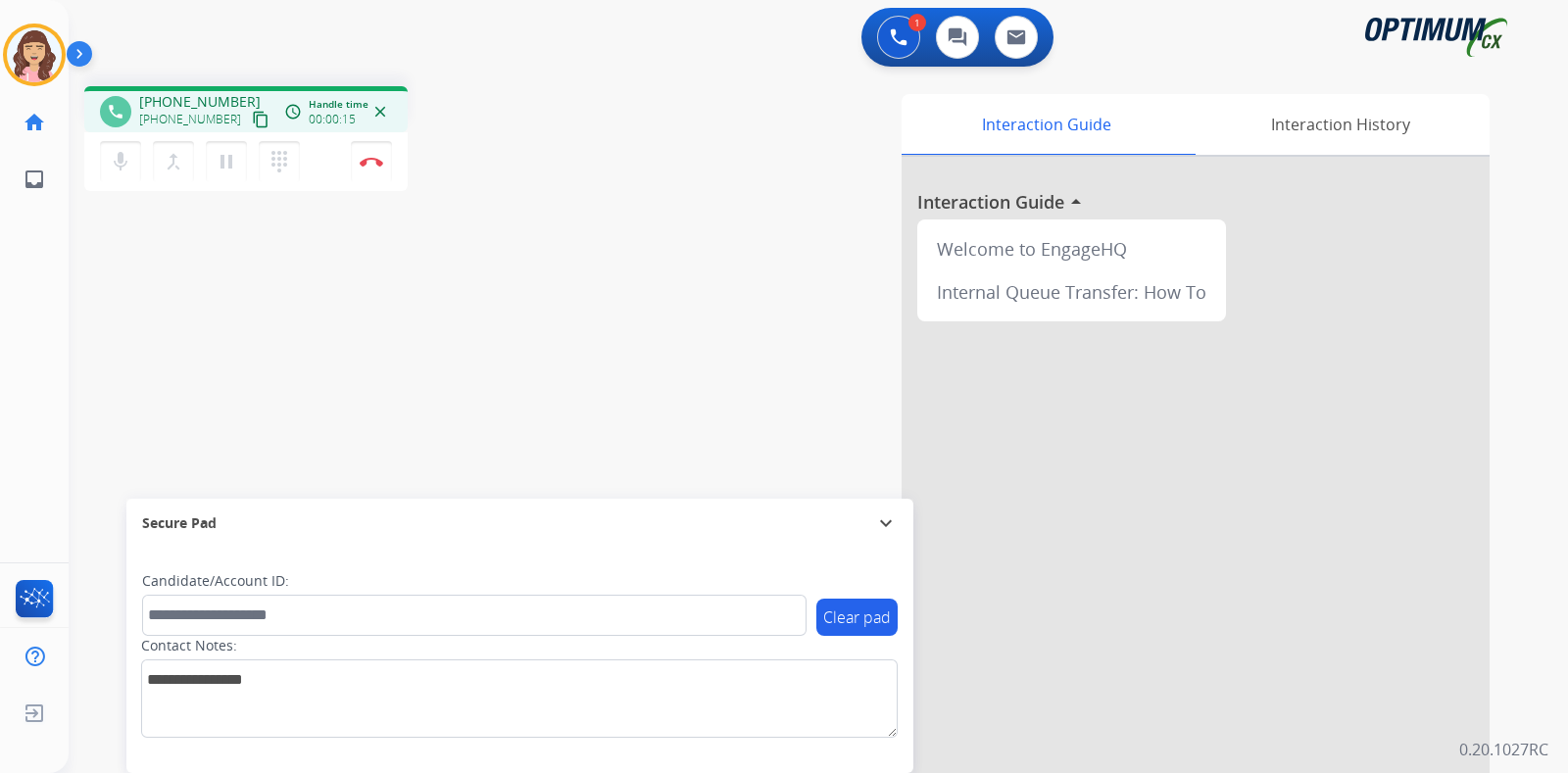
click at [252, 113] on mat-icon "content_copy" at bounding box center [261, 120] width 18 height 18
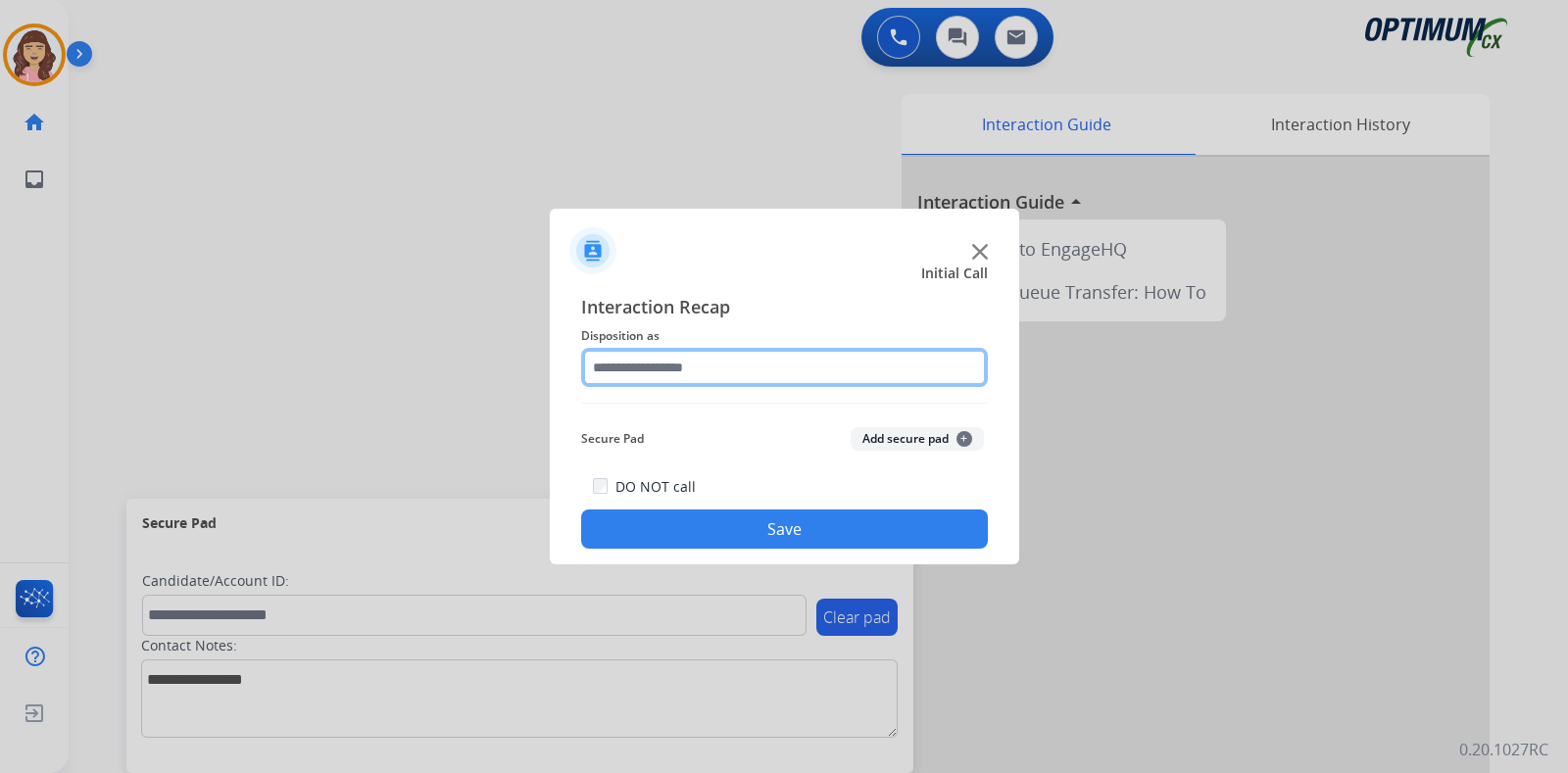
click at [698, 373] on input "text" at bounding box center [785, 367] width 407 height 39
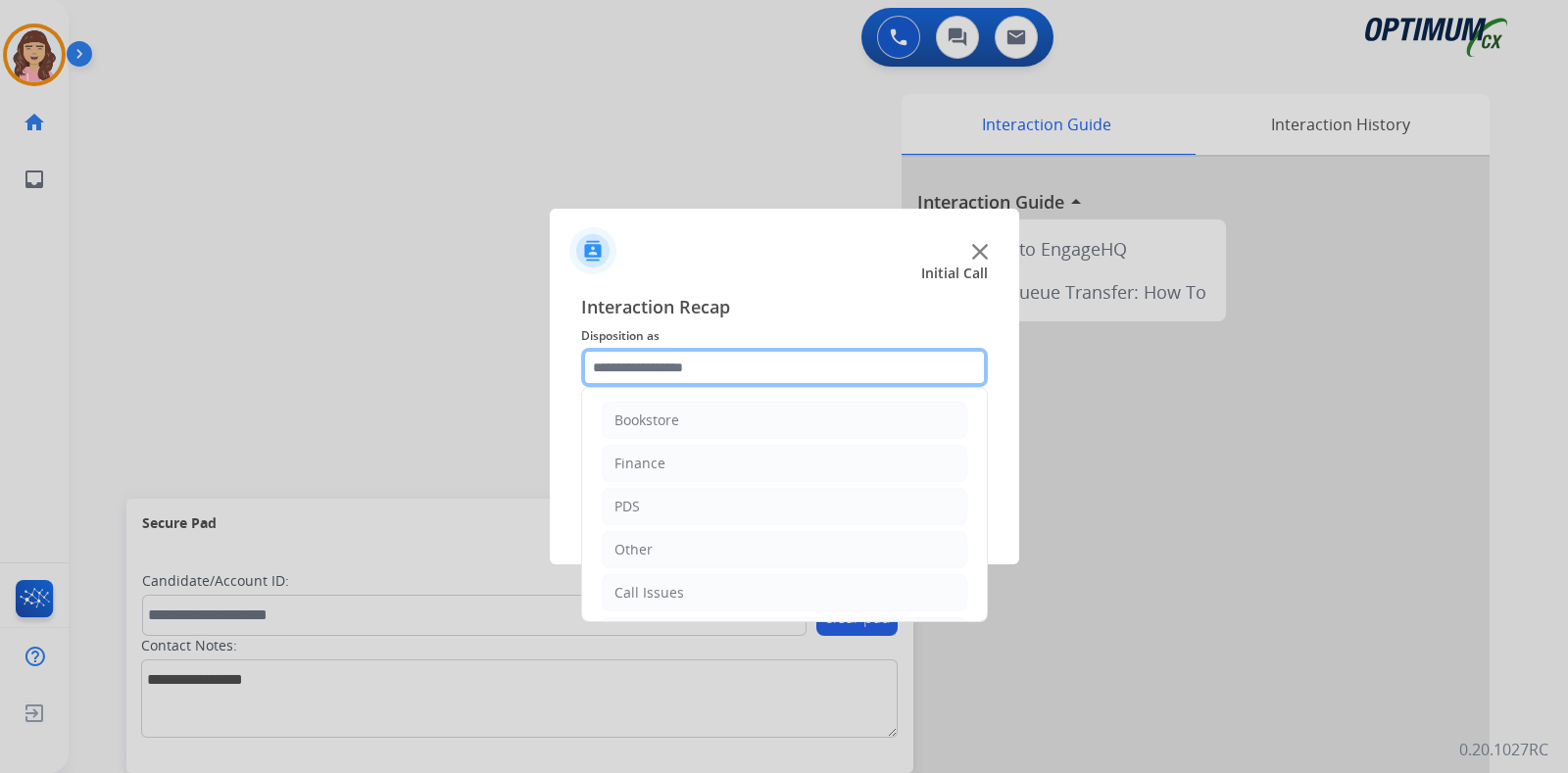
scroll to position [130, 0]
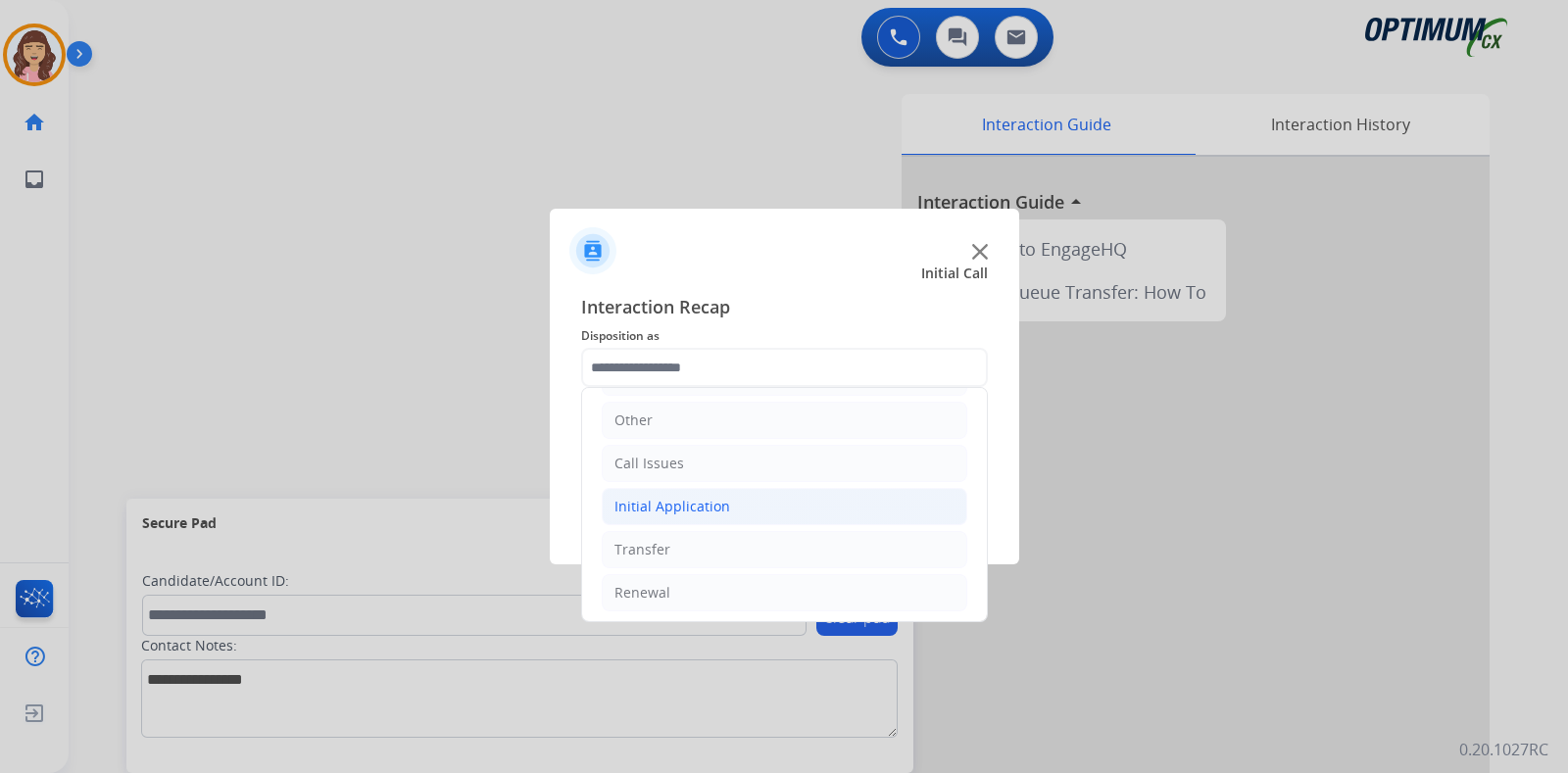
click at [730, 491] on li "Initial Application" at bounding box center [784, 506] width 366 height 37
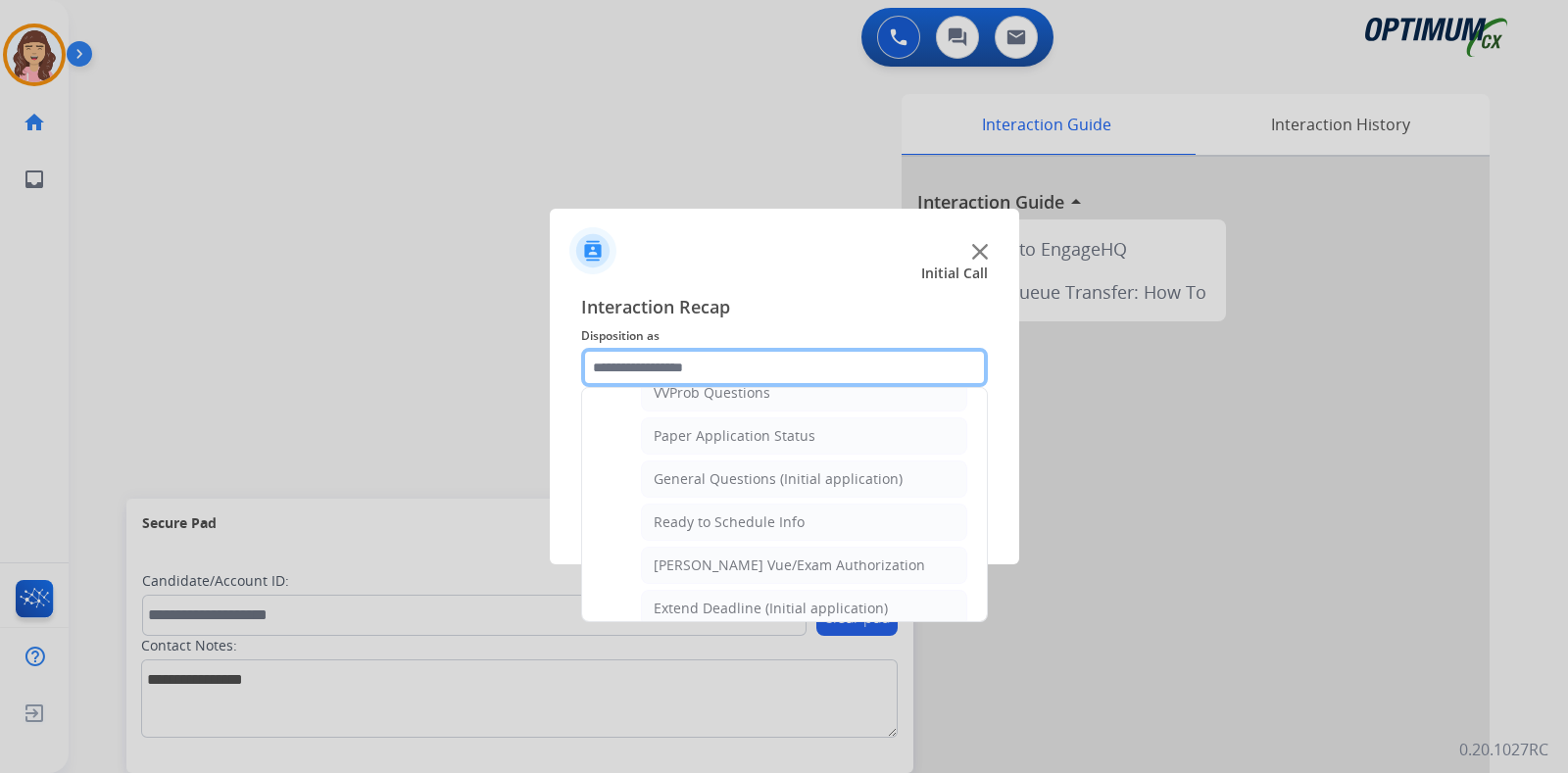
scroll to position [1083, 0]
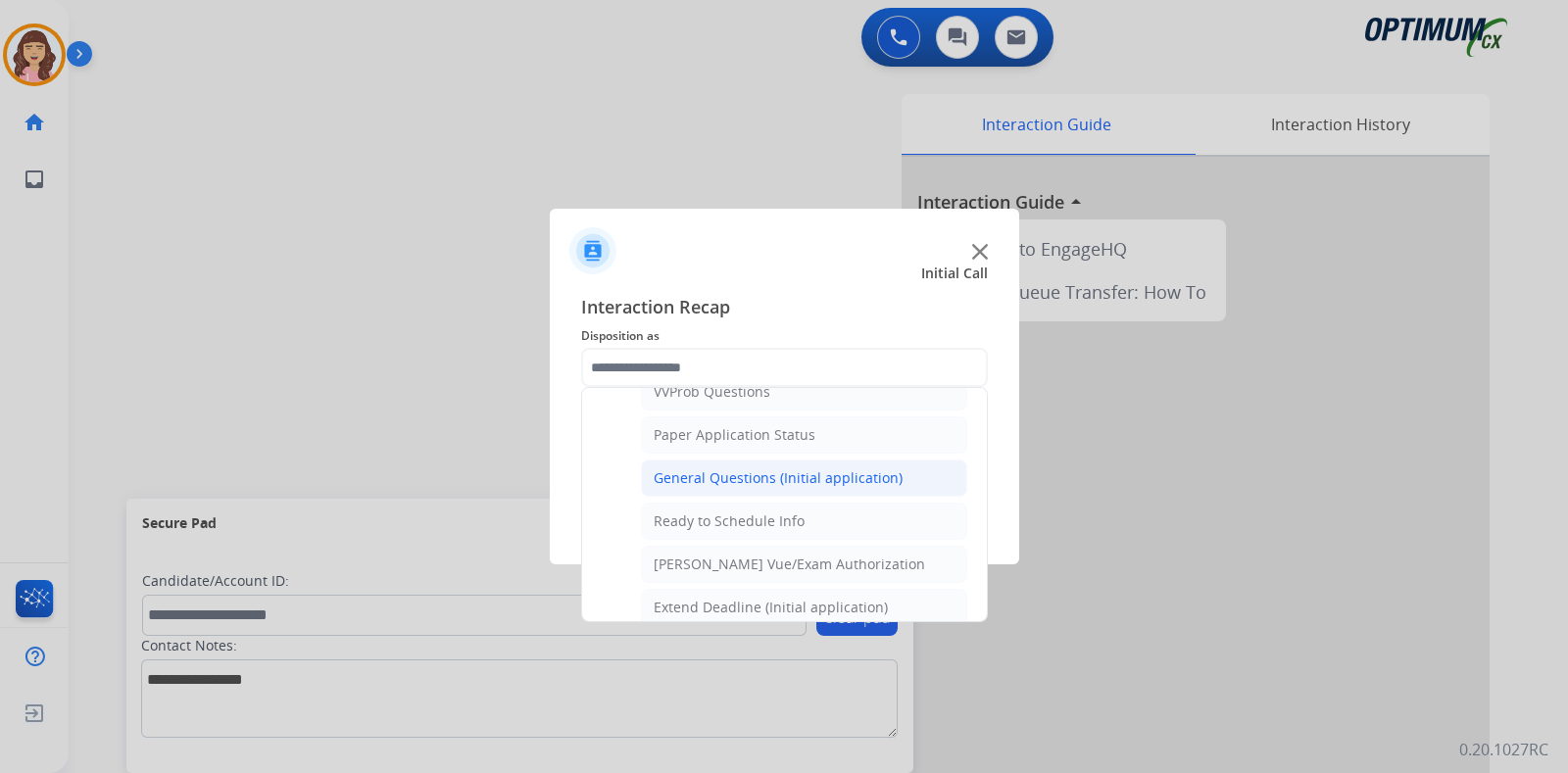
click at [788, 476] on div "General Questions (Initial application)" at bounding box center [779, 479] width 249 height 20
type input "**********"
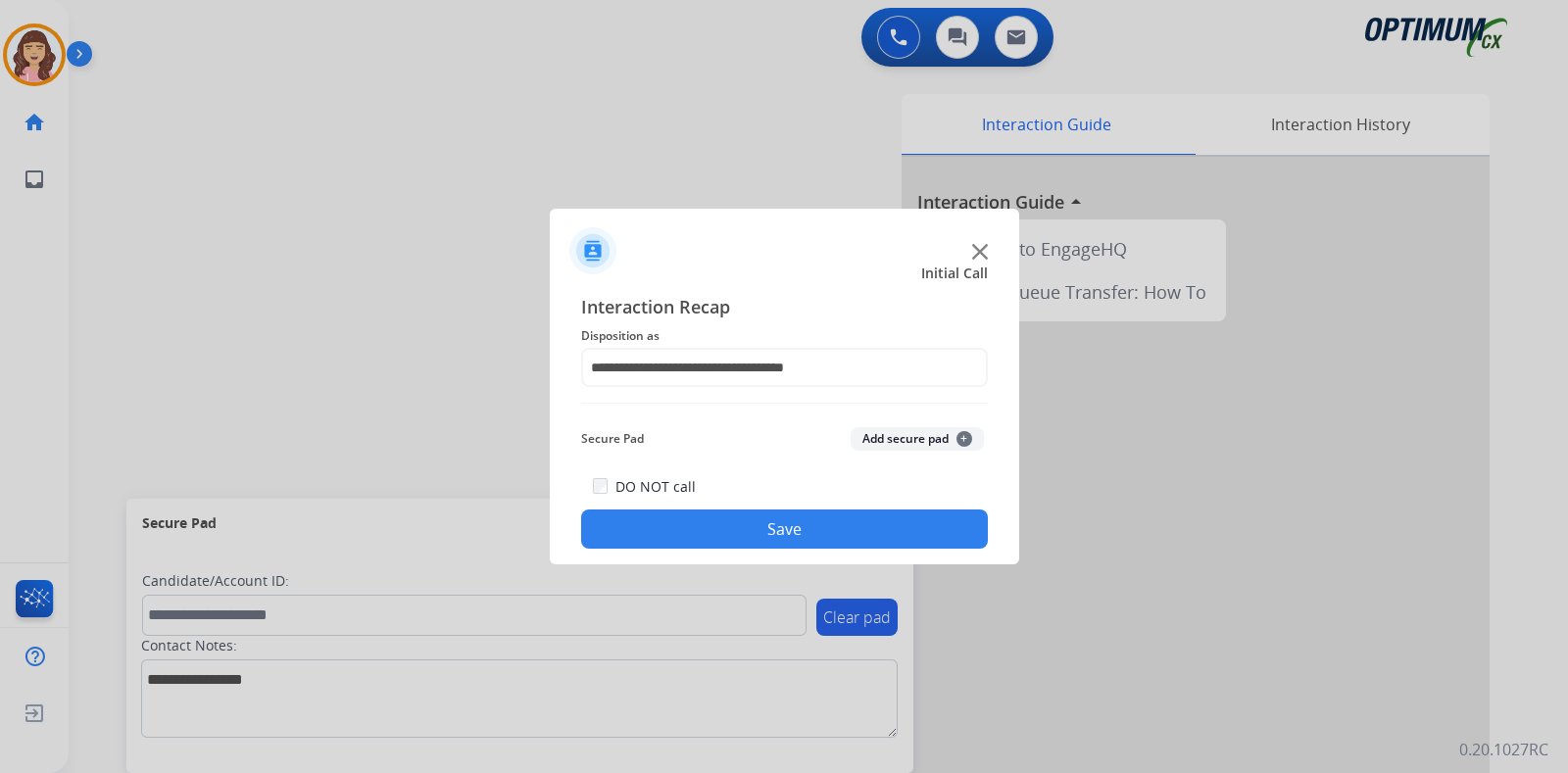
click at [755, 555] on div "**********" at bounding box center [784, 421] width 470 height 287
click at [788, 529] on button "Save" at bounding box center [785, 529] width 407 height 39
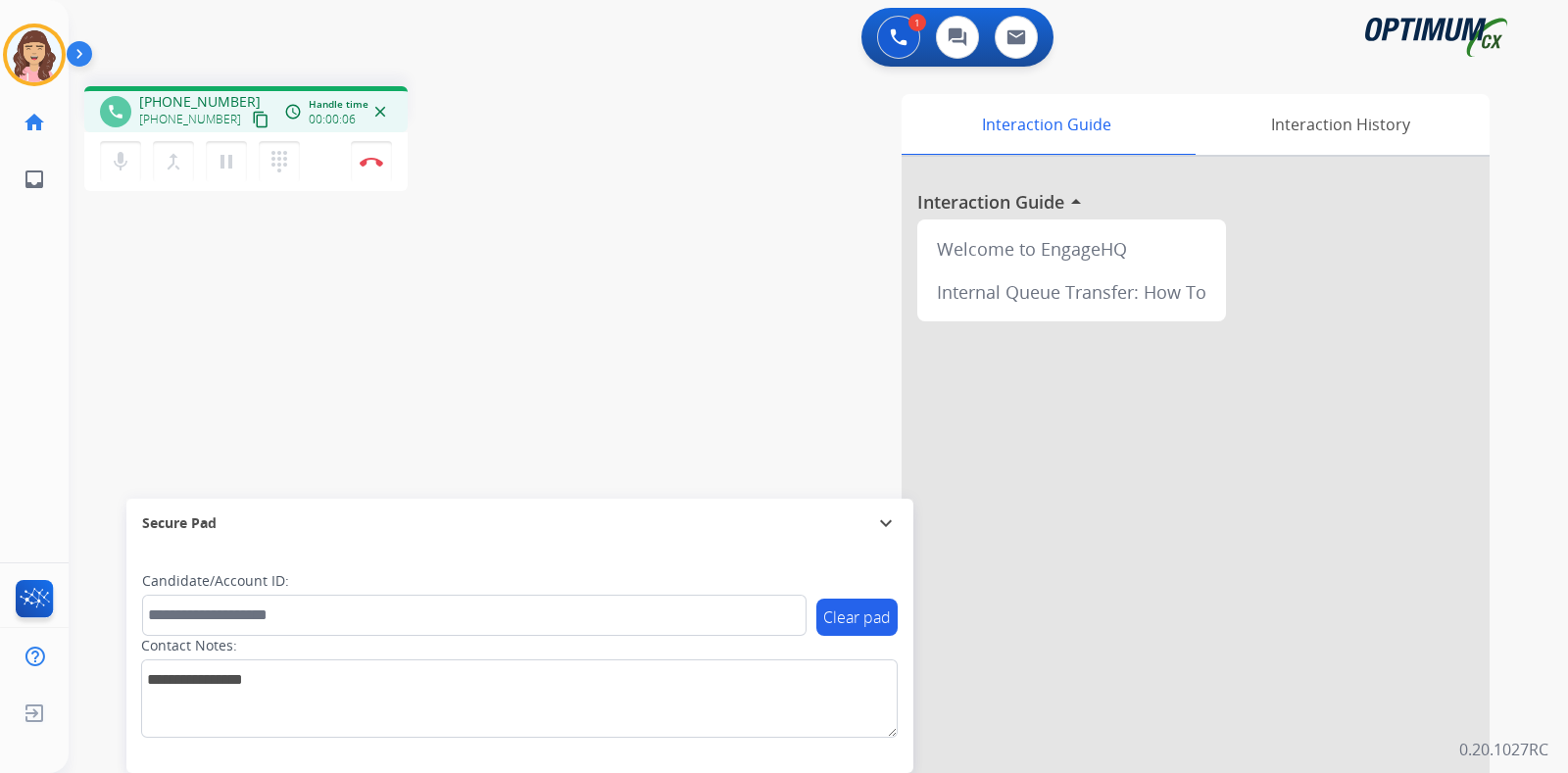
click at [252, 120] on mat-icon "content_copy" at bounding box center [261, 120] width 18 height 18
click at [446, 342] on div "phone [PHONE_NUMBER] [PHONE_NUMBER] content_copy access_time Call metrics Queue…" at bounding box center [795, 480] width 1452 height 818
click at [427, 362] on div "phone [PHONE_NUMBER] [PHONE_NUMBER] content_copy access_time Call metrics Queue…" at bounding box center [795, 480] width 1452 height 818
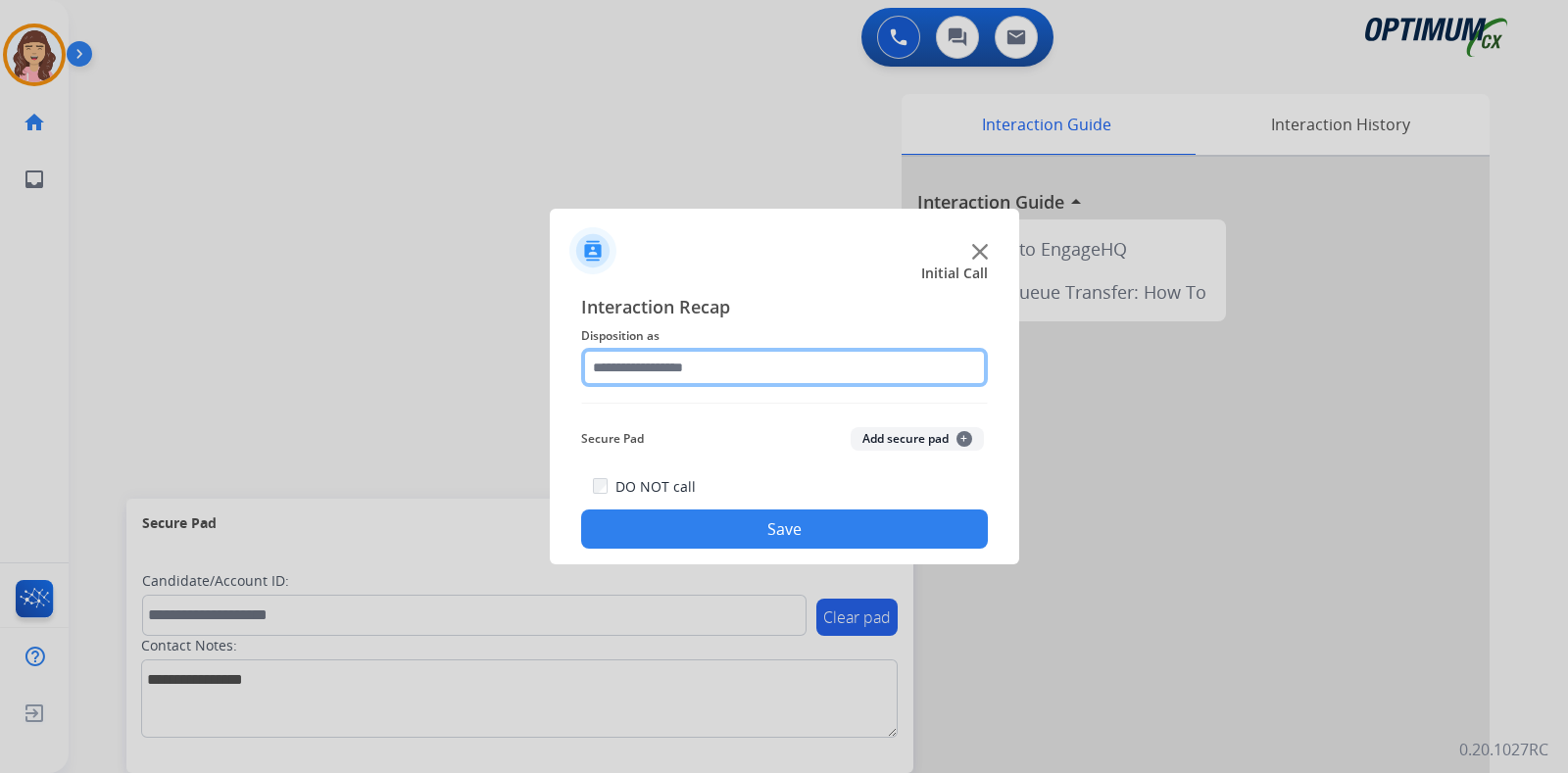
click at [684, 367] on input "text" at bounding box center [785, 367] width 407 height 39
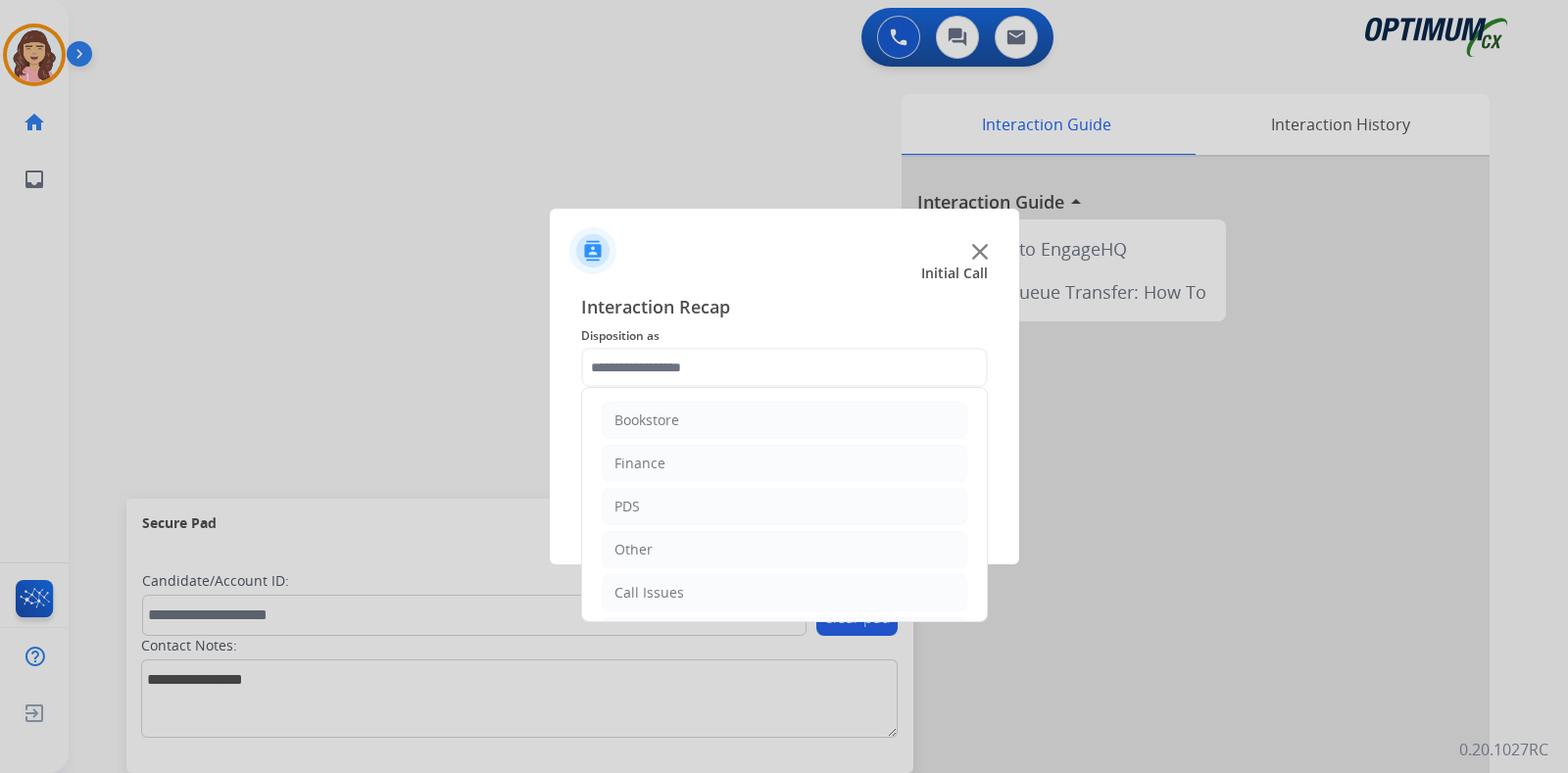
drag, startPoint x: 986, startPoint y: 433, endPoint x: 986, endPoint y: 581, distance: 148.0
click at [986, 581] on div "Bookstore Finance PDS Other Call Issues Initial Application Transfer Renewal" at bounding box center [785, 505] width 407 height 235
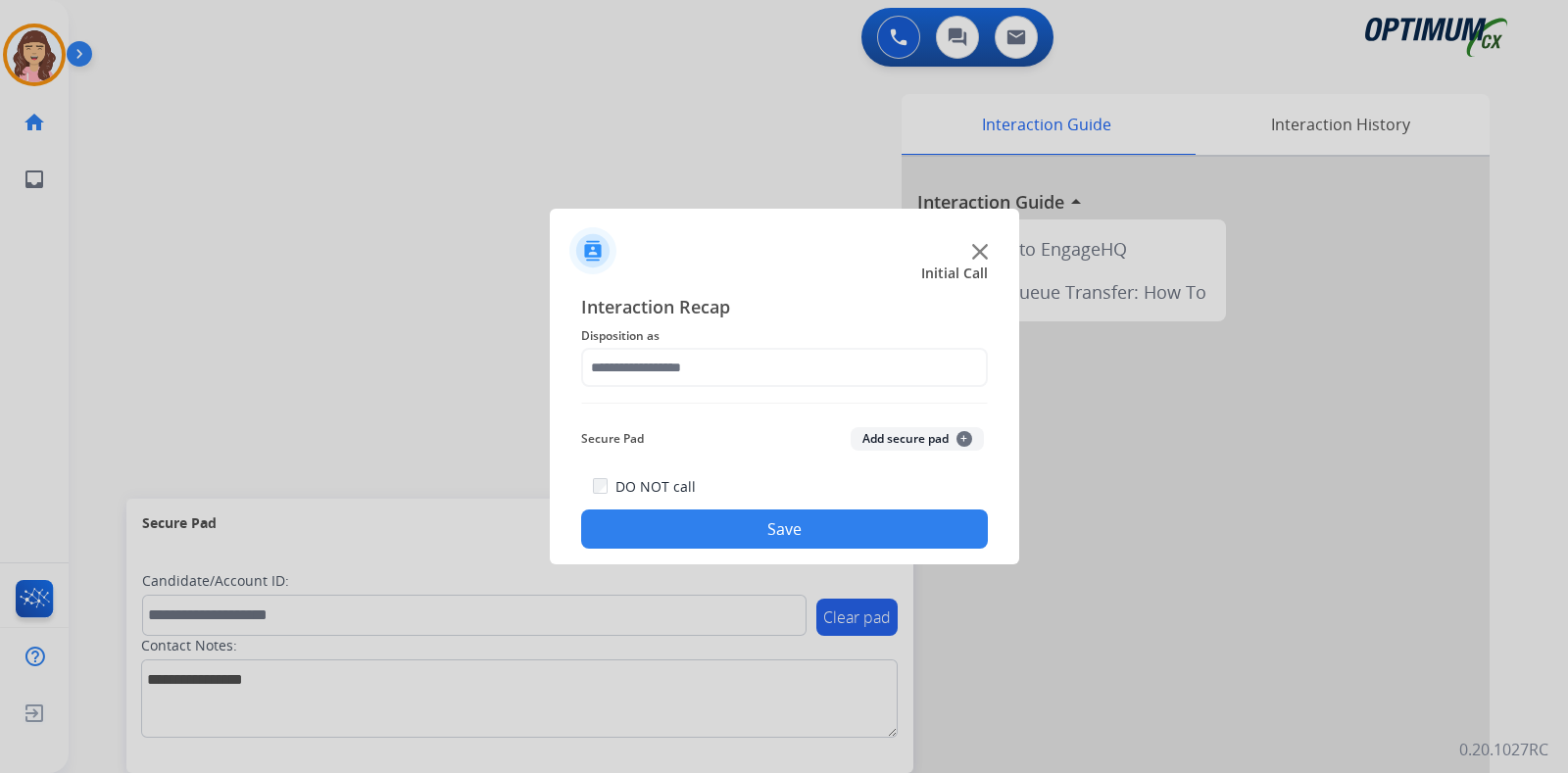
drag, startPoint x: 975, startPoint y: 438, endPoint x: 986, endPoint y: 664, distance: 226.3
click at [0, 664] on app-contact-recap-modal "Initial Call Interaction Recap Disposition as Secure Pad Add secure pad + DO NO…" at bounding box center [0, 386] width 0 height 773
click at [767, 349] on input "text" at bounding box center [785, 367] width 407 height 39
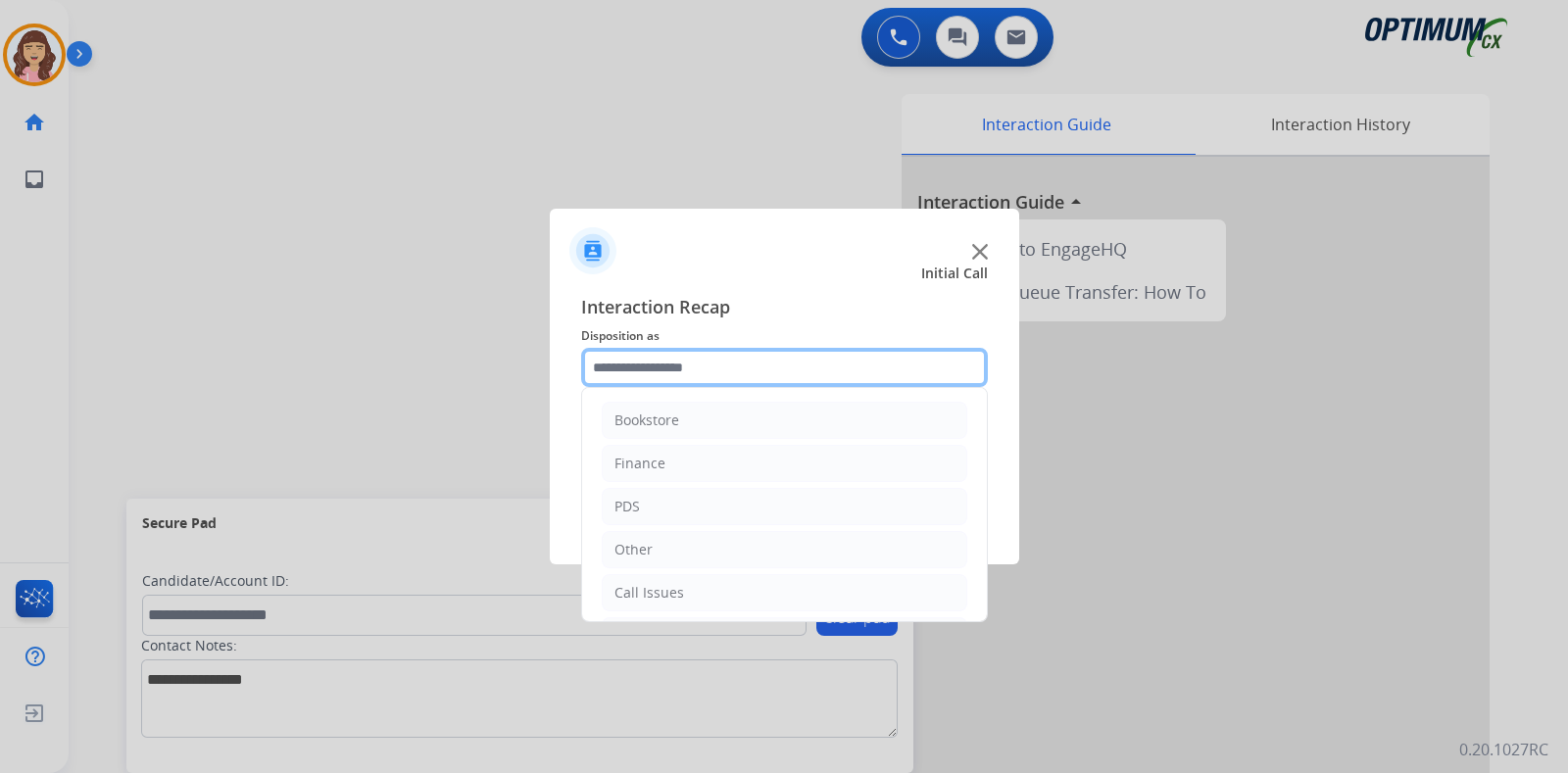
scroll to position [130, 0]
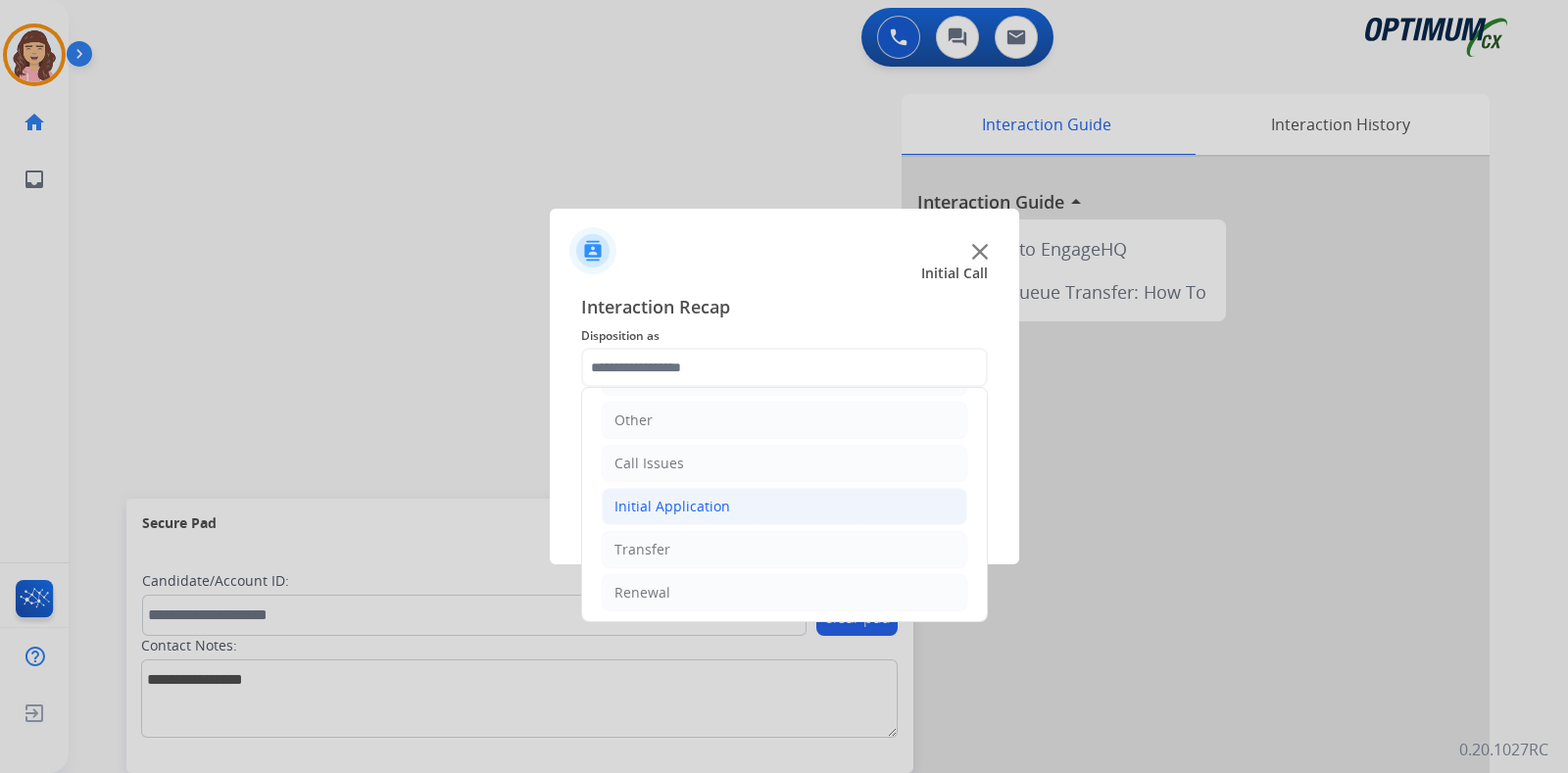
click at [709, 505] on div "Initial Application" at bounding box center [672, 507] width 116 height 20
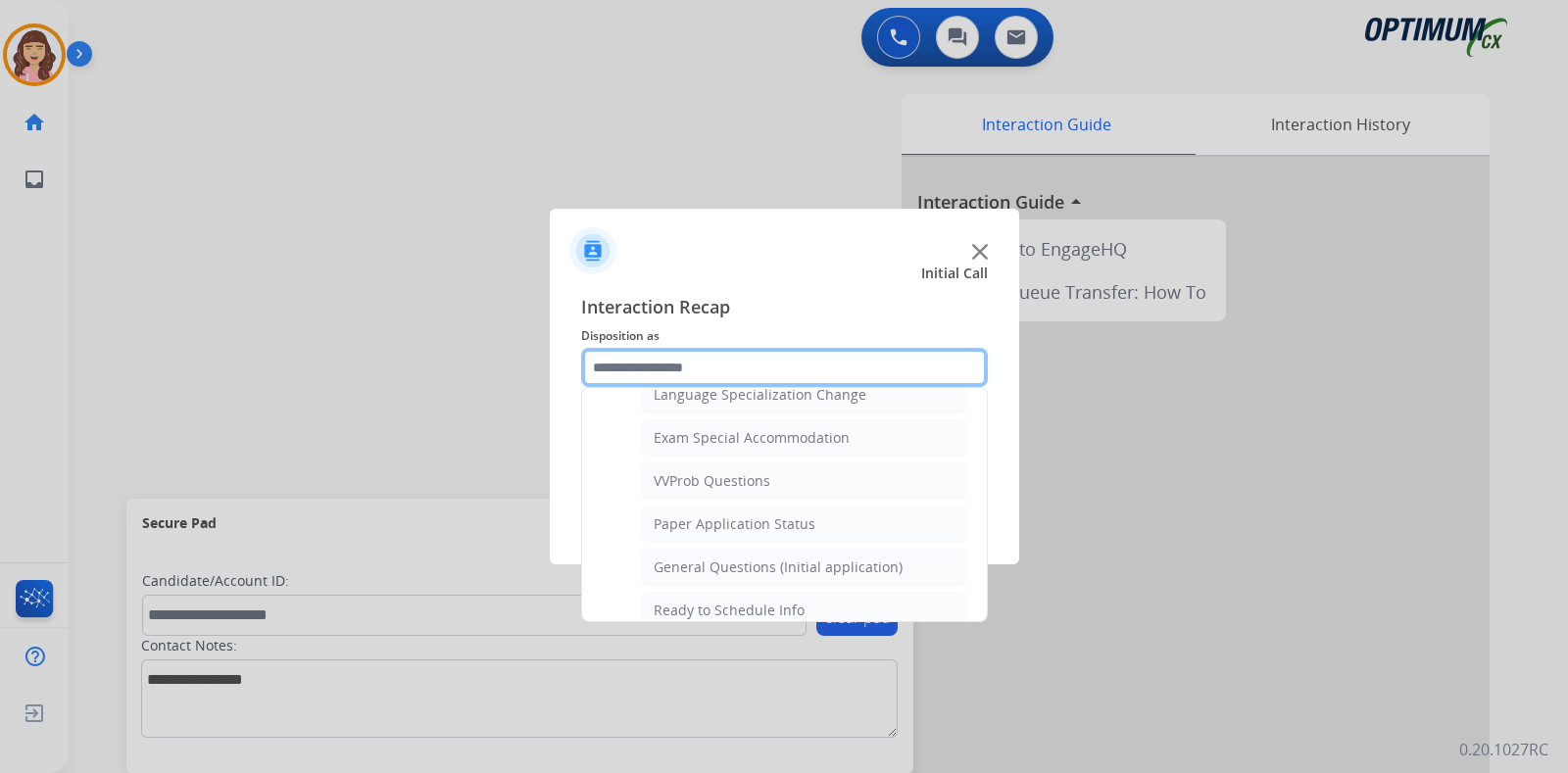
scroll to position [969, 0]
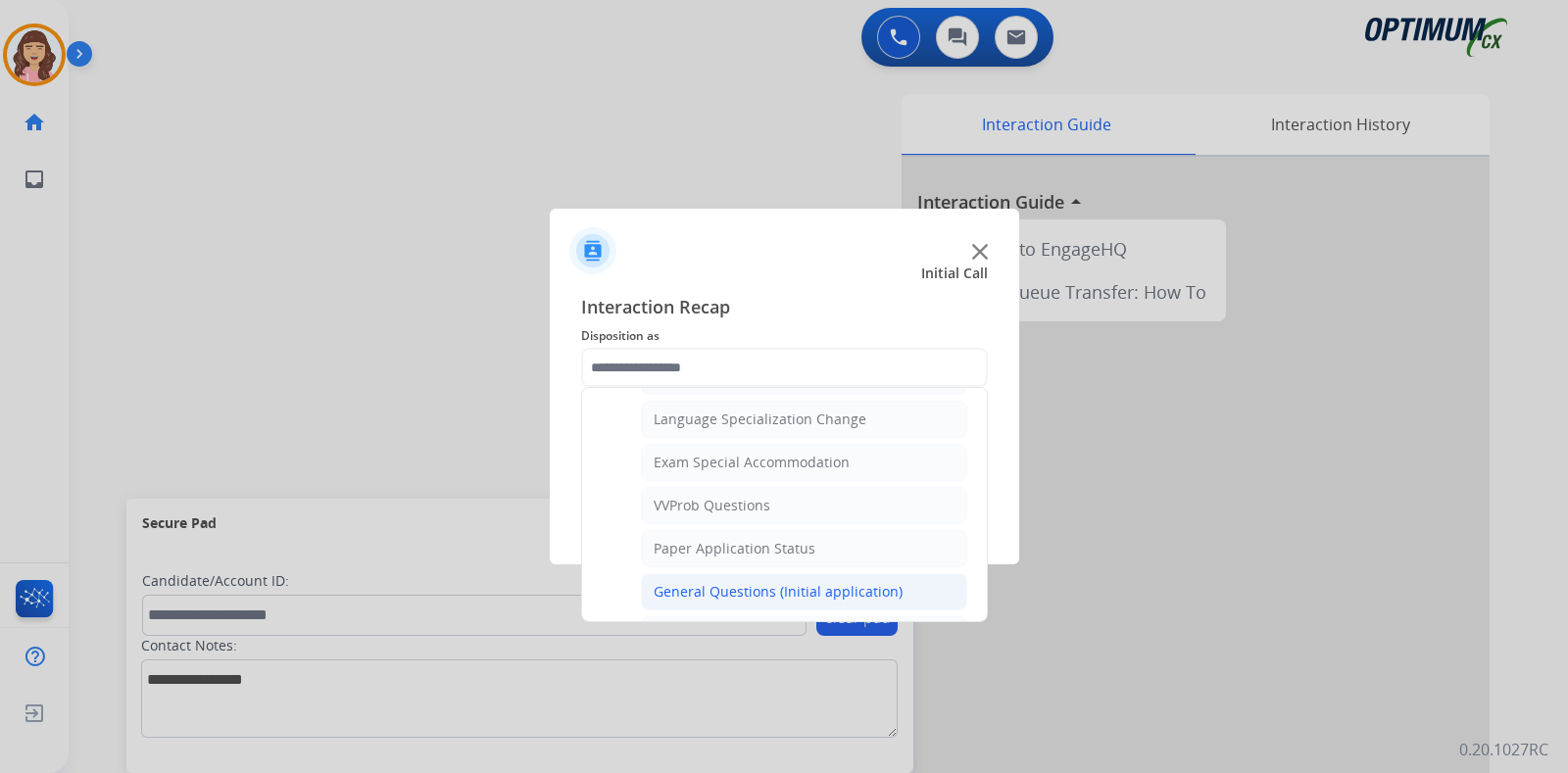
click at [722, 582] on div "General Questions (Initial application)" at bounding box center [779, 592] width 249 height 20
type input "**********"
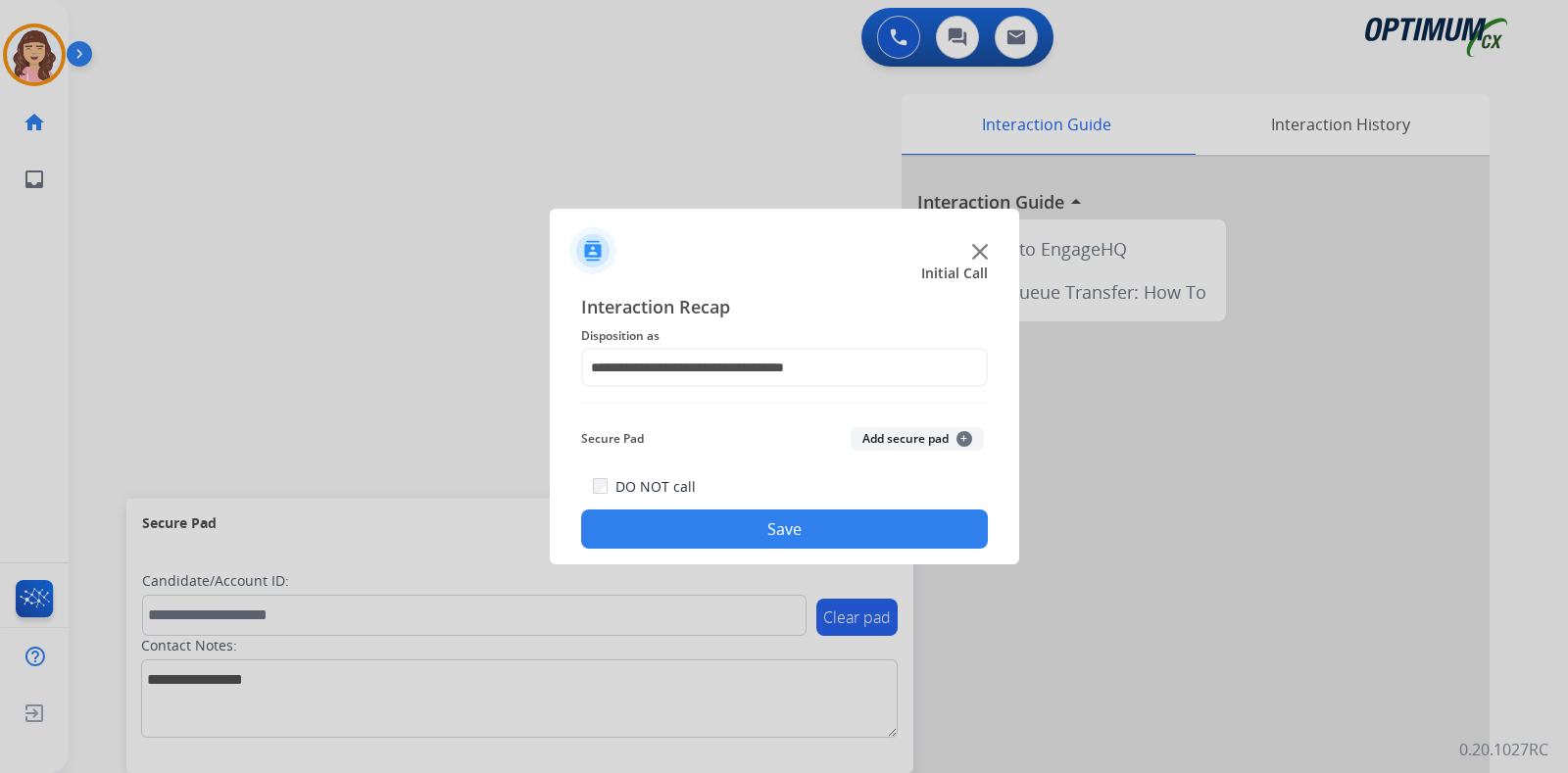
click at [801, 527] on button "Save" at bounding box center [785, 529] width 407 height 39
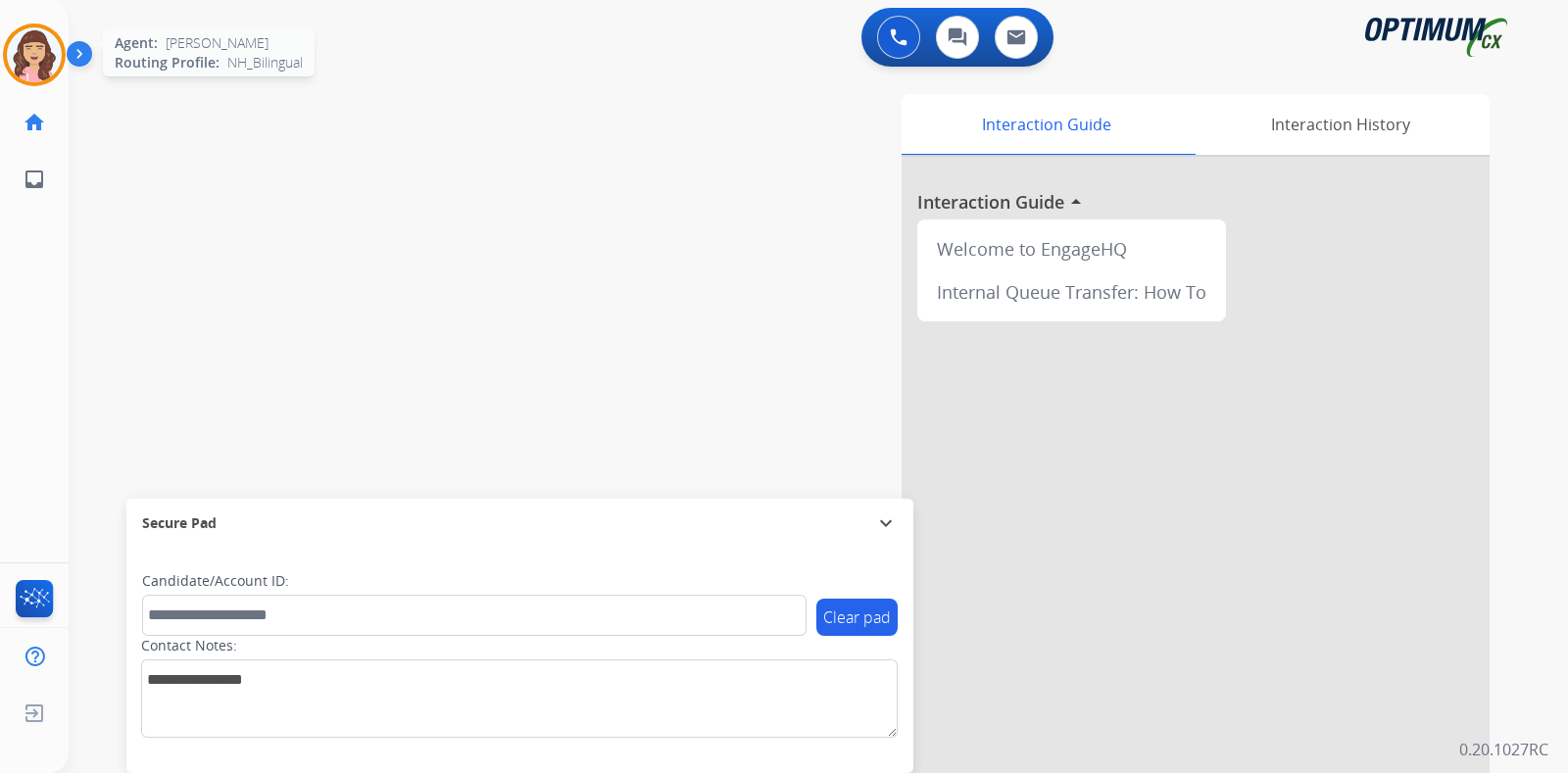
click at [29, 62] on img at bounding box center [34, 55] width 55 height 55
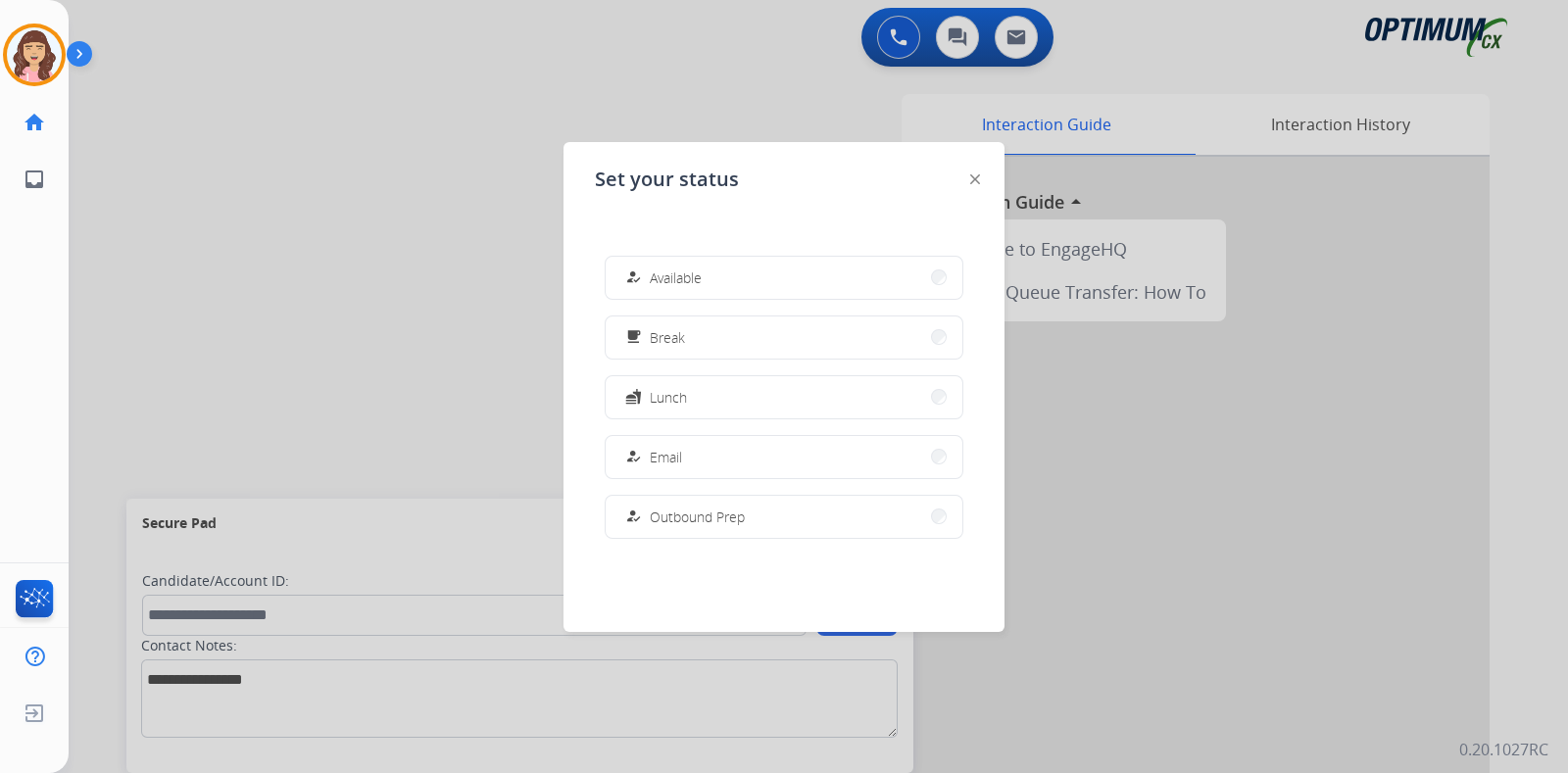
scroll to position [488, 0]
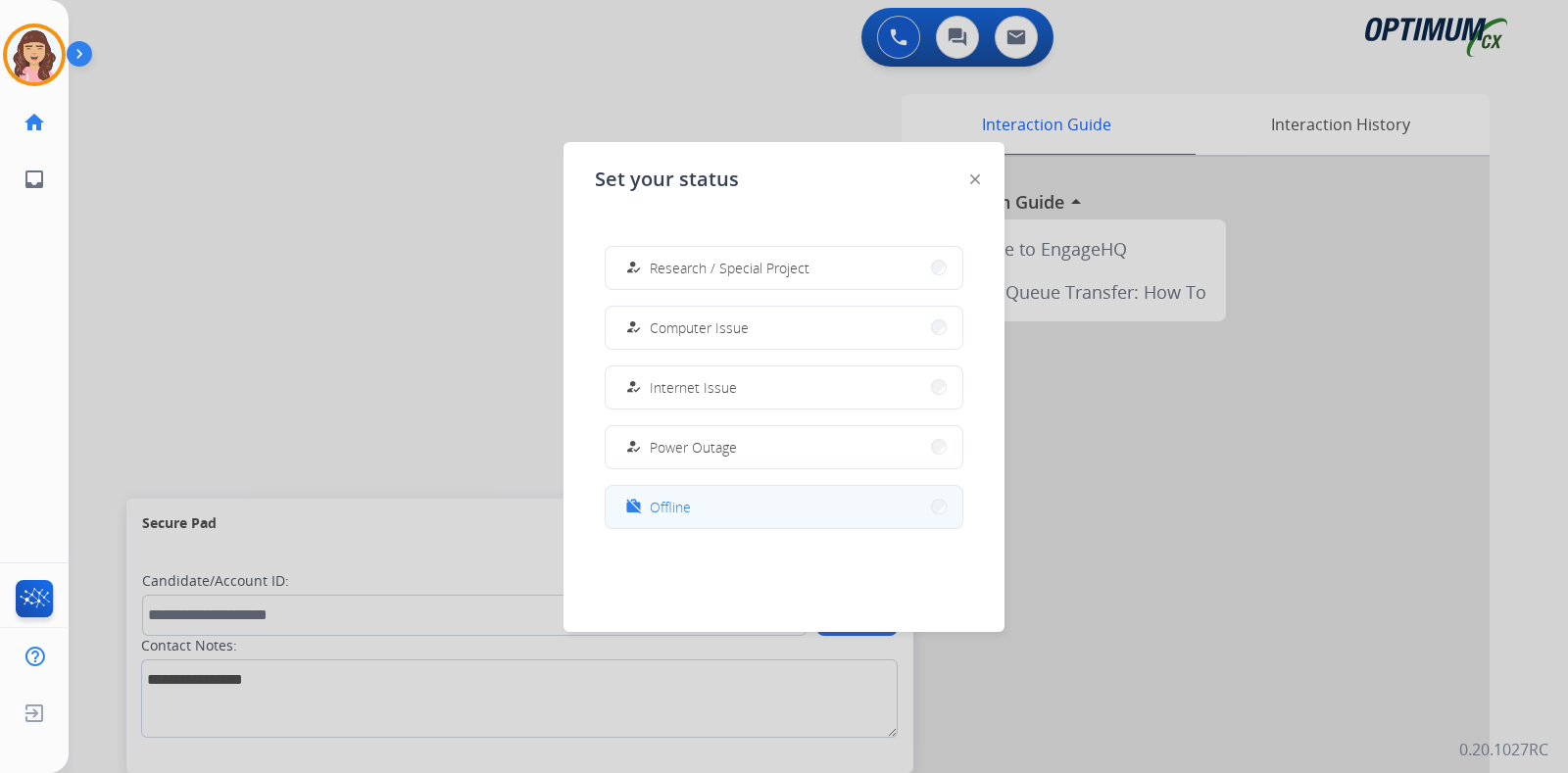
click at [694, 499] on button "work_off Offline" at bounding box center [784, 507] width 357 height 42
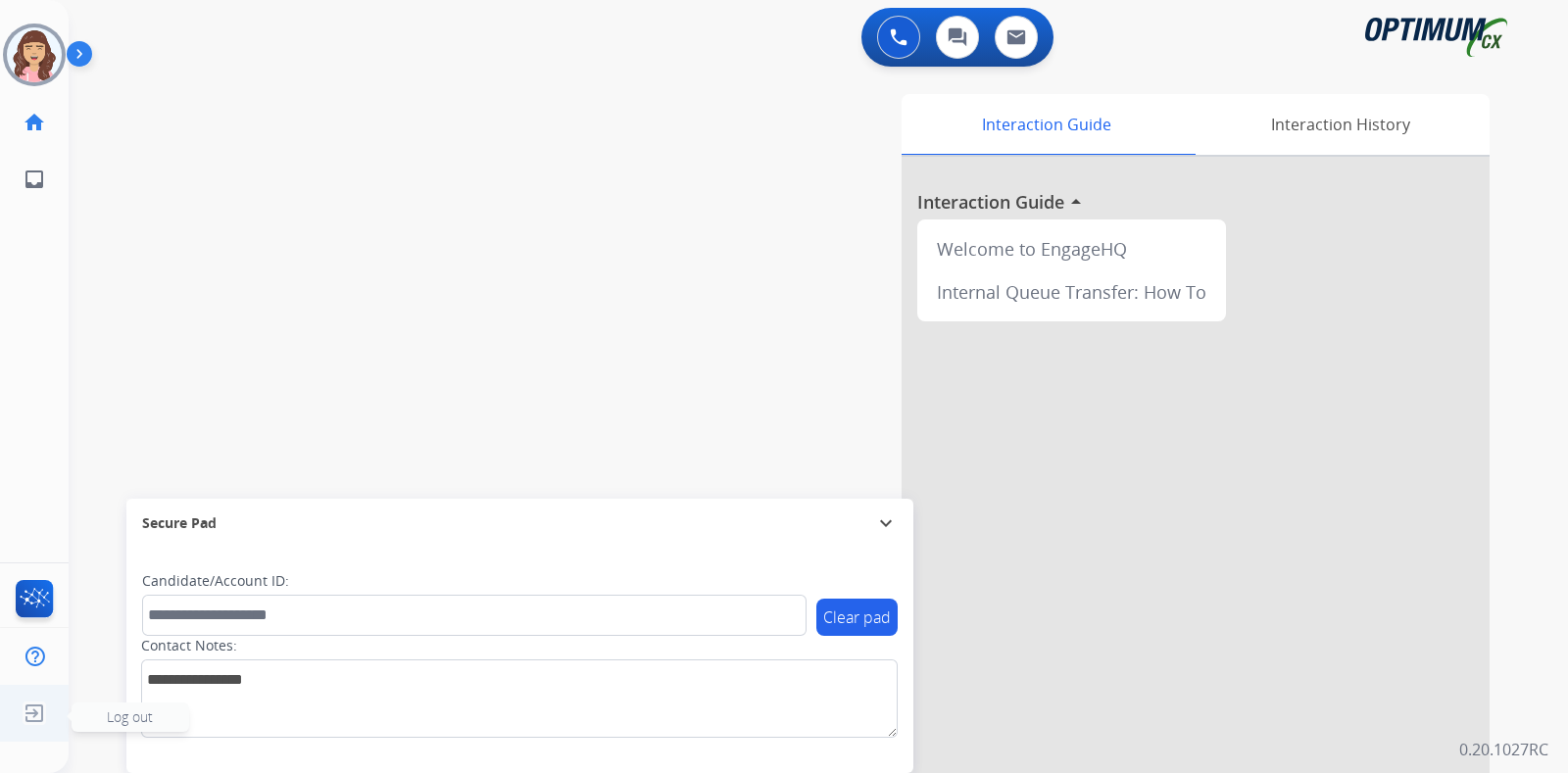
click at [31, 715] on img at bounding box center [34, 713] width 35 height 37
